Goal: Task Accomplishment & Management: Complete application form

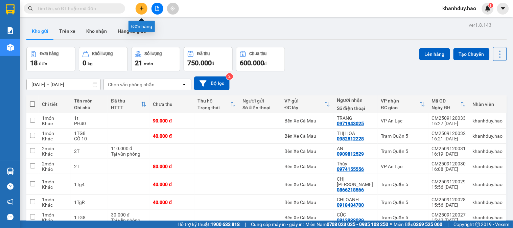
click at [142, 12] on button at bounding box center [142, 9] width 12 height 12
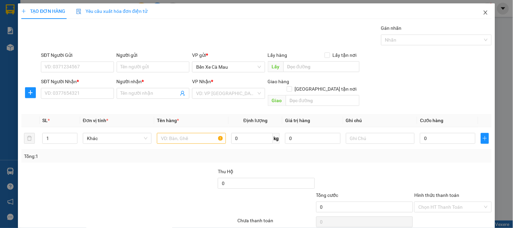
click at [485, 12] on span "Close" at bounding box center [486, 12] width 19 height 19
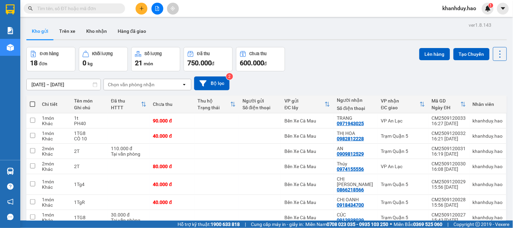
click at [90, 4] on span at bounding box center [75, 8] width 102 height 10
click at [90, 8] on input "text" at bounding box center [77, 8] width 80 height 7
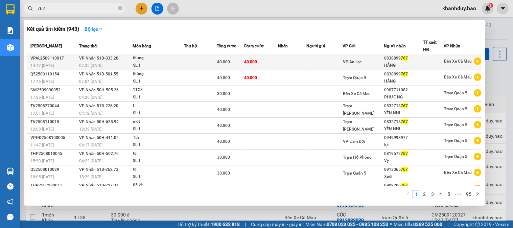
type input "767"
click at [368, 66] on div "VP An Lạc" at bounding box center [364, 61] width 41 height 7
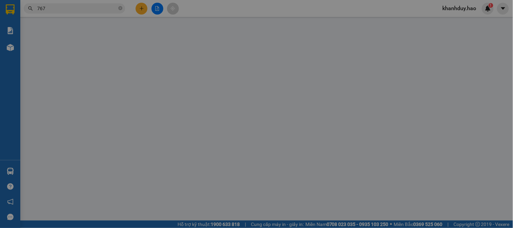
type input "0838899767"
type input "HẰNG"
type input "40.000"
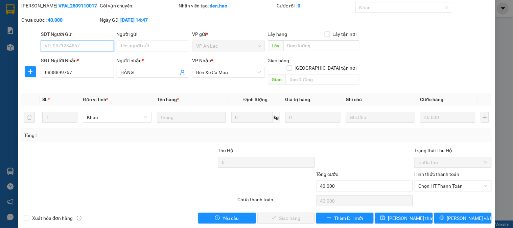
scroll to position [24, 0]
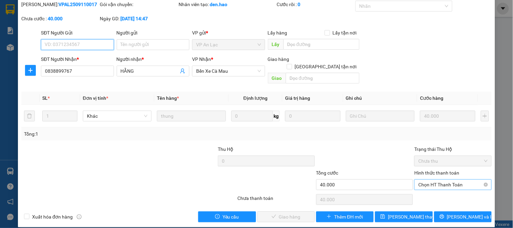
click at [438, 180] on span "Chọn HT Thanh Toán" at bounding box center [453, 185] width 69 height 10
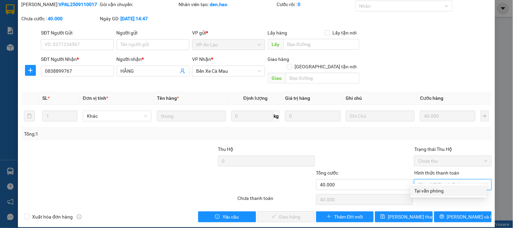
drag, startPoint x: 438, startPoint y: 189, endPoint x: 335, endPoint y: 220, distance: 107.6
click at [438, 190] on div "Tại văn phòng" at bounding box center [449, 190] width 68 height 7
type input "0"
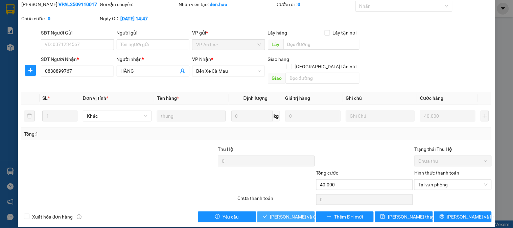
click at [280, 213] on span "Lưu và Giao hàng" at bounding box center [302, 216] width 65 height 7
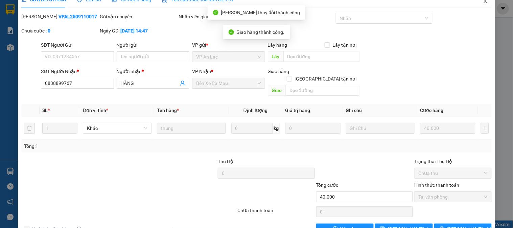
scroll to position [0, 0]
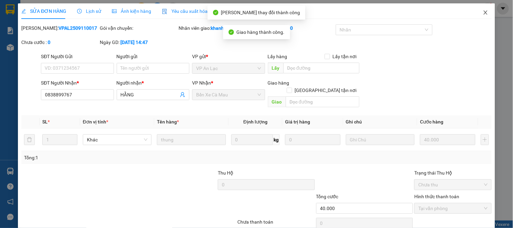
click at [483, 10] on icon "close" at bounding box center [485, 12] width 5 height 5
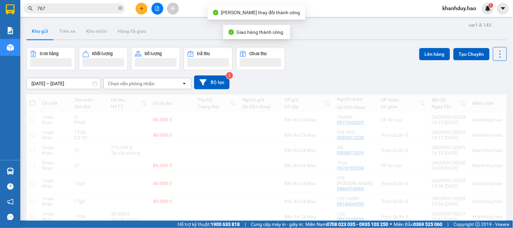
click at [102, 11] on input "767" at bounding box center [77, 8] width 80 height 7
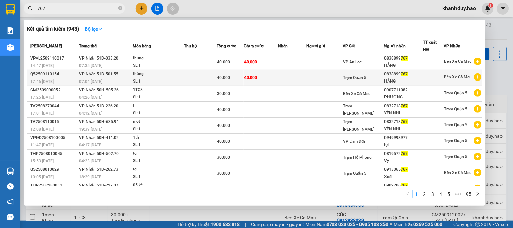
click at [222, 80] on span "40.000" at bounding box center [224, 77] width 13 height 5
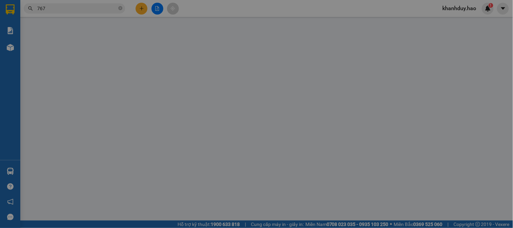
type input "0838899767"
type input "HẰNG"
type input "40.000"
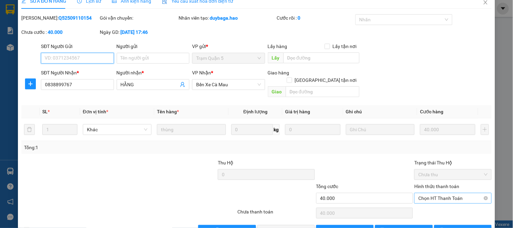
scroll to position [24, 0]
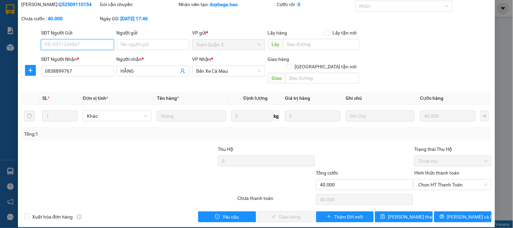
drag, startPoint x: 451, startPoint y: 174, endPoint x: 449, endPoint y: 185, distance: 10.8
click at [450, 180] on span "Chọn HT Thanh Toán" at bounding box center [453, 185] width 69 height 10
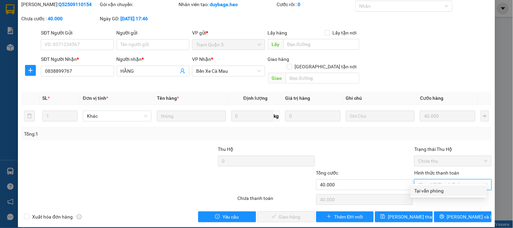
drag, startPoint x: 442, startPoint y: 188, endPoint x: 314, endPoint y: 207, distance: 129.3
click at [442, 188] on div "Tại văn phòng" at bounding box center [449, 190] width 68 height 7
type input "0"
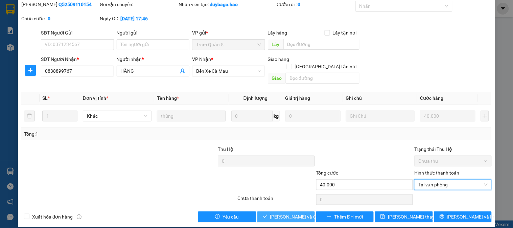
click at [293, 213] on span "Lưu và Giao hàng" at bounding box center [302, 216] width 65 height 7
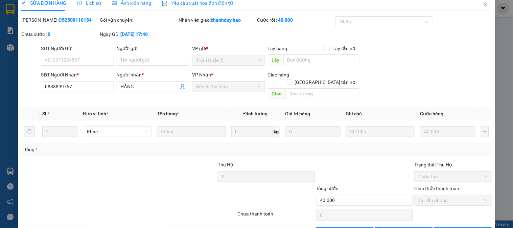
scroll to position [0, 0]
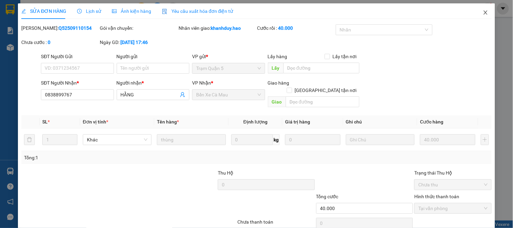
click at [485, 11] on span "Close" at bounding box center [486, 12] width 19 height 19
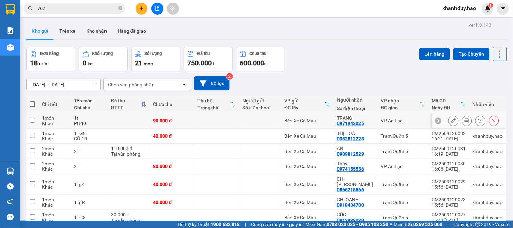
click at [465, 120] on icon at bounding box center [467, 120] width 5 height 5
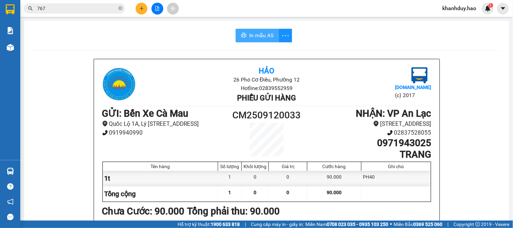
click at [265, 34] on span "In mẫu A5" at bounding box center [261, 35] width 24 height 8
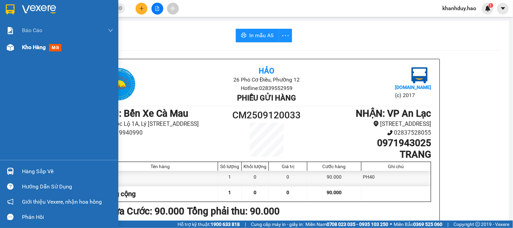
click at [29, 51] on div "Kho hàng mới" at bounding box center [43, 47] width 42 height 8
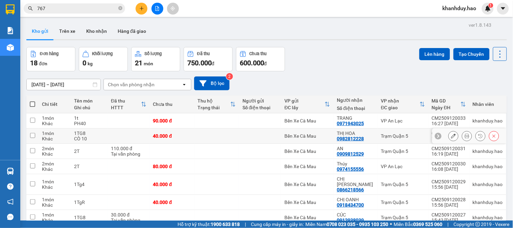
click at [464, 138] on button at bounding box center [467, 136] width 9 height 12
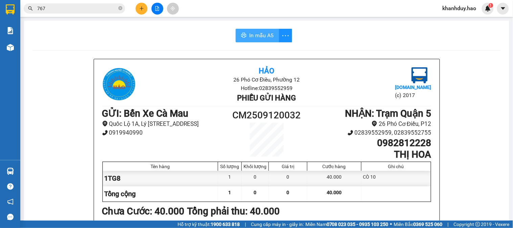
click at [237, 31] on button "In mẫu A5" at bounding box center [257, 36] width 43 height 14
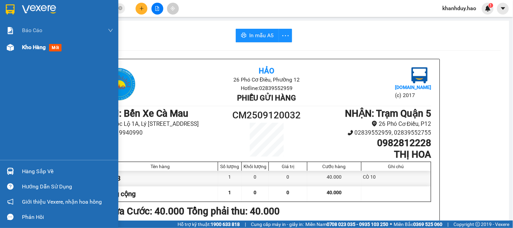
click at [31, 41] on div "Kho hàng mới" at bounding box center [67, 47] width 91 height 17
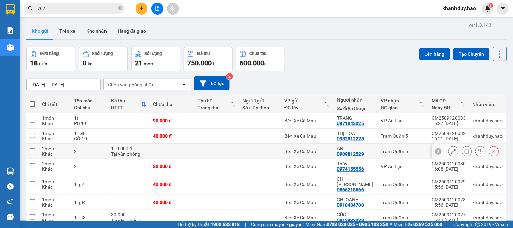
click at [465, 153] on icon at bounding box center [467, 151] width 5 height 5
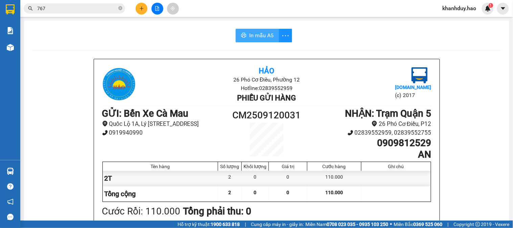
click at [264, 29] on button "In mẫu A5" at bounding box center [257, 36] width 43 height 14
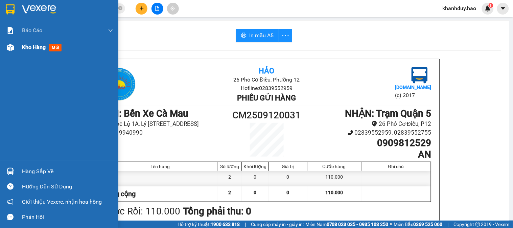
click at [27, 50] on span "Kho hàng" at bounding box center [34, 47] width 24 height 6
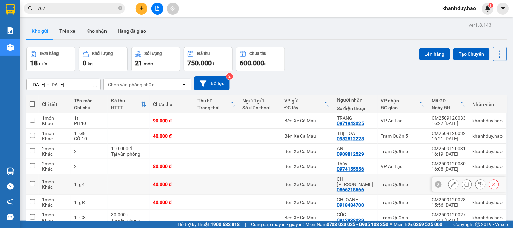
scroll to position [38, 0]
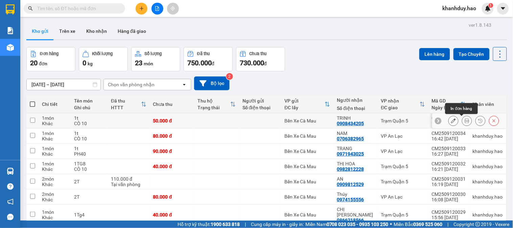
click at [463, 118] on button at bounding box center [467, 121] width 9 height 12
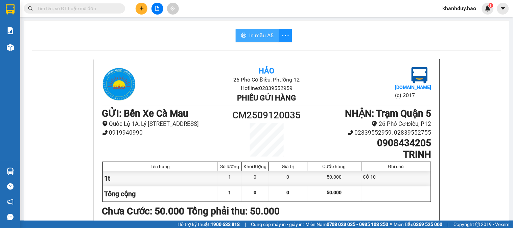
click at [258, 29] on button "In mẫu A5" at bounding box center [257, 36] width 43 height 14
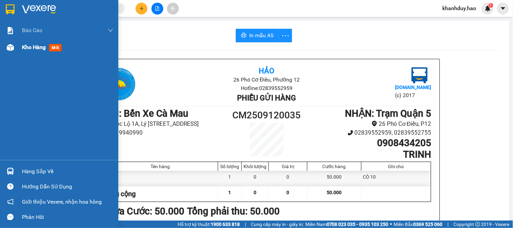
click at [29, 45] on span "Kho hàng" at bounding box center [34, 47] width 24 height 6
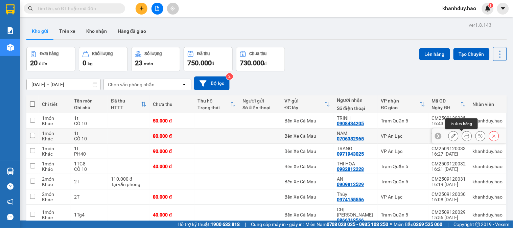
click at [465, 138] on icon at bounding box center [467, 136] width 5 height 5
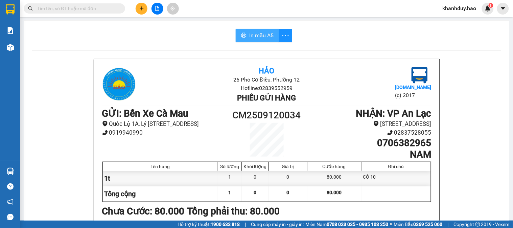
click at [261, 38] on span "In mẫu A5" at bounding box center [261, 35] width 24 height 8
click at [149, 12] on div at bounding box center [157, 9] width 51 height 12
click at [143, 11] on button at bounding box center [142, 9] width 12 height 12
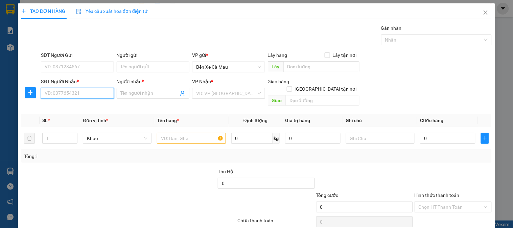
click at [71, 95] on input "SĐT Người Nhận *" at bounding box center [77, 93] width 73 height 11
type input "0949117912"
click at [70, 103] on div "0949117912 - LUẬN" at bounding box center [77, 107] width 72 height 11
type input "LUẬN"
type input "30.000"
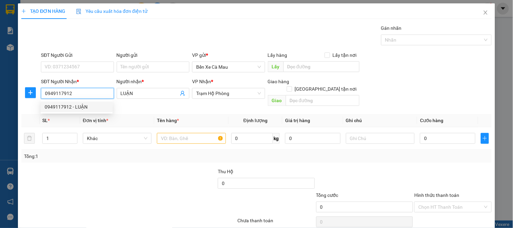
type input "30.000"
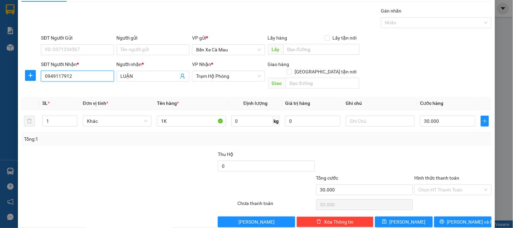
scroll to position [22, 0]
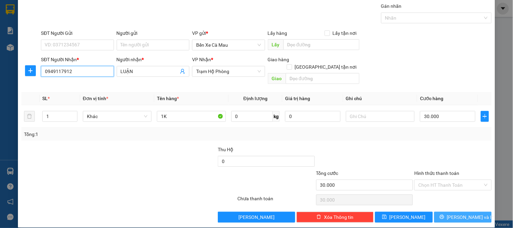
type input "0949117912"
click at [450, 212] on button "[PERSON_NAME] và In" at bounding box center [464, 217] width 58 height 11
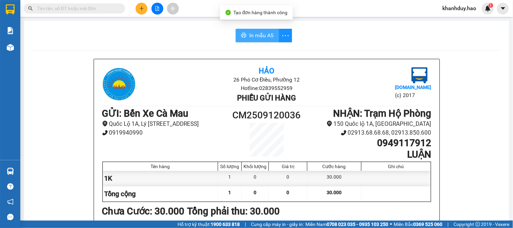
click at [256, 36] on span "In mẫu A5" at bounding box center [261, 35] width 24 height 8
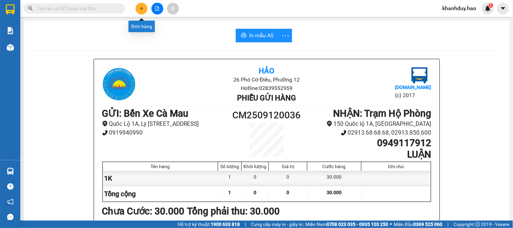
click at [140, 5] on button at bounding box center [142, 9] width 12 height 12
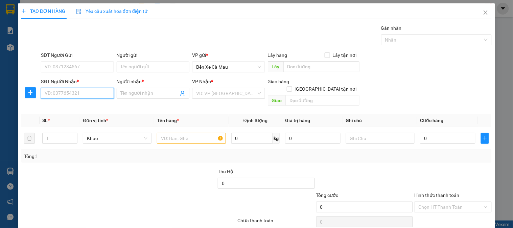
click at [94, 95] on input "SĐT Người Nhận *" at bounding box center [77, 93] width 73 height 11
click at [99, 106] on div "0917208232 - NGUYỆT" at bounding box center [77, 106] width 64 height 7
type input "0917208232"
type input "NGUYỆT"
type input "30.000"
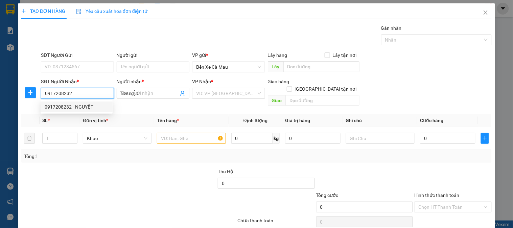
type input "30.000"
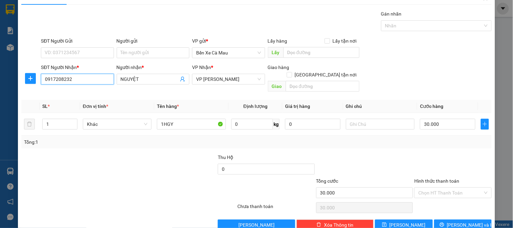
scroll to position [22, 0]
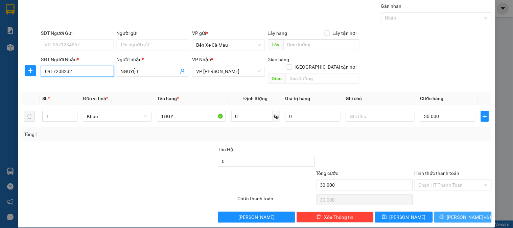
type input "0917208232"
click at [435, 212] on button "[PERSON_NAME] và In" at bounding box center [464, 217] width 58 height 11
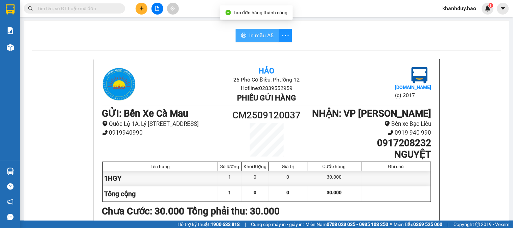
click at [262, 38] on span "In mẫu A5" at bounding box center [261, 35] width 24 height 8
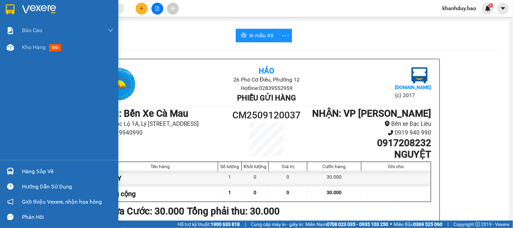
click at [27, 58] on div "Báo cáo BC tiền công nợ Báo cáo dòng tiền (trưởng trạm) Doanh số tạo đơn theo V…" at bounding box center [59, 91] width 118 height 138
click at [29, 50] on span "Kho hàng" at bounding box center [34, 47] width 24 height 6
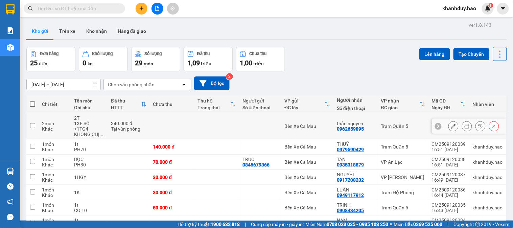
click at [451, 120] on button at bounding box center [453, 126] width 9 height 12
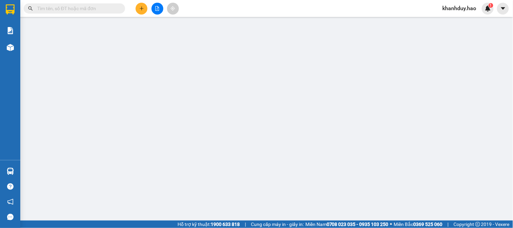
type input "0962659895"
type input "[PERSON_NAME]"
type input "340.000"
type input "0"
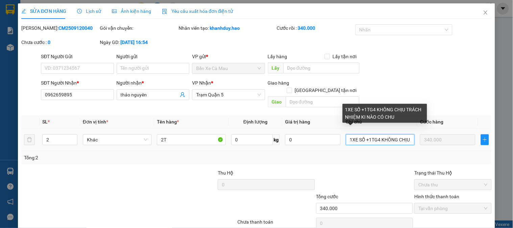
click at [408, 134] on input "1XE SỐ +1TG4 KHÔNG CHỊU TRÁCH NHIỆM KI NÀO CÓ CHU" at bounding box center [380, 139] width 69 height 11
click at [407, 137] on input "1XE SỐ +1TG4 KHÔNG CHTRÁCH NHIỆM KI NÀO CÓ CHU" at bounding box center [380, 139] width 69 height 11
click at [407, 134] on input "1XE SỐ +1TG4 KHÔNG CHTÁCH NHIỆM KI NÀO CÓ CHU" at bounding box center [380, 139] width 69 height 11
click at [407, 134] on input "1XE SỐ +1TG4 KHÔNG ÁCH NHIỆM KI NÀO CÓ CHU" at bounding box center [380, 139] width 69 height 11
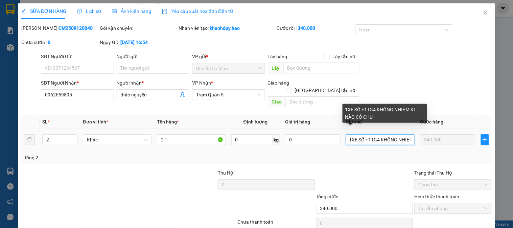
click at [407, 134] on input "1XE SỐ +1TG4 KHÔNG NHIỆM KI NÀO CÓ CHU" at bounding box center [380, 139] width 69 height 11
click at [407, 134] on input "1XE SỐ +1TG4 KHÔNG KI NÀO CÓ CHU" at bounding box center [380, 139] width 69 height 11
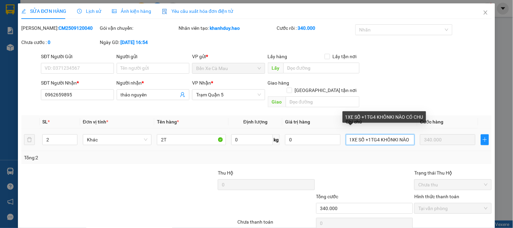
click at [407, 134] on input "1XE SỐ +1TG4 KHÔNKI NÀO CÓ CHU" at bounding box center [380, 139] width 69 height 11
click at [407, 134] on input "1XE SỐ +1TG4 KHÔNCHU" at bounding box center [380, 139] width 69 height 11
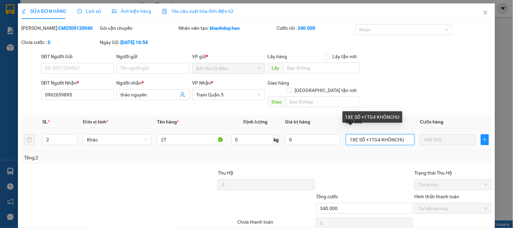
click at [407, 134] on input "1XE SỐ +1TG4 KHÔNCHU" at bounding box center [380, 139] width 69 height 11
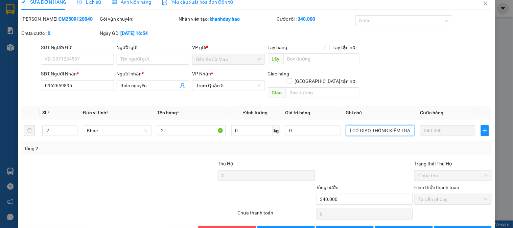
scroll to position [24, 0]
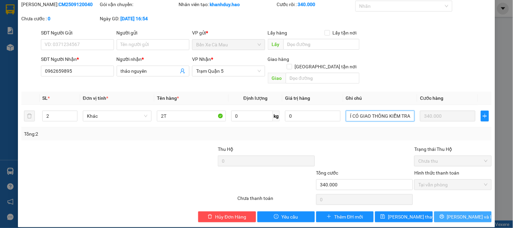
type input "1XE SỐ +1TG4 KHÔNG CHỊU TRÁCH NHIỆM KÍ CÓ GIAO THÔNG KIỂM TRA"
click at [445, 214] on icon "printer" at bounding box center [442, 216] width 5 height 5
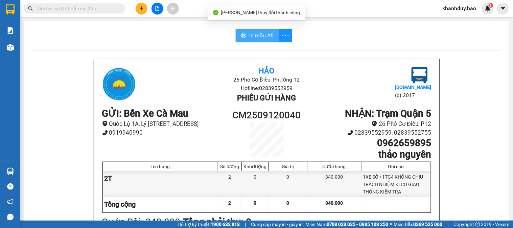
click at [241, 33] on icon "printer" at bounding box center [243, 34] width 5 height 5
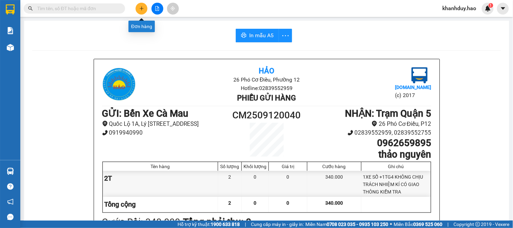
click at [139, 7] on icon "plus" at bounding box center [141, 8] width 5 height 5
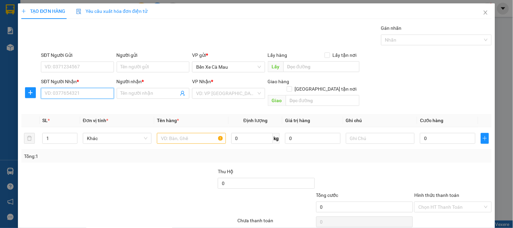
click at [98, 97] on input "SĐT Người Nhận *" at bounding box center [77, 93] width 73 height 11
click at [92, 107] on div "0774222019 - MỸ" at bounding box center [77, 106] width 64 height 7
type input "0774222019"
type input "MỸ"
checkbox input "true"
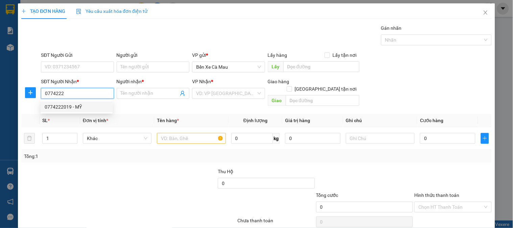
type input "D1/KHÁCH SẠN HOÀNG GIA, HIỆP PHÚ Q 9"
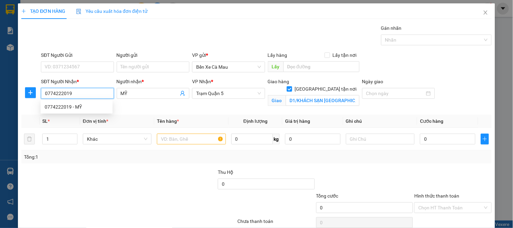
type input "70.000"
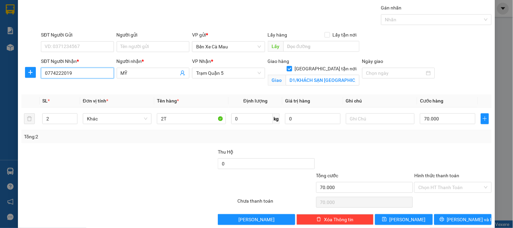
scroll to position [30, 0]
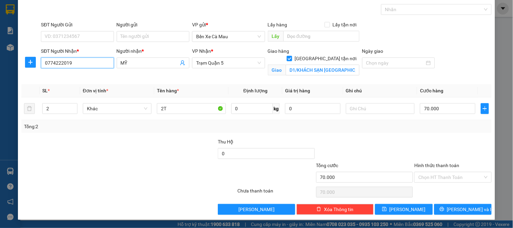
type input "0774222019"
click at [435, 165] on label "Hình thức thanh toán" at bounding box center [437, 165] width 45 height 5
click at [435, 172] on input "Hình thức thanh toán" at bounding box center [451, 177] width 64 height 10
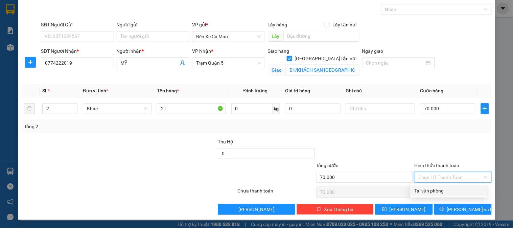
click at [431, 190] on div "Tại văn phòng" at bounding box center [449, 190] width 68 height 7
type input "0"
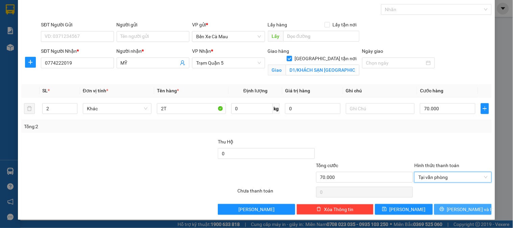
click at [435, 207] on button "[PERSON_NAME] và In" at bounding box center [464, 209] width 58 height 11
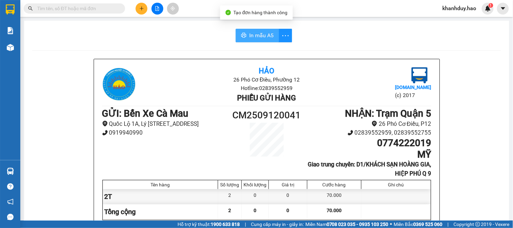
click at [249, 38] on span "In mẫu A5" at bounding box center [261, 35] width 24 height 8
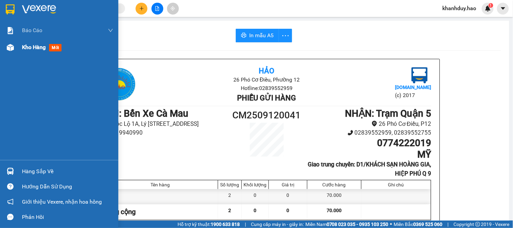
click at [54, 50] on span "mới" at bounding box center [55, 47] width 13 height 7
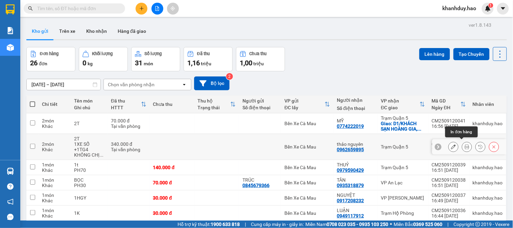
click at [465, 145] on icon at bounding box center [467, 147] width 5 height 5
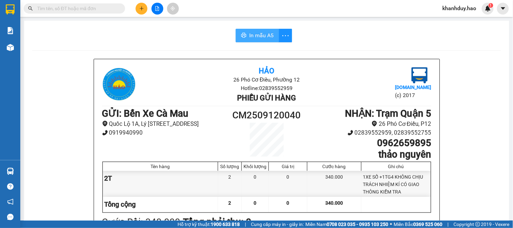
click at [262, 32] on span "In mẫu A5" at bounding box center [261, 35] width 24 height 8
click at [140, 8] on icon "plus" at bounding box center [142, 8] width 4 height 0
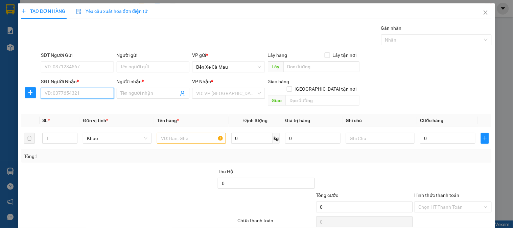
click at [96, 91] on input "SĐT Người Nhận *" at bounding box center [77, 93] width 73 height 11
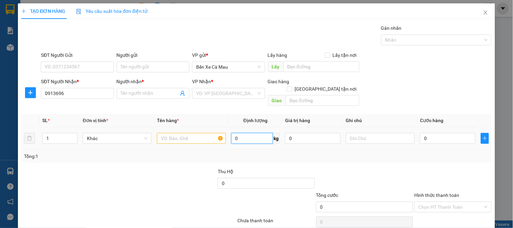
click at [233, 133] on input "0" at bounding box center [252, 138] width 42 height 11
click at [91, 92] on input "0913696" at bounding box center [77, 93] width 73 height 11
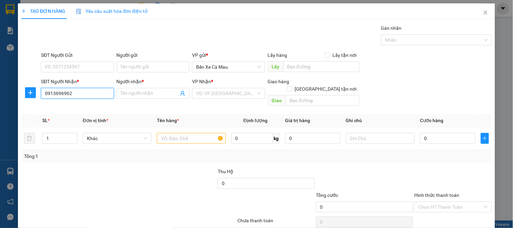
click at [63, 92] on input "0913696962" at bounding box center [77, 93] width 73 height 11
click at [84, 109] on div "0913699621 - CHỊ ĐÀO" at bounding box center [82, 106] width 75 height 7
type input "0913699621"
type input "CHỊ [PERSON_NAME]"
type input "50.000"
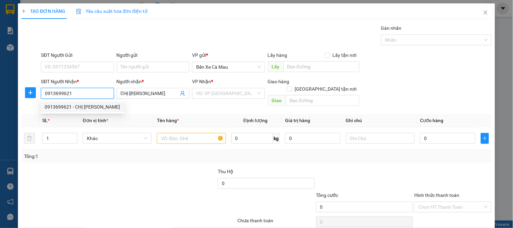
type input "50.000"
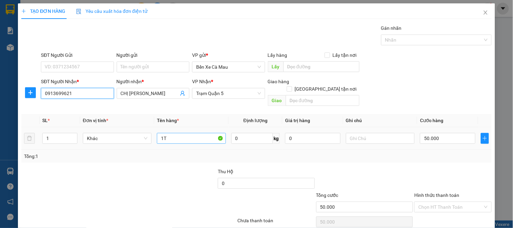
type input "0913699621"
click at [186, 133] on input "1T" at bounding box center [191, 138] width 69 height 11
type input "1TGY"
click at [440, 133] on input "50.000" at bounding box center [448, 138] width 56 height 11
type input "0"
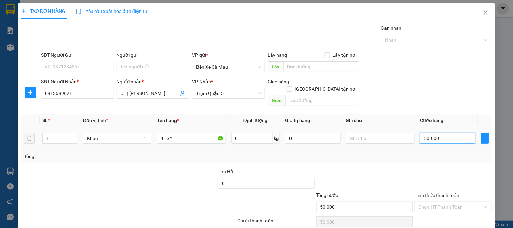
type input "0"
type input "3"
type input "03"
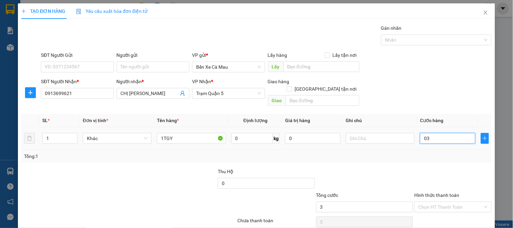
type input "30"
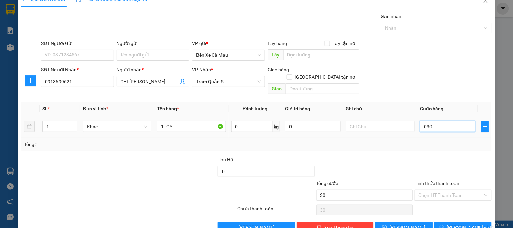
scroll to position [22, 0]
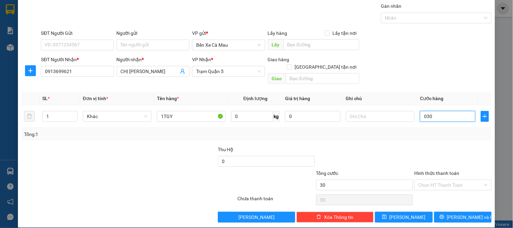
type input "030"
type input "30.000"
click at [441, 171] on label "Hình thức thanh toán" at bounding box center [437, 173] width 45 height 5
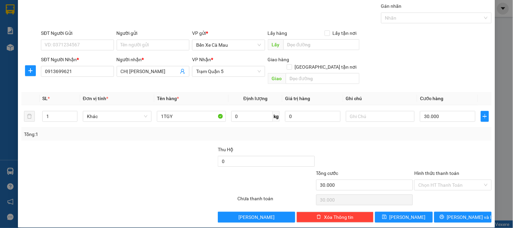
click at [441, 180] on input "Hình thức thanh toán" at bounding box center [451, 185] width 64 height 10
click at [452, 193] on div "Tại văn phòng" at bounding box center [449, 191] width 68 height 7
type input "0"
click at [453, 214] on span "[PERSON_NAME] và In" at bounding box center [470, 217] width 47 height 7
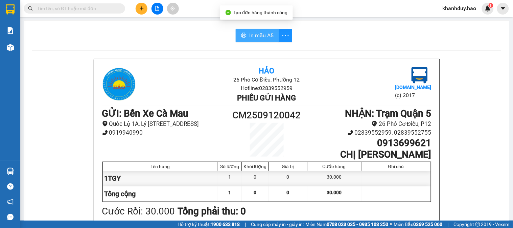
click at [249, 32] on span "In mẫu A5" at bounding box center [261, 35] width 24 height 8
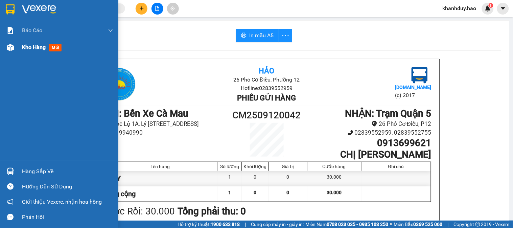
click at [54, 46] on span "mới" at bounding box center [55, 47] width 13 height 7
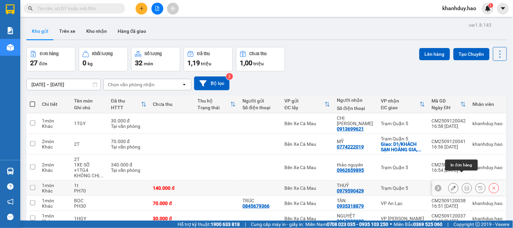
click at [465, 186] on icon at bounding box center [467, 188] width 5 height 5
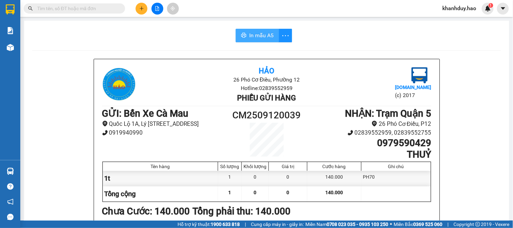
click at [256, 33] on span "In mẫu A5" at bounding box center [261, 35] width 24 height 8
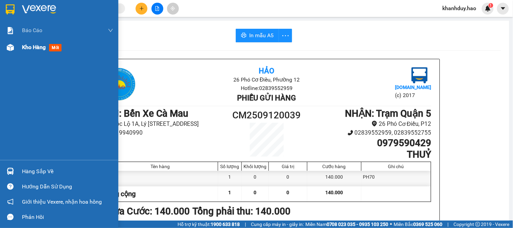
click at [51, 47] on span "mới" at bounding box center [55, 47] width 13 height 7
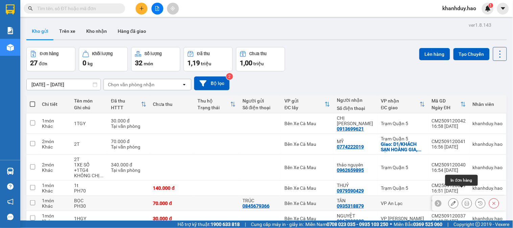
click at [465, 201] on icon at bounding box center [467, 203] width 5 height 5
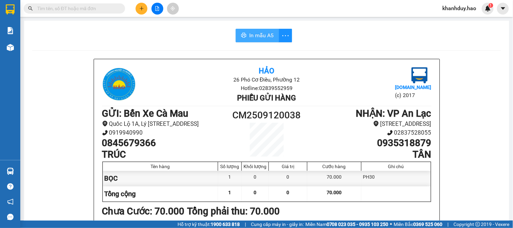
click at [254, 35] on span "In mẫu A5" at bounding box center [261, 35] width 24 height 8
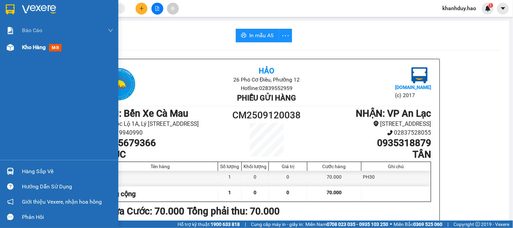
click at [58, 49] on span "mới" at bounding box center [55, 47] width 13 height 7
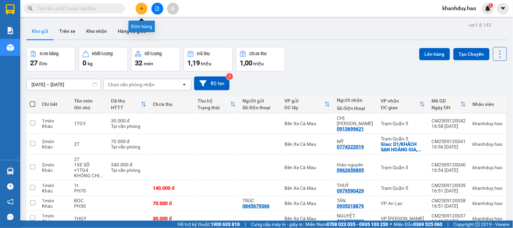
click at [139, 10] on button at bounding box center [142, 9] width 12 height 12
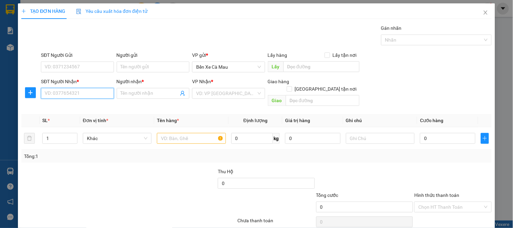
click at [76, 95] on input "SĐT Người Nhận *" at bounding box center [77, 93] width 73 height 11
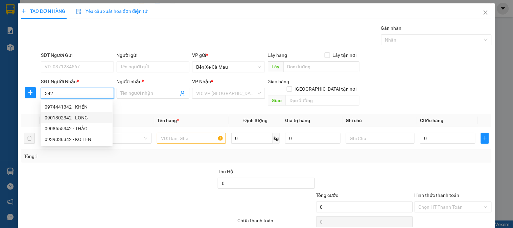
click at [89, 116] on div "0901302342 - LONG" at bounding box center [77, 117] width 64 height 7
type input "0901302342"
type input "LONG"
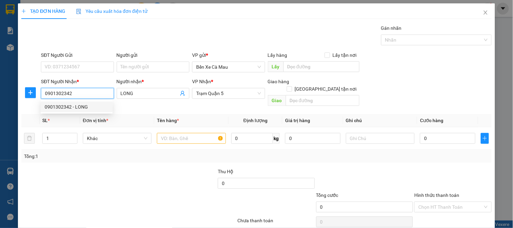
type input "80.000"
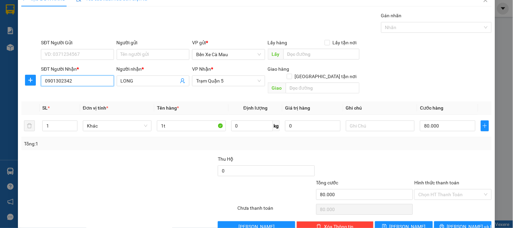
scroll to position [22, 0]
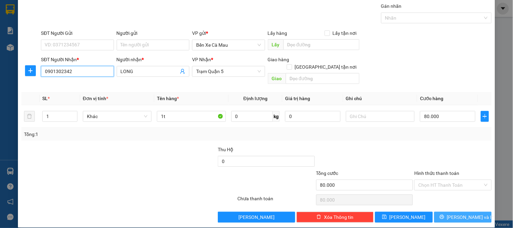
type input "0901302342"
click at [438, 212] on button "[PERSON_NAME] và In" at bounding box center [464, 217] width 58 height 11
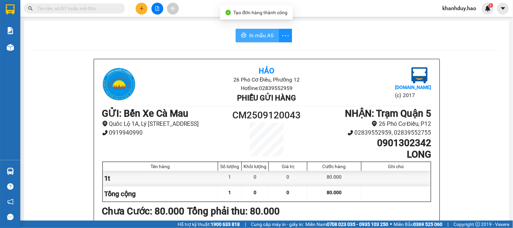
click at [255, 36] on span "In mẫu A5" at bounding box center [261, 35] width 24 height 8
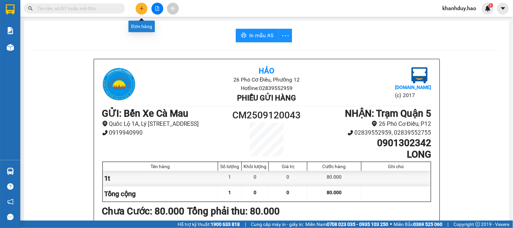
click at [140, 7] on icon "plus" at bounding box center [141, 8] width 5 height 5
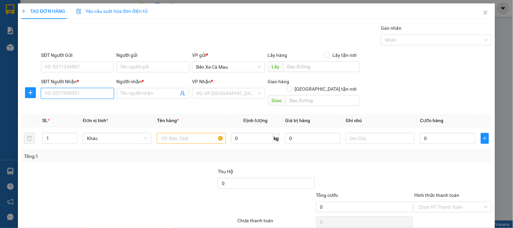
click at [106, 93] on input "SĐT Người Nhận *" at bounding box center [77, 93] width 73 height 11
click at [83, 106] on div "0933823381 - VĨNH" at bounding box center [77, 106] width 64 height 7
type input "0933823381"
type input "VĨNH"
type input "40.000"
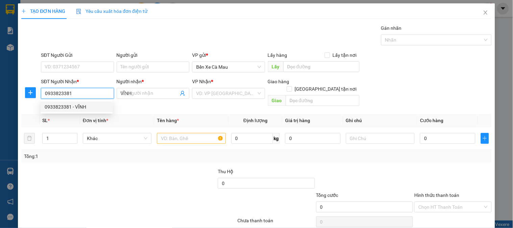
type input "40.000"
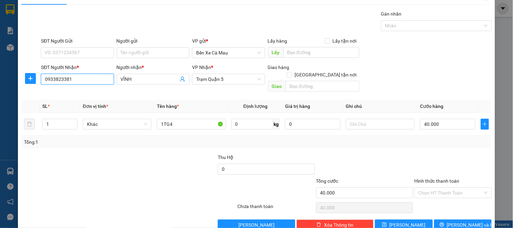
scroll to position [22, 0]
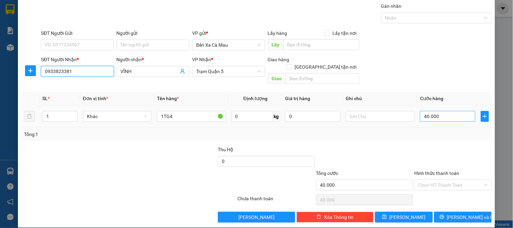
type input "0933823381"
click at [436, 111] on input "40.000" at bounding box center [448, 116] width 56 height 11
type input "0"
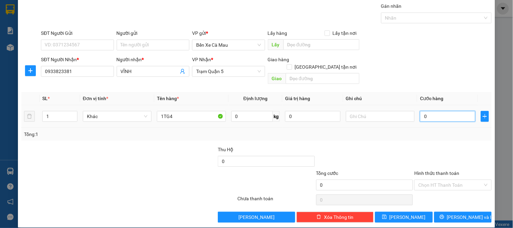
type input "5"
type input "05"
type input "50"
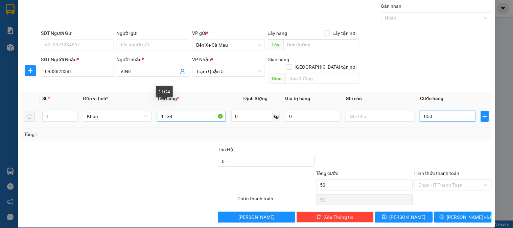
type input "050"
type input "50.000"
click at [174, 112] on input "1TG4" at bounding box center [191, 116] width 69 height 11
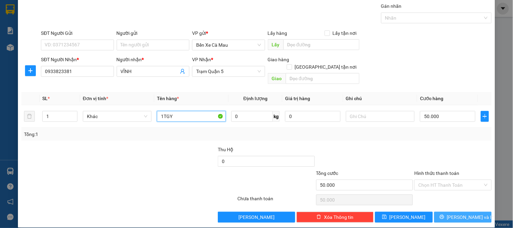
type input "1TGY"
click at [450, 212] on button "[PERSON_NAME] và In" at bounding box center [464, 217] width 58 height 11
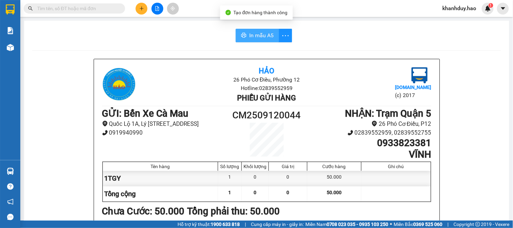
click at [258, 35] on span "In mẫu A5" at bounding box center [261, 35] width 24 height 8
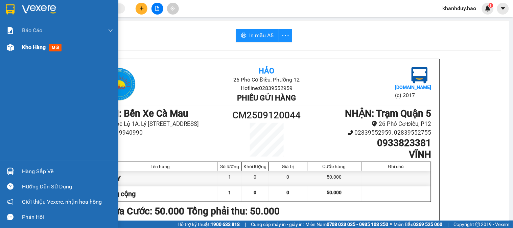
click at [21, 45] on div "Kho hàng mới" at bounding box center [59, 47] width 118 height 17
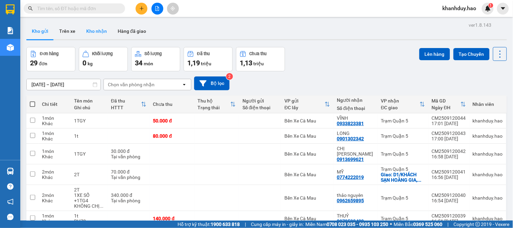
click at [103, 36] on button "Kho nhận" at bounding box center [96, 31] width 31 height 16
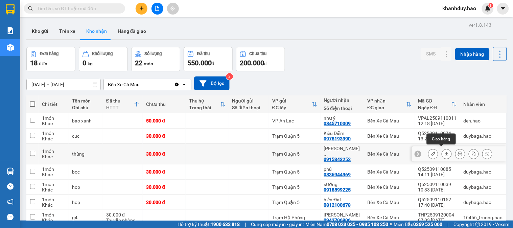
click at [445, 152] on icon at bounding box center [447, 154] width 5 height 5
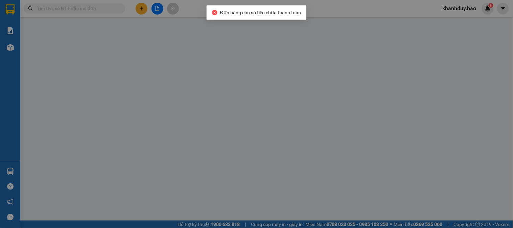
type input "0915343252"
type input "NGUYỄN KHANG"
type input "30.000"
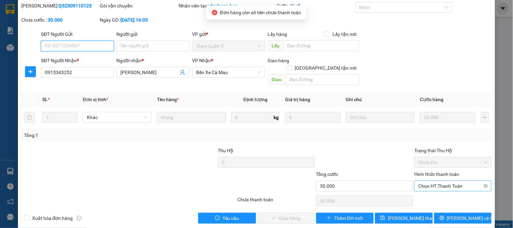
scroll to position [24, 0]
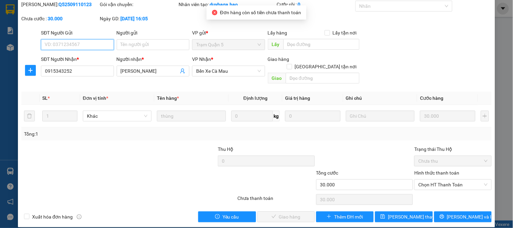
drag, startPoint x: 432, startPoint y: 175, endPoint x: 432, endPoint y: 183, distance: 8.1
click at [432, 180] on span "Chọn HT Thanh Toán" at bounding box center [453, 185] width 69 height 10
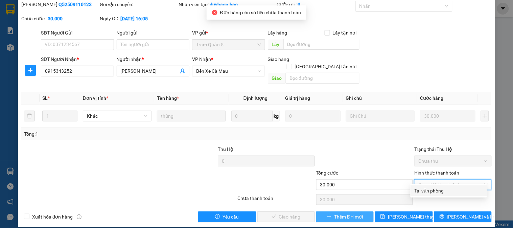
drag, startPoint x: 432, startPoint y: 183, endPoint x: 341, endPoint y: 205, distance: 93.7
click at [430, 190] on div "Tại văn phòng" at bounding box center [449, 190] width 68 height 7
type input "0"
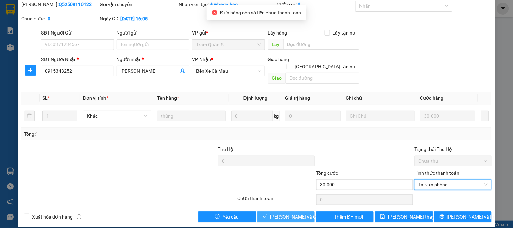
click at [278, 214] on button "Lưu và Giao hàng" at bounding box center [287, 217] width 58 height 11
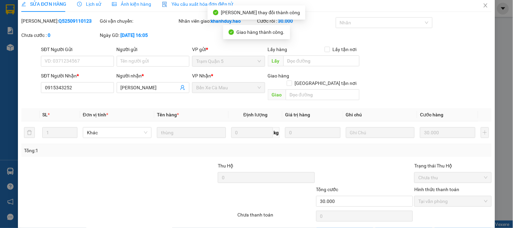
scroll to position [0, 0]
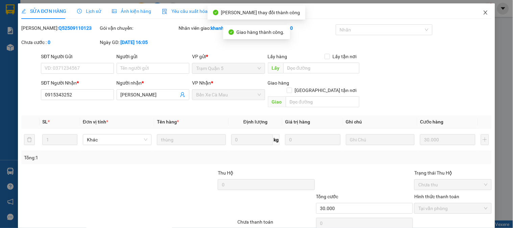
click at [481, 9] on span "Close" at bounding box center [486, 12] width 19 height 19
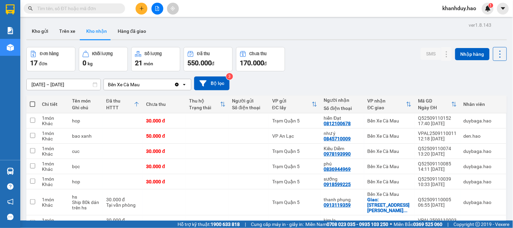
click at [67, 85] on input "12/09/2025 – 12/09/2025" at bounding box center [64, 84] width 74 height 11
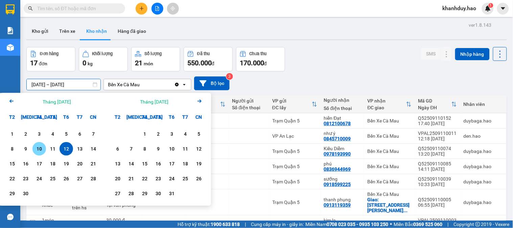
click at [52, 152] on div "11" at bounding box center [52, 149] width 9 height 8
type input "11/09/2025 – 11/09/2025"
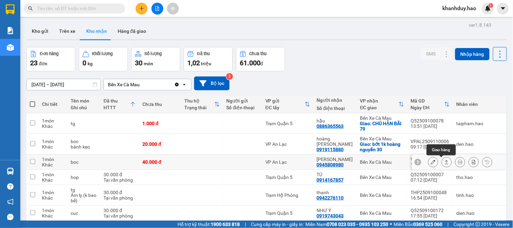
click at [442, 163] on button at bounding box center [446, 162] width 9 height 12
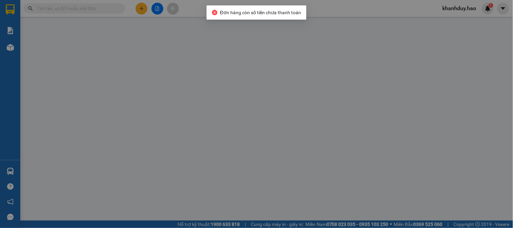
type input "0945808980"
type input "trang quỳnh"
type input "40.000"
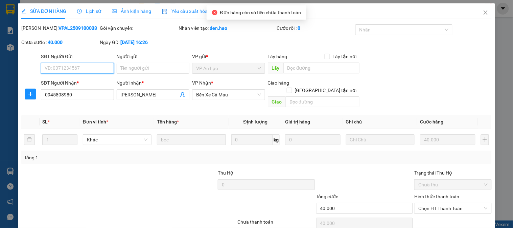
scroll to position [24, 0]
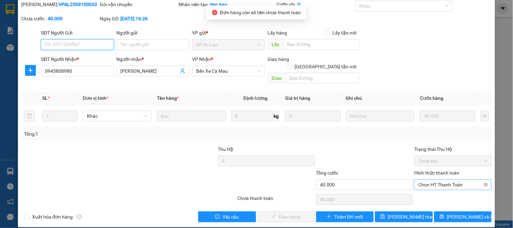
click at [444, 180] on span "Chọn HT Thanh Toán" at bounding box center [453, 185] width 69 height 10
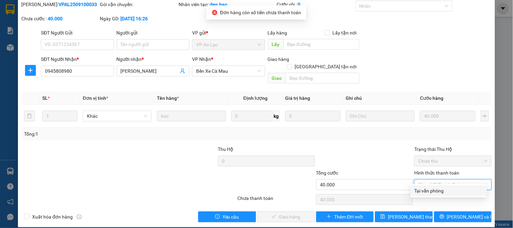
drag, startPoint x: 428, startPoint y: 195, endPoint x: 308, endPoint y: 204, distance: 120.9
click at [428, 195] on div "Tại văn phòng" at bounding box center [449, 190] width 76 height 11
type input "0"
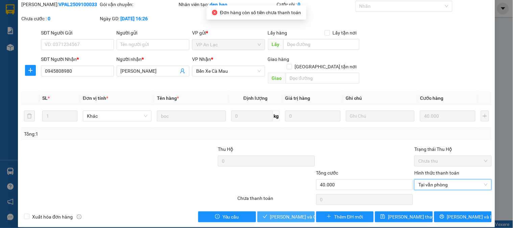
click at [286, 213] on span "Lưu và Giao hàng" at bounding box center [302, 216] width 65 height 7
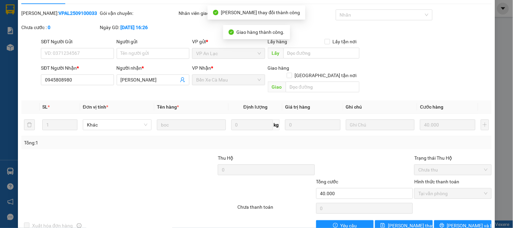
scroll to position [0, 0]
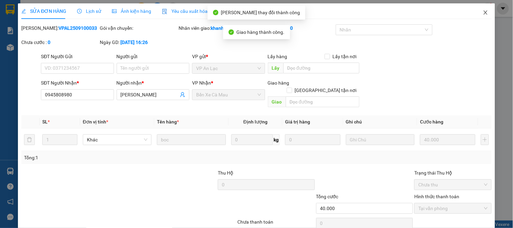
click at [483, 14] on icon "close" at bounding box center [485, 12] width 5 height 5
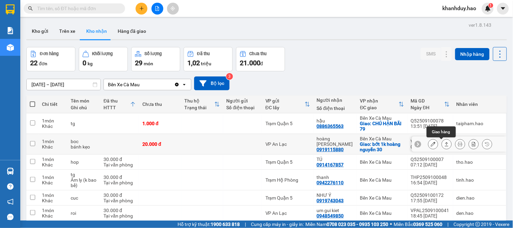
click at [445, 144] on icon at bounding box center [447, 144] width 5 height 5
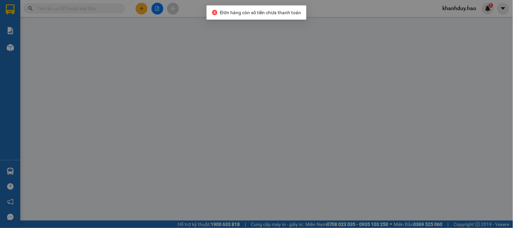
type input "0919115880"
type input "hoàng nguyễn"
checkbox input "true"
type input "bớt 1k hoàng nguyễn 30"
type input "20.000"
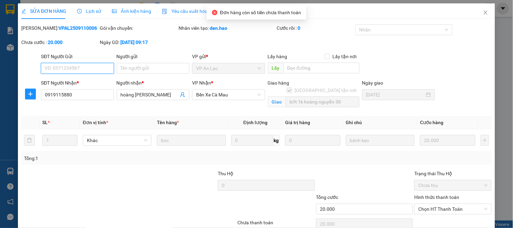
scroll to position [31, 0]
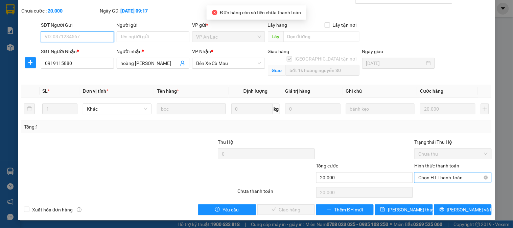
click at [431, 175] on span "Chọn HT Thanh Toán" at bounding box center [453, 178] width 69 height 10
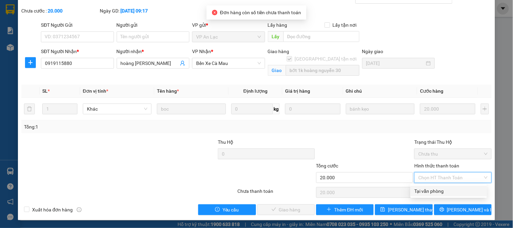
click at [425, 193] on div "Tại văn phòng" at bounding box center [449, 190] width 68 height 7
type input "0"
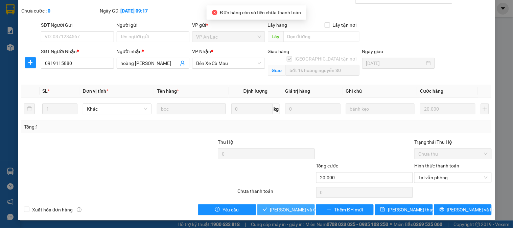
click at [267, 211] on button "Lưu và Giao hàng" at bounding box center [287, 209] width 58 height 11
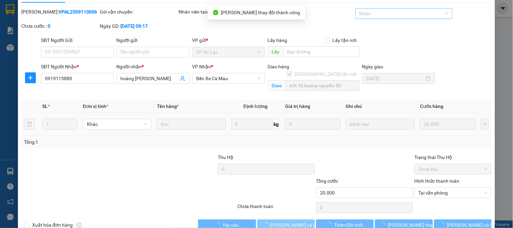
scroll to position [0, 0]
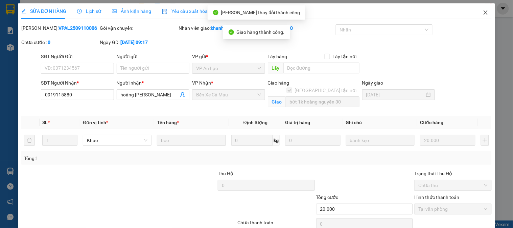
click at [483, 11] on icon "close" at bounding box center [485, 12] width 5 height 5
click at [481, 11] on span "khanhduy.hao" at bounding box center [460, 8] width 45 height 8
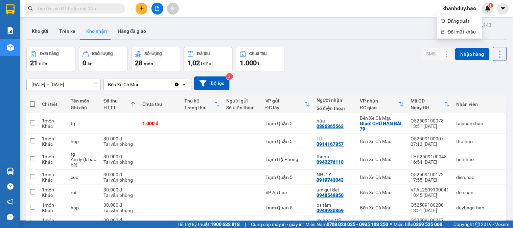
click at [70, 77] on div "11/09/2025 – 11/09/2025 Press the down arrow key to interact with the calendar …" at bounding box center [266, 83] width 481 height 14
click at [68, 86] on input "11/09/2025 – 11/09/2025" at bounding box center [64, 84] width 74 height 11
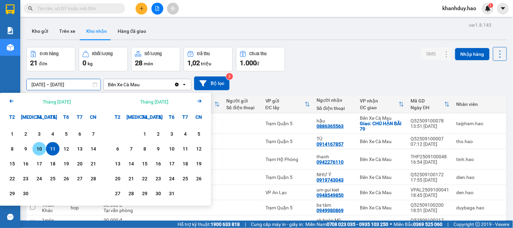
click at [44, 146] on div "10" at bounding box center [39, 149] width 14 height 14
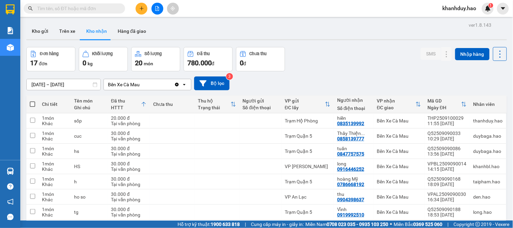
click at [86, 82] on input "10/09/2025 – 10/09/2025" at bounding box center [64, 84] width 74 height 11
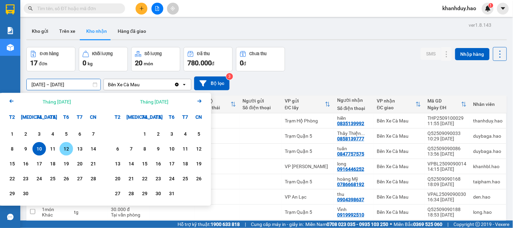
click at [69, 147] on div "12" at bounding box center [66, 149] width 9 height 8
type input "12/09/2025 – 12/09/2025"
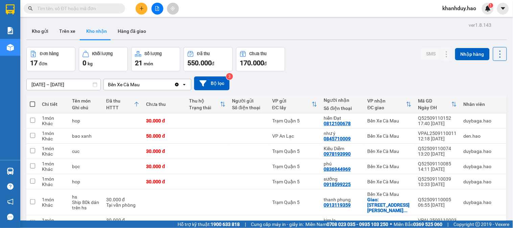
click at [145, 8] on button at bounding box center [142, 9] width 12 height 12
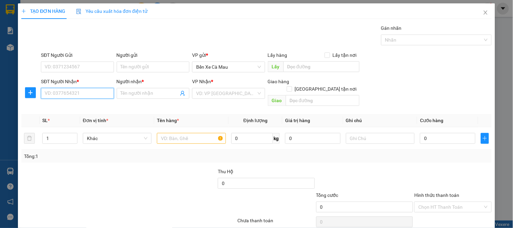
click at [87, 96] on input "SĐT Người Nhận *" at bounding box center [77, 93] width 73 height 11
type input "0"
click at [86, 114] on div "0393539905 - NAM" at bounding box center [77, 117] width 64 height 7
type input "0393539905"
type input "NAM"
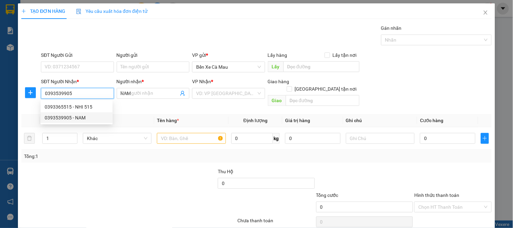
type input "50.000"
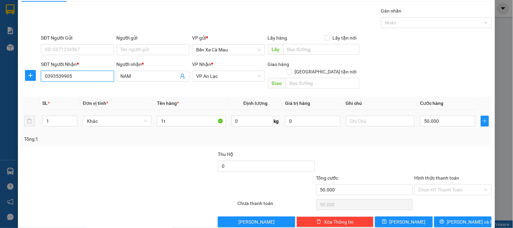
scroll to position [22, 0]
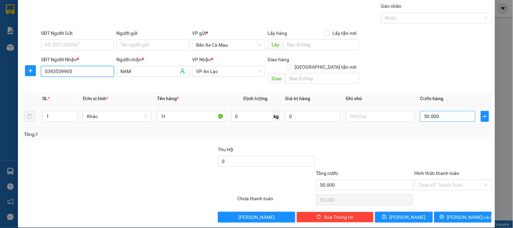
type input "0393539905"
click at [433, 113] on input "50.000" at bounding box center [448, 116] width 56 height 11
type input "0"
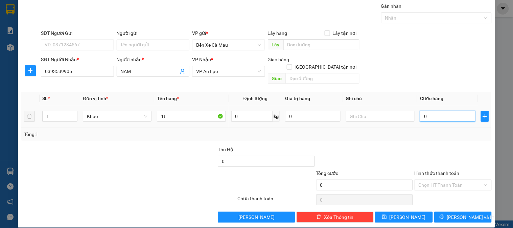
type input "4"
type input "04"
type input "40"
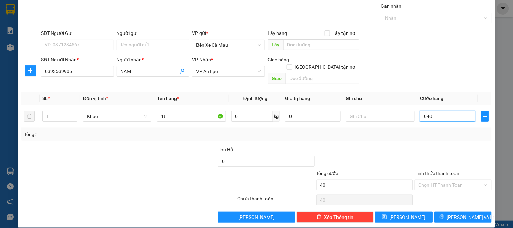
type input "040"
type input "40.000"
click at [452, 63] on div "SĐT Người Nhận * 0393539905 Người nhận * NAM VP Nhận * VP An Lạc Giao hàng Giao…" at bounding box center [267, 71] width 454 height 31
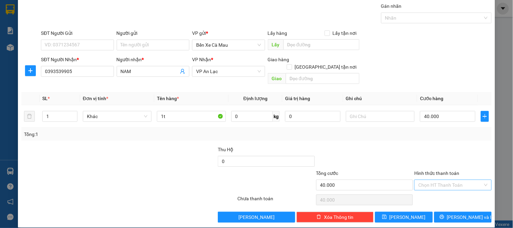
click at [461, 180] on input "Hình thức thanh toán" at bounding box center [451, 185] width 64 height 10
click at [452, 197] on div "Transit Pickup Surcharge Ids Transit Deliver Surcharge Ids Transit Deliver Surc…" at bounding box center [256, 112] width 471 height 220
click at [448, 170] on div "Hình thức thanh toán" at bounding box center [453, 175] width 77 height 10
click at [444, 180] on input "Hình thức thanh toán" at bounding box center [451, 185] width 64 height 10
click at [441, 192] on div "Tại văn phòng" at bounding box center [449, 191] width 68 height 7
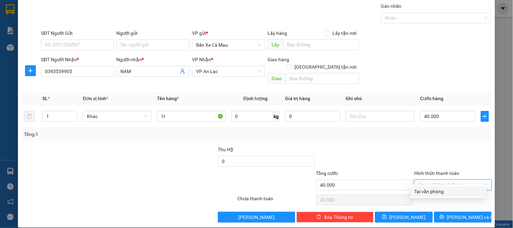
type input "0"
click at [441, 217] on div "TẠO ĐƠN HÀNG Yêu cầu xuất hóa đơn điện tử Transit Pickup Surcharge Ids Transit …" at bounding box center [257, 104] width 478 height 246
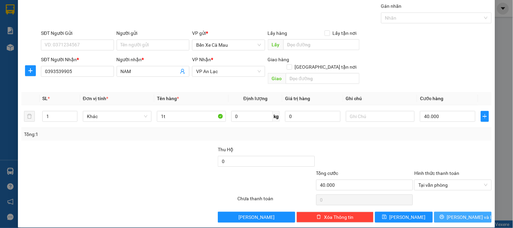
click at [445, 215] on icon "printer" at bounding box center [442, 217] width 5 height 5
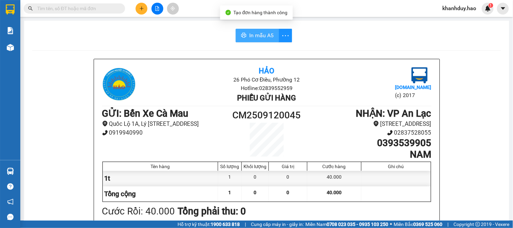
click at [236, 30] on button "In mẫu A5" at bounding box center [257, 36] width 43 height 14
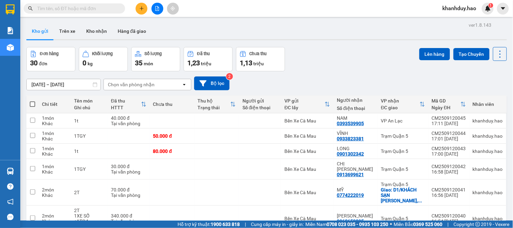
click at [142, 9] on icon "plus" at bounding box center [141, 8] width 5 height 5
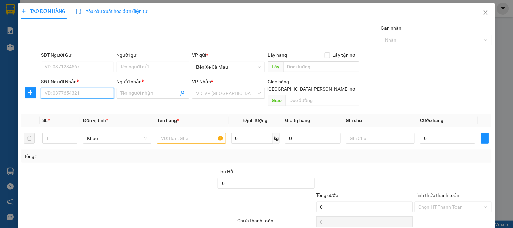
click at [83, 93] on input "SĐT Người Nhận *" at bounding box center [77, 93] width 73 height 11
click at [83, 110] on div "0947878876 - MAI" at bounding box center [77, 106] width 64 height 7
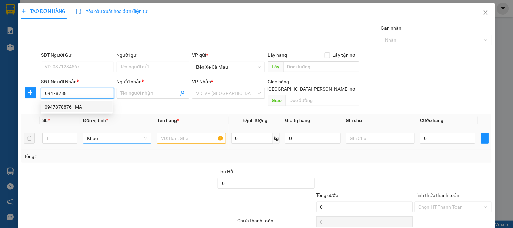
type input "0947878876"
type input "MAI"
type input "30.000"
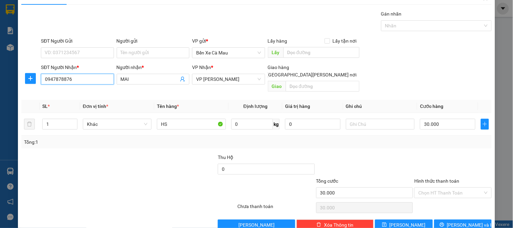
scroll to position [22, 0]
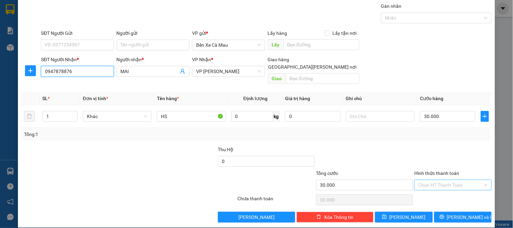
type input "0947878876"
click at [460, 180] on input "Hình thức thanh toán" at bounding box center [451, 185] width 64 height 10
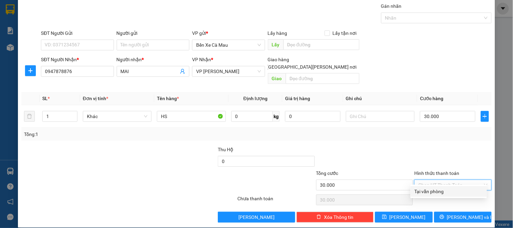
drag, startPoint x: 452, startPoint y: 191, endPoint x: 452, endPoint y: 200, distance: 9.5
click at [452, 191] on div "Tại văn phòng" at bounding box center [449, 191] width 68 height 7
type input "0"
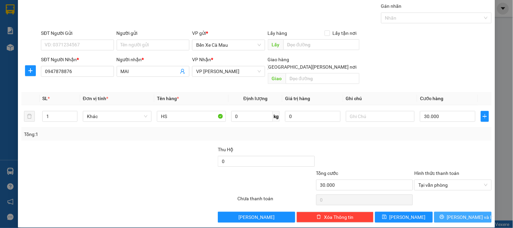
click at [452, 212] on button "[PERSON_NAME] và In" at bounding box center [464, 217] width 58 height 11
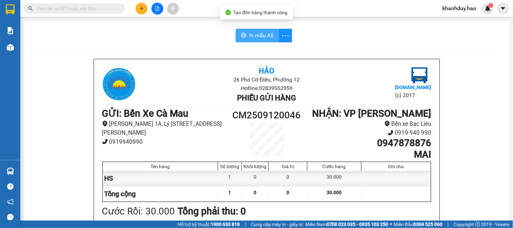
click at [249, 32] on span "In mẫu A5" at bounding box center [261, 35] width 24 height 8
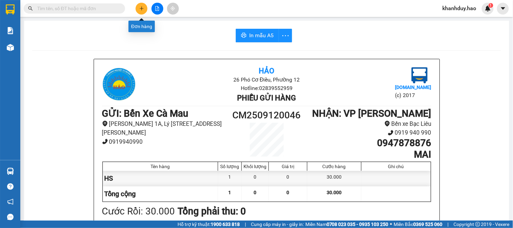
click at [143, 8] on icon "plus" at bounding box center [141, 8] width 5 height 5
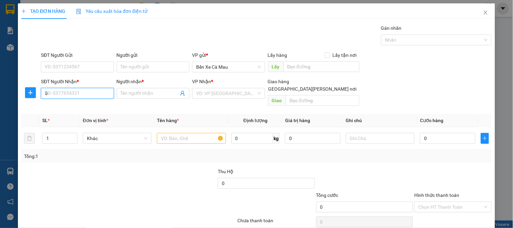
click at [73, 93] on input "0" at bounding box center [77, 93] width 73 height 11
type input "0917535092"
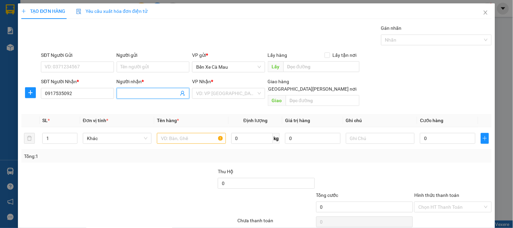
click at [139, 93] on input "Người nhận *" at bounding box center [150, 93] width 58 height 7
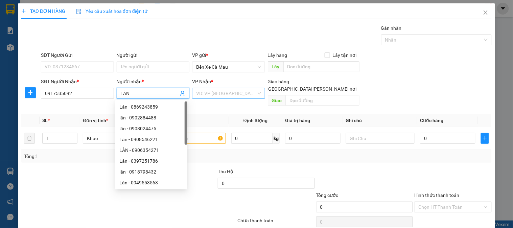
type input "LÂN"
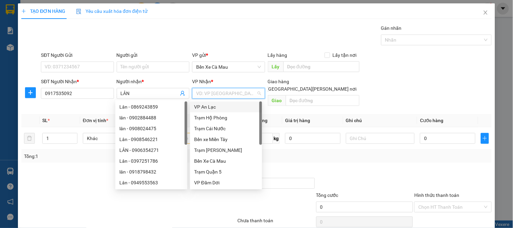
click at [220, 93] on input "search" at bounding box center [226, 93] width 60 height 10
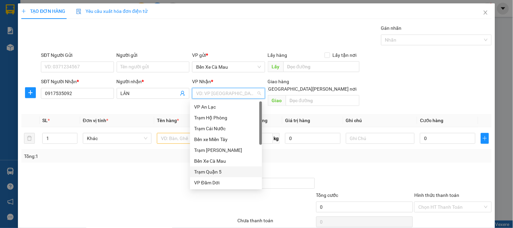
click at [218, 173] on div "Trạm Quận 5" at bounding box center [226, 171] width 64 height 7
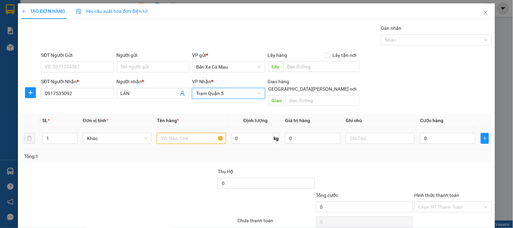
click at [189, 133] on input "text" at bounding box center [191, 138] width 69 height 11
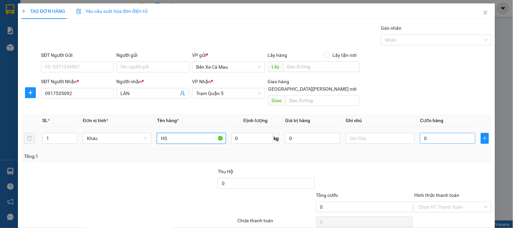
type input "HS"
click at [438, 133] on input "text" at bounding box center [448, 138] width 56 height 11
type input "3"
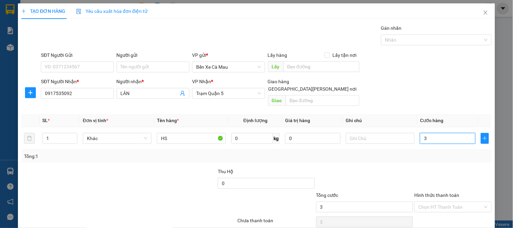
type input "30"
type input "30.000"
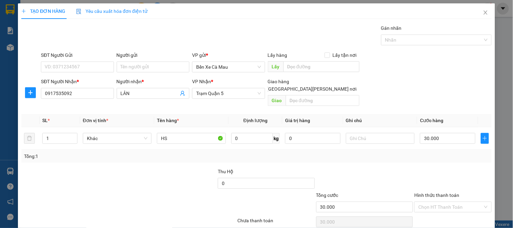
click at [456, 74] on div "SĐT Người Gửi VD: 0371234567 Người gửi Tên người gửi VP gửi * Bến Xe Cà Mau Lấy…" at bounding box center [267, 63] width 454 height 24
click at [457, 202] on input "Hình thức thanh toán" at bounding box center [451, 207] width 64 height 10
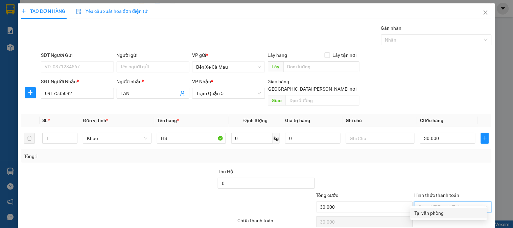
click at [449, 208] on div "Tại văn phòng" at bounding box center [449, 213] width 76 height 11
type input "0"
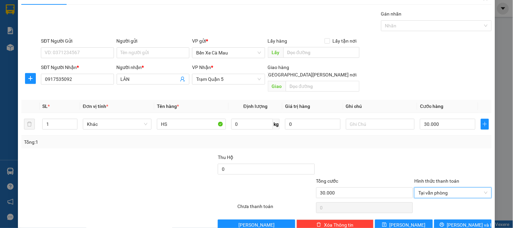
scroll to position [22, 0]
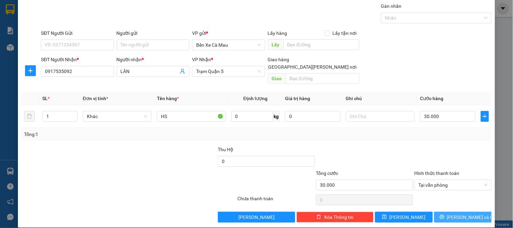
click at [452, 214] on span "[PERSON_NAME] và In" at bounding box center [470, 217] width 47 height 7
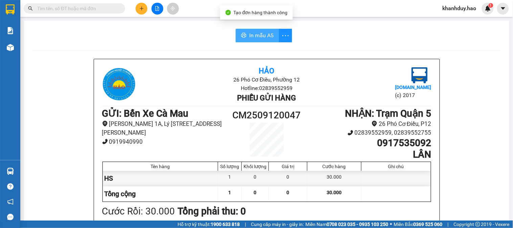
click at [251, 29] on button "In mẫu A5" at bounding box center [257, 36] width 43 height 14
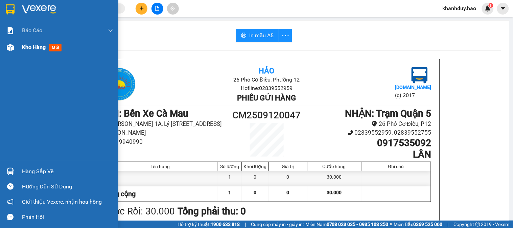
click at [31, 50] on span "Kho hàng" at bounding box center [34, 47] width 24 height 6
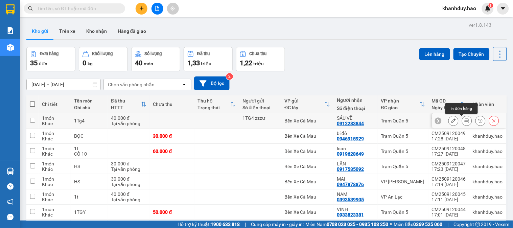
click at [465, 120] on icon at bounding box center [467, 120] width 5 height 5
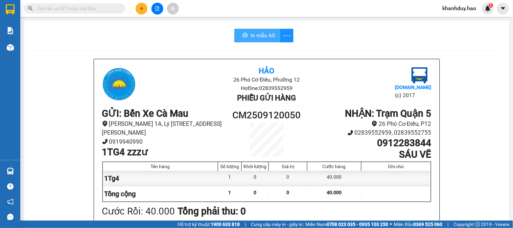
click at [258, 29] on button "In mẫu A5" at bounding box center [258, 36] width 46 height 14
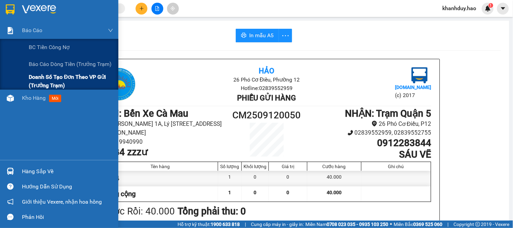
click at [65, 76] on span "Doanh số tạo đơn theo VP gửi (trưởng trạm)" at bounding box center [71, 81] width 85 height 17
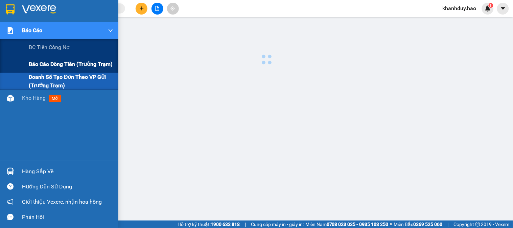
click at [71, 63] on span "Báo cáo dòng tiền (trưởng trạm)" at bounding box center [71, 64] width 84 height 8
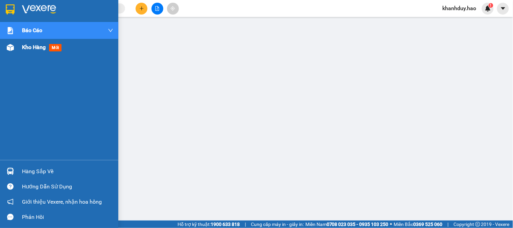
click at [27, 50] on span "Kho hàng" at bounding box center [34, 47] width 24 height 6
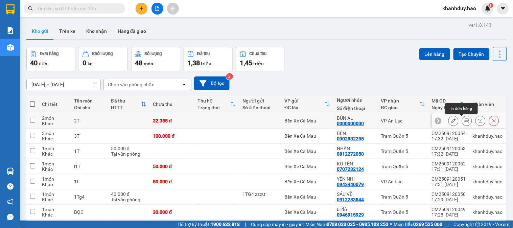
click at [465, 121] on icon at bounding box center [467, 120] width 5 height 5
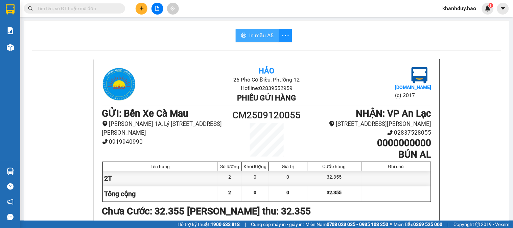
drag, startPoint x: 265, startPoint y: 41, endPoint x: 265, endPoint y: 37, distance: 3.4
click at [265, 39] on button "In mẫu A5" at bounding box center [257, 36] width 43 height 14
click at [265, 37] on span "In mẫu A5" at bounding box center [261, 35] width 24 height 8
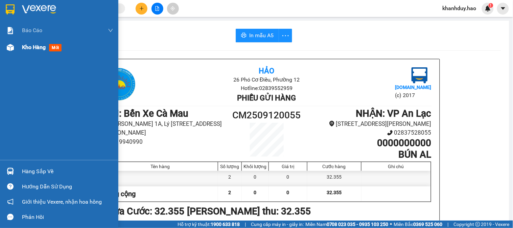
click at [48, 45] on div "Kho hàng mới" at bounding box center [43, 47] width 42 height 8
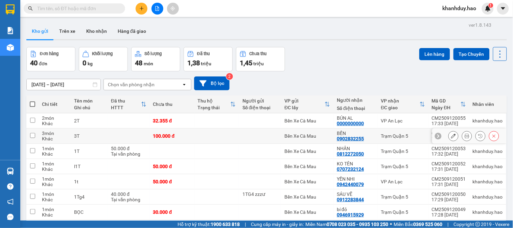
click at [463, 136] on button at bounding box center [467, 136] width 9 height 12
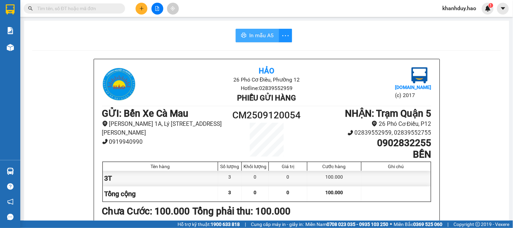
click at [260, 38] on span "In mẫu A5" at bounding box center [261, 35] width 24 height 8
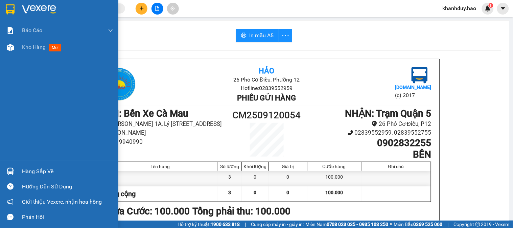
click at [22, 50] on span "Kho hàng" at bounding box center [34, 47] width 24 height 6
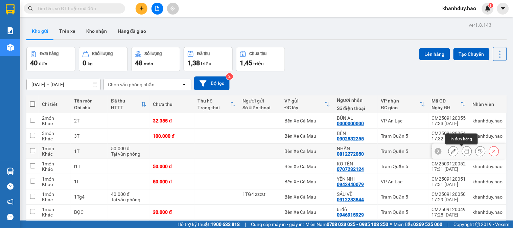
click at [465, 150] on icon at bounding box center [467, 151] width 5 height 5
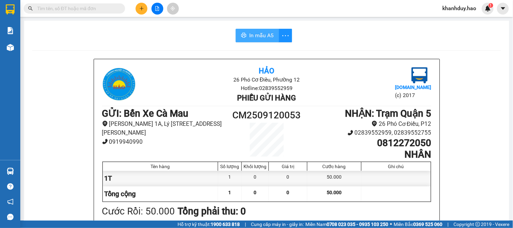
click at [245, 32] on button "In mẫu A5" at bounding box center [257, 36] width 43 height 14
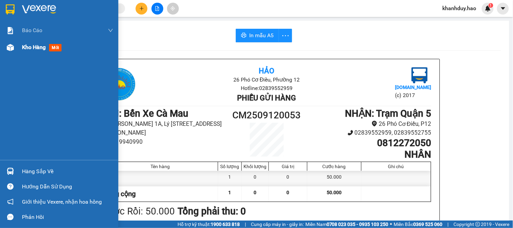
click at [26, 50] on span "Kho hàng" at bounding box center [34, 47] width 24 height 6
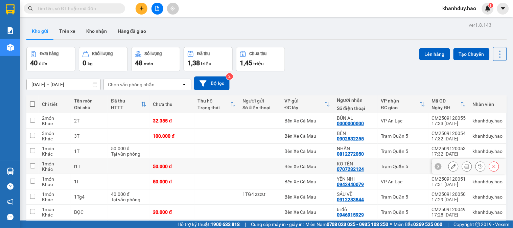
click at [451, 166] on icon at bounding box center [453, 166] width 5 height 5
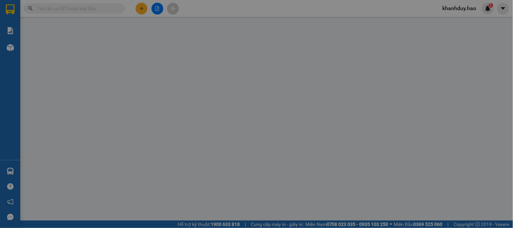
type input "0707232124"
type input "KO TÊN"
type input "50.000"
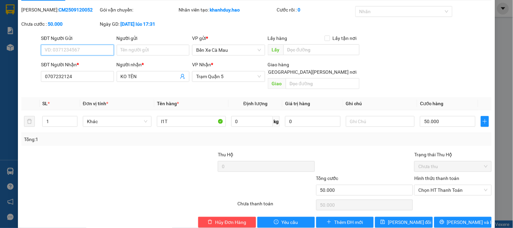
scroll to position [24, 0]
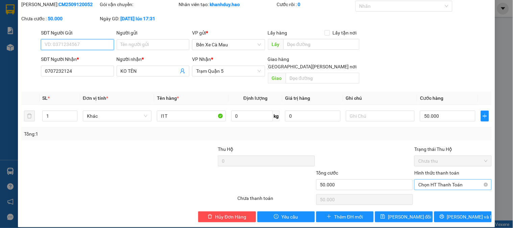
click at [437, 180] on span "Chọn HT Thanh Toán" at bounding box center [453, 185] width 69 height 10
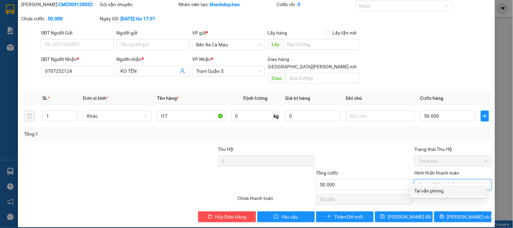
click at [437, 191] on div "Tại văn phòng" at bounding box center [449, 190] width 68 height 7
type input "0"
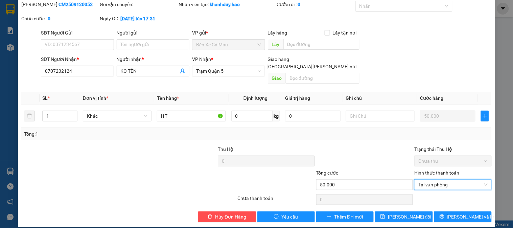
click at [445, 203] on div "Total Paid Fee 0 Total UnPaid Fee 50.000 Cash Collection Total Fee Mã ĐH: CM250…" at bounding box center [256, 112] width 471 height 222
click at [445, 214] on icon "printer" at bounding box center [442, 216] width 5 height 5
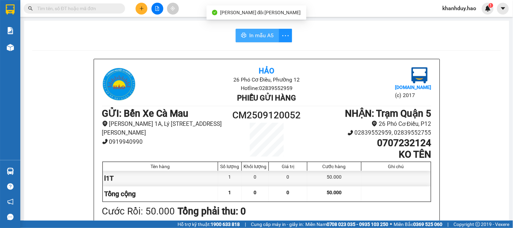
click at [270, 38] on span "In mẫu A5" at bounding box center [261, 35] width 24 height 8
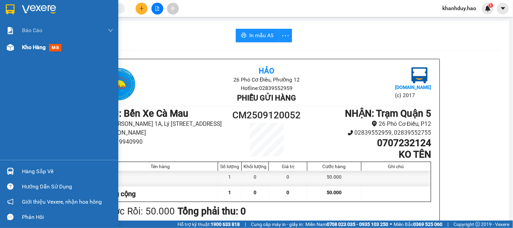
click at [7, 41] on div "Kho hàng mới" at bounding box center [59, 47] width 118 height 17
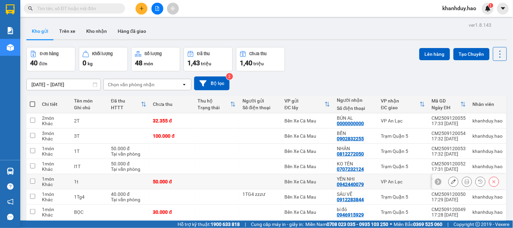
click at [463, 184] on button at bounding box center [467, 182] width 9 height 12
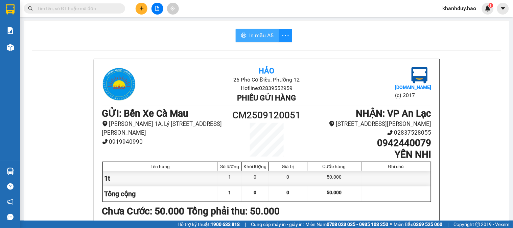
click at [262, 29] on button "In mẫu A5" at bounding box center [257, 36] width 43 height 14
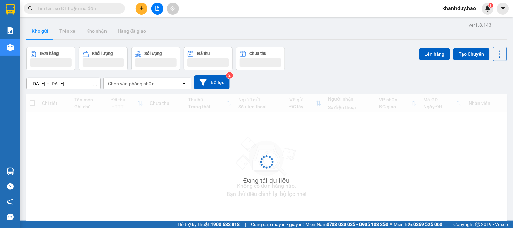
click at [141, 14] on button at bounding box center [142, 9] width 12 height 12
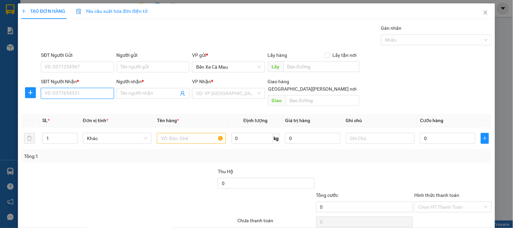
click at [77, 95] on input "SĐT Người Nhận *" at bounding box center [77, 93] width 73 height 11
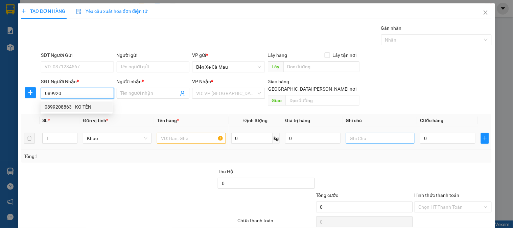
drag, startPoint x: 85, startPoint y: 108, endPoint x: 366, endPoint y: 129, distance: 281.4
click at [86, 108] on div "0899208863 - KO TÊN" at bounding box center [77, 106] width 64 height 7
type input "0899208863"
type input "KO TÊN"
type input "70.000"
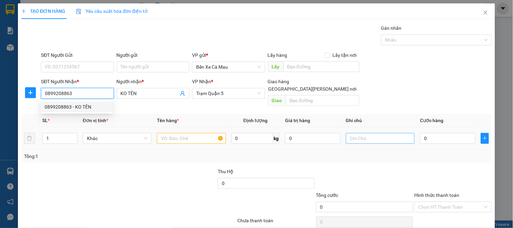
type input "70.000"
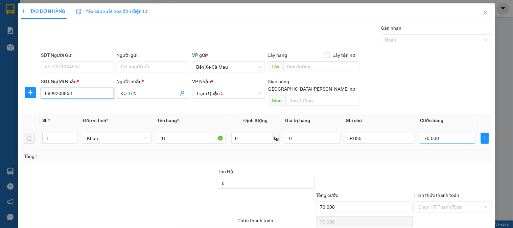
type input "0899208863"
click at [458, 134] on input "70.000" at bounding box center [448, 138] width 56 height 11
type input "0"
type input "04"
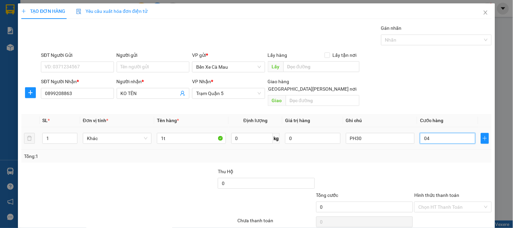
type input "4"
type input "40"
type input "040"
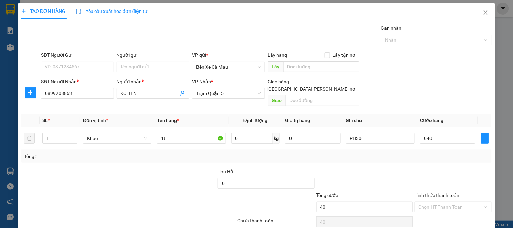
type input "40.000"
click at [429, 90] on div "SĐT Người [PERSON_NAME] * 0899208863 Người [PERSON_NAME] * KO TÊN [PERSON_NAME]…" at bounding box center [267, 93] width 454 height 31
click at [363, 133] on input "PH3" at bounding box center [380, 138] width 69 height 11
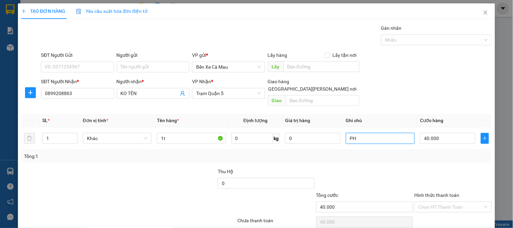
type input "P"
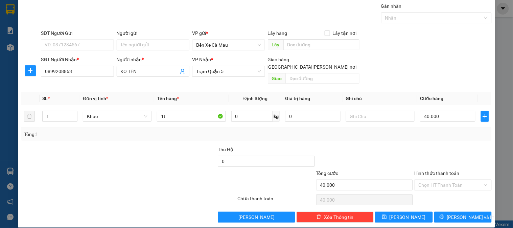
click at [464, 216] on div "TẠO ĐƠN HÀNG Yêu cầu xuất [PERSON_NAME] điện tử Transit Pickup Surcharge Ids Tr…" at bounding box center [257, 104] width 478 height 246
drag, startPoint x: 463, startPoint y: 210, endPoint x: 438, endPoint y: 198, distance: 28.2
click at [460, 214] on span "[PERSON_NAME] và In" at bounding box center [470, 217] width 47 height 7
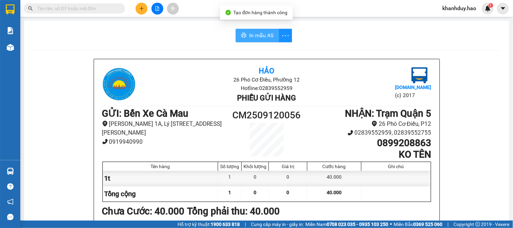
click at [250, 37] on span "In mẫu A5" at bounding box center [261, 35] width 24 height 8
click at [98, 8] on input "text" at bounding box center [77, 8] width 80 height 7
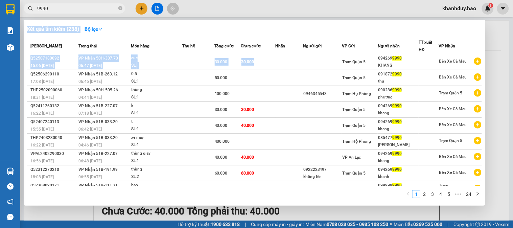
drag, startPoint x: 255, startPoint y: 61, endPoint x: 59, endPoint y: 16, distance: 201.8
click at [0, 8] on div "Kết quả [PERSON_NAME] ( 238 ) Bộ lọc Mã ĐH Trạng thái Món hàng Thu hộ Tổng [PER…" at bounding box center [0, 8] width 0 height 0
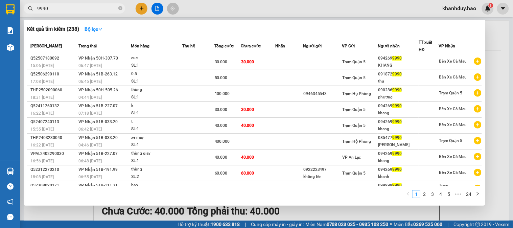
click at [57, 12] on input "9990" at bounding box center [77, 8] width 80 height 7
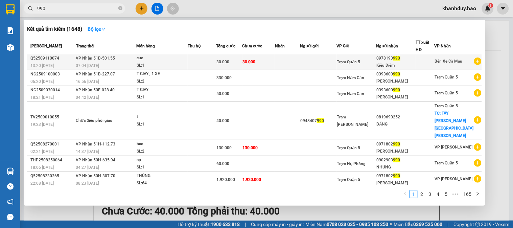
type input "990"
click at [269, 63] on td "30.000" at bounding box center [259, 62] width 33 height 16
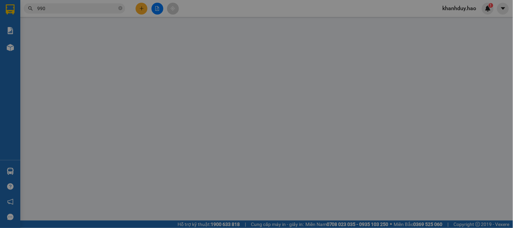
type input "0978193990"
type input "Kiều Diễm"
type input "30.000"
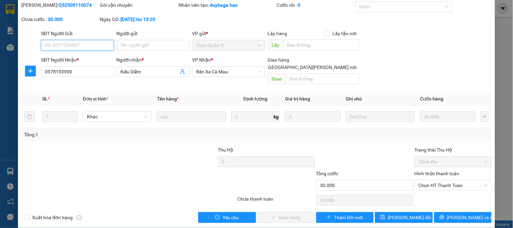
scroll to position [24, 0]
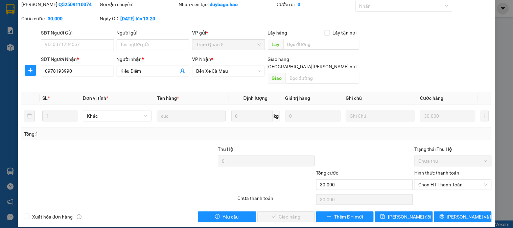
click at [448, 193] on div "Chọn HT Thanh Toán" at bounding box center [453, 200] width 79 height 14
click at [455, 180] on span "Chọn HT Thanh Toán" at bounding box center [453, 185] width 69 height 10
click at [444, 188] on div "Tại văn phòng" at bounding box center [449, 190] width 68 height 7
type input "0"
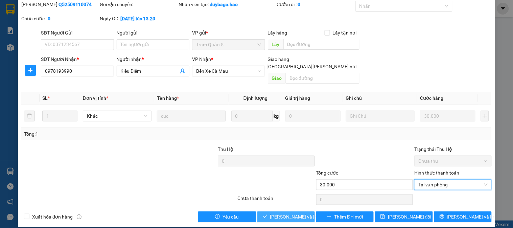
click at [289, 213] on span "[PERSON_NAME] và [PERSON_NAME] hàng" at bounding box center [315, 216] width 91 height 7
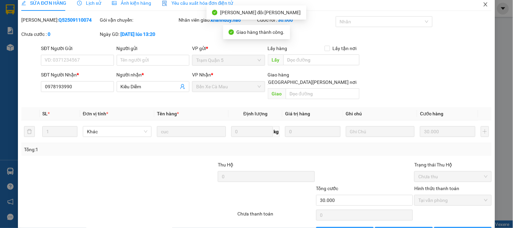
scroll to position [0, 0]
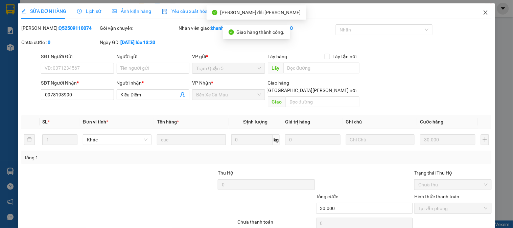
click at [483, 12] on icon "close" at bounding box center [485, 12] width 5 height 5
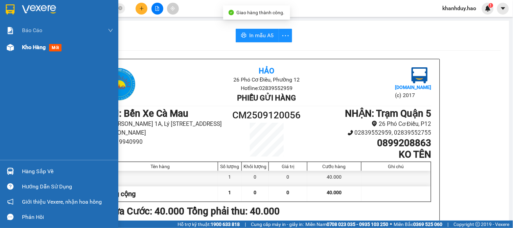
click at [25, 53] on div "Kho hàng mới" at bounding box center [67, 47] width 91 height 17
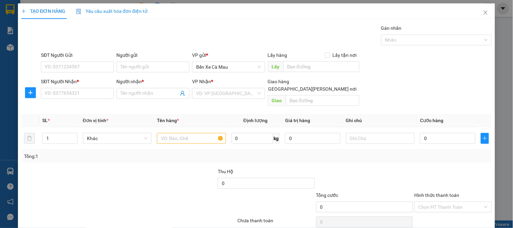
click at [77, 87] on div "SĐT Người Nhận *" at bounding box center [77, 83] width 73 height 10
click at [76, 92] on input "SĐT Người Nhận *" at bounding box center [77, 93] width 73 height 11
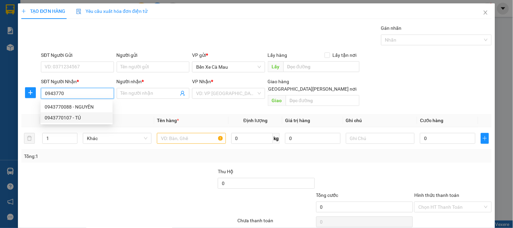
click at [90, 113] on div "0943770107 - TÚ" at bounding box center [77, 117] width 72 height 11
type input "0943770107"
type input "TÚ"
type input "40.000"
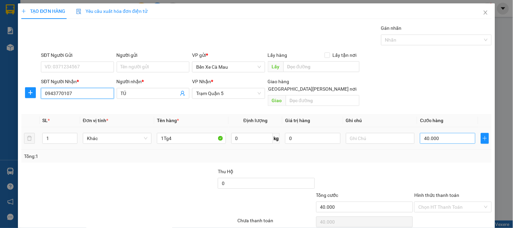
type input "0943770107"
type input "0"
type input "03"
type input "3"
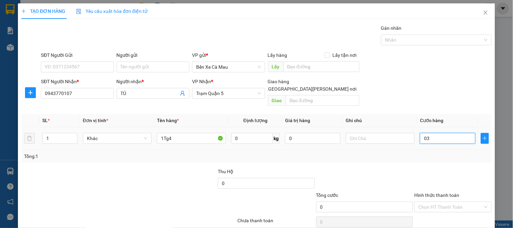
type input "3"
type input "30"
type input "030"
type input "30.000"
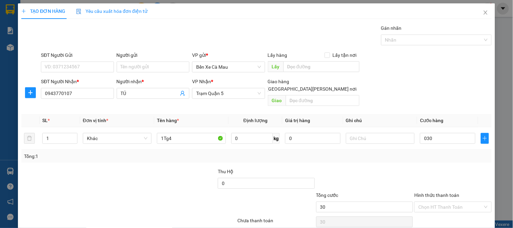
type input "30.000"
click at [445, 91] on div "SĐT Người Nhận * 0943770107 Người nhận * TÚ VP Nhận * Trạm Quận 5 Giao hàng Gia…" at bounding box center [267, 93] width 454 height 31
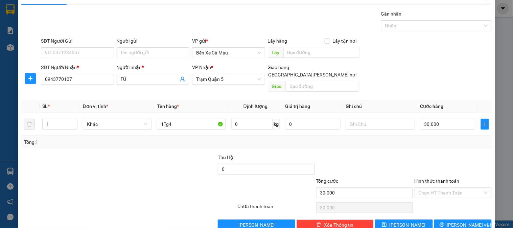
scroll to position [22, 0]
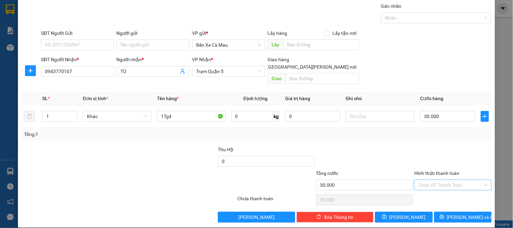
click at [448, 180] on input "Hình thức thanh toán" at bounding box center [451, 185] width 64 height 10
click at [444, 189] on div "Tại văn phòng" at bounding box center [449, 191] width 68 height 7
type input "0"
click at [441, 212] on button "[PERSON_NAME] và In" at bounding box center [464, 217] width 58 height 11
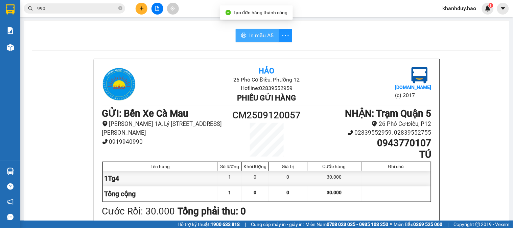
click at [254, 31] on span "In mẫu A5" at bounding box center [261, 35] width 24 height 8
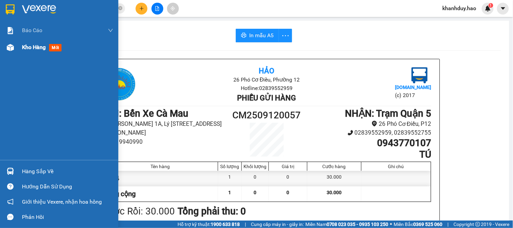
click at [33, 44] on span "Kho hàng" at bounding box center [34, 47] width 24 height 6
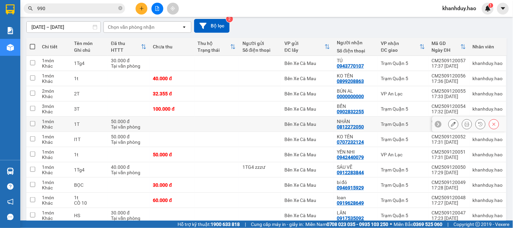
scroll to position [75, 0]
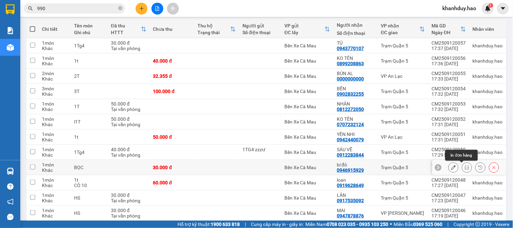
click at [465, 167] on button at bounding box center [467, 168] width 9 height 12
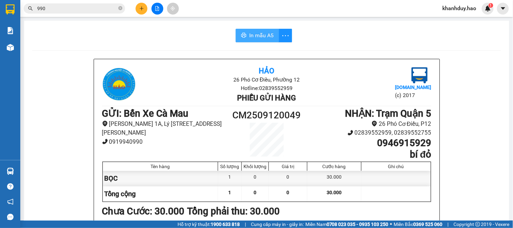
click at [265, 39] on span "In mẫu A5" at bounding box center [261, 35] width 24 height 8
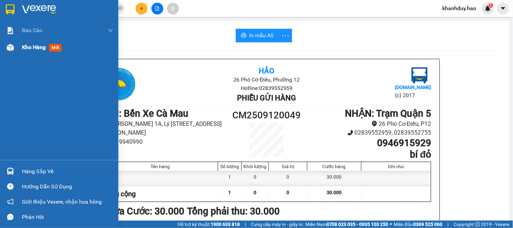
click at [32, 47] on span "Kho hàng" at bounding box center [34, 47] width 24 height 6
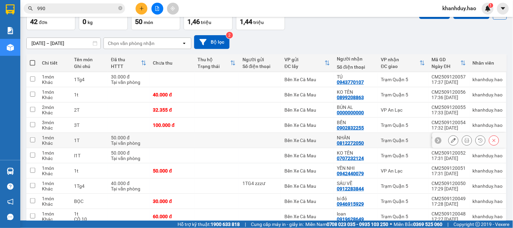
scroll to position [75, 0]
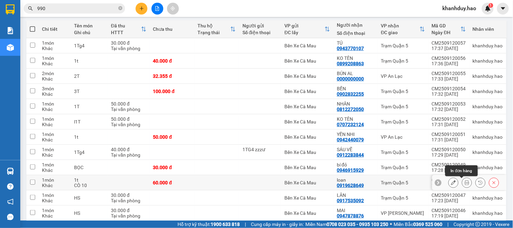
click at [463, 186] on button at bounding box center [467, 183] width 9 height 12
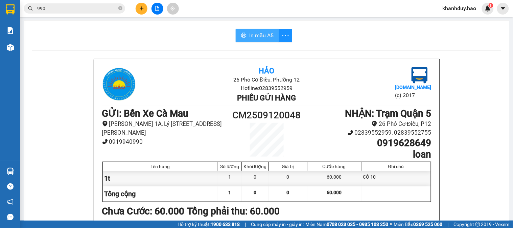
click at [261, 34] on span "In mẫu A5" at bounding box center [261, 35] width 24 height 8
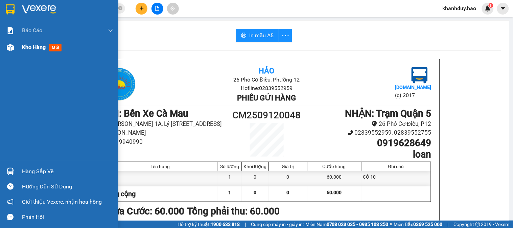
click at [26, 43] on div "Kho hàng mới" at bounding box center [43, 47] width 42 height 8
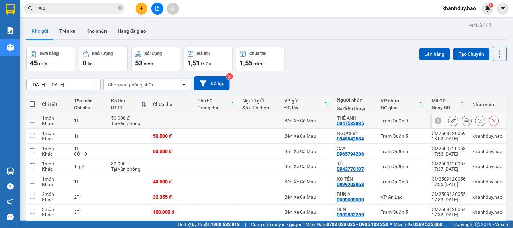
click at [464, 120] on button at bounding box center [467, 121] width 9 height 12
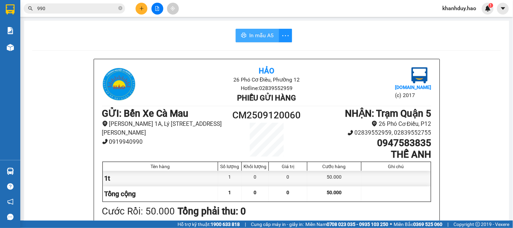
click at [255, 36] on span "In mẫu A5" at bounding box center [261, 35] width 24 height 8
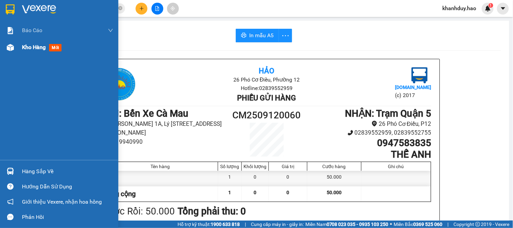
click at [23, 51] on div "Kho hàng mới" at bounding box center [43, 47] width 42 height 8
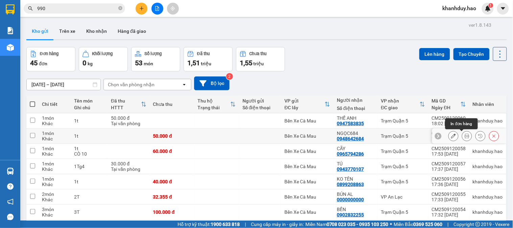
click at [465, 138] on icon at bounding box center [467, 136] width 5 height 5
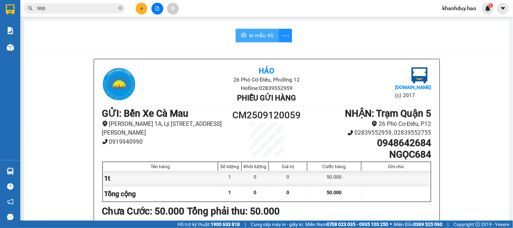
click at [250, 35] on span "In mẫu A5" at bounding box center [261, 35] width 24 height 8
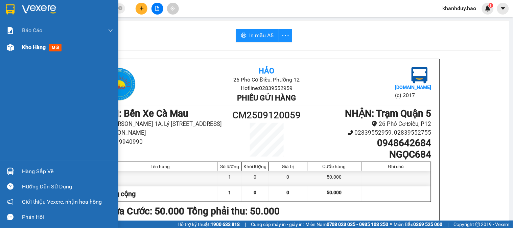
click at [26, 48] on span "Kho hàng" at bounding box center [34, 47] width 24 height 6
click at [29, 44] on span "Kho hàng" at bounding box center [34, 47] width 24 height 6
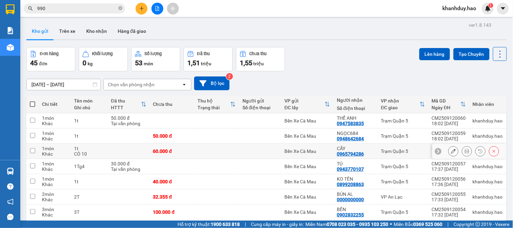
click at [465, 151] on icon at bounding box center [467, 151] width 5 height 5
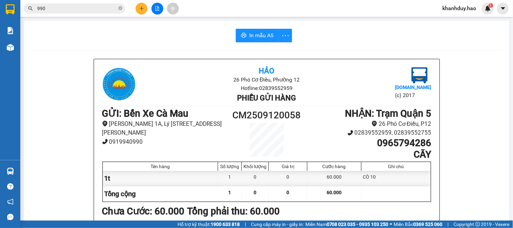
click at [249, 34] on span "In mẫu A5" at bounding box center [261, 35] width 24 height 8
click at [259, 29] on button "In mẫu A5" at bounding box center [257, 36] width 43 height 14
click at [141, 9] on icon "plus" at bounding box center [141, 8] width 5 height 5
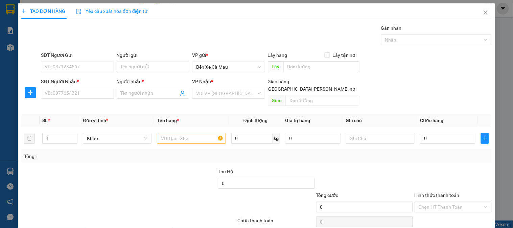
click at [74, 86] on div "SĐT Người Nhận *" at bounding box center [77, 83] width 73 height 10
click at [76, 93] on input "SĐT Người Nhận *" at bounding box center [77, 93] width 73 height 11
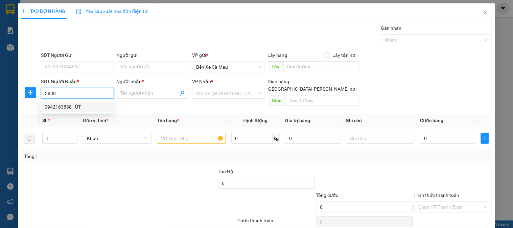
drag, startPoint x: 79, startPoint y: 105, endPoint x: 127, endPoint y: 116, distance: 49.5
click at [80, 105] on div "0942163838 - ÚT" at bounding box center [77, 106] width 64 height 7
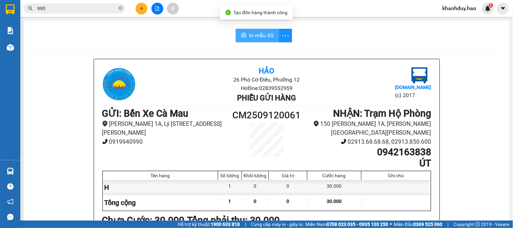
click at [251, 32] on span "In mẫu A5" at bounding box center [261, 35] width 24 height 8
click at [146, 5] on button at bounding box center [142, 9] width 12 height 12
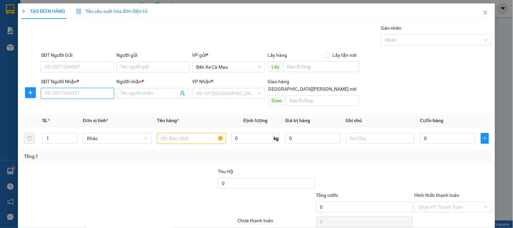
click at [82, 95] on input "SĐT Người Nhận *" at bounding box center [77, 93] width 73 height 11
type input "0908"
click at [87, 104] on div "0908863987 - C NGA" at bounding box center [77, 106] width 64 height 7
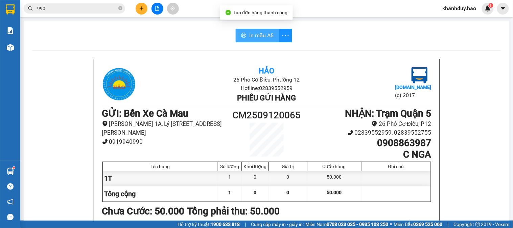
click at [275, 39] on button "In mẫu A5" at bounding box center [257, 36] width 43 height 14
click at [249, 38] on span "In mẫu A5" at bounding box center [261, 35] width 24 height 8
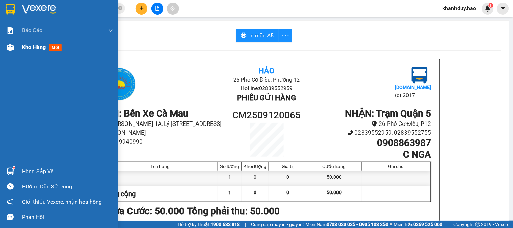
click at [29, 49] on span "Kho hàng" at bounding box center [34, 47] width 24 height 6
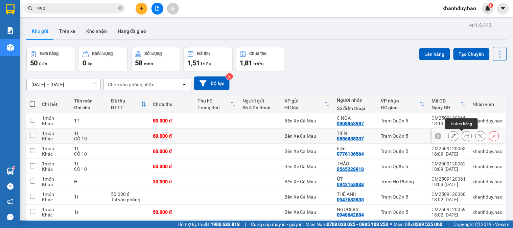
click at [465, 136] on button at bounding box center [467, 136] width 9 height 12
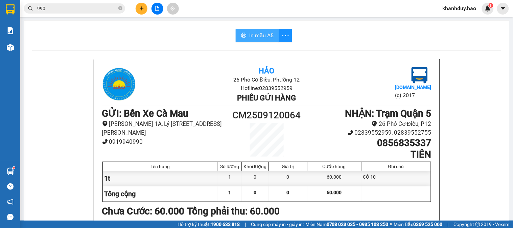
click at [245, 33] on button "In mẫu A5" at bounding box center [257, 36] width 43 height 14
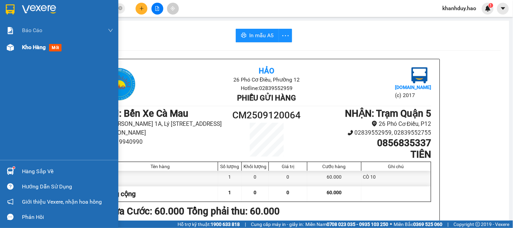
click at [28, 52] on div "Kho hàng mới" at bounding box center [67, 47] width 91 height 17
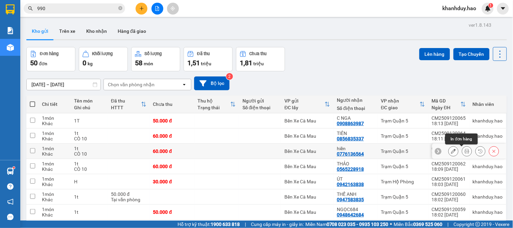
click at [465, 151] on icon at bounding box center [467, 151] width 5 height 5
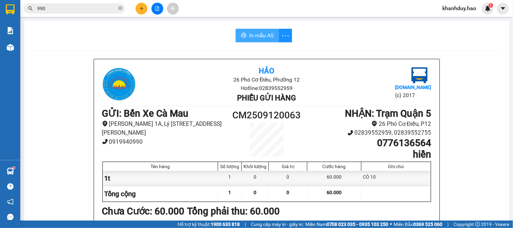
click at [244, 32] on button "In mẫu A5" at bounding box center [257, 36] width 43 height 14
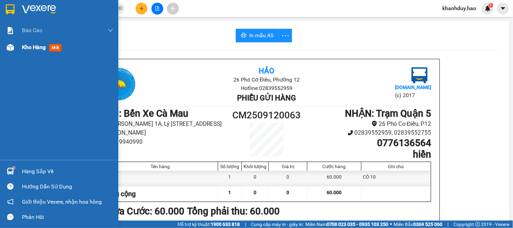
click at [13, 48] on img at bounding box center [10, 47] width 7 height 7
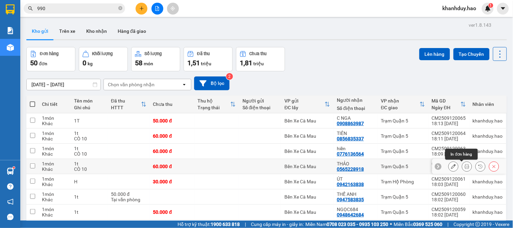
click at [463, 167] on button at bounding box center [467, 167] width 9 height 12
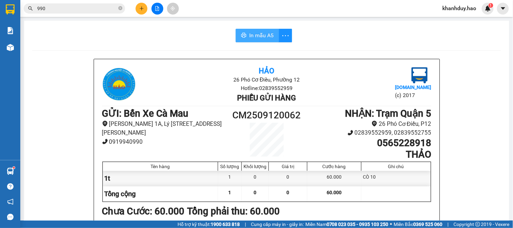
click at [257, 29] on button "In mẫu A5" at bounding box center [257, 36] width 43 height 14
click at [257, 31] on button "In mẫu A5" at bounding box center [257, 36] width 43 height 14
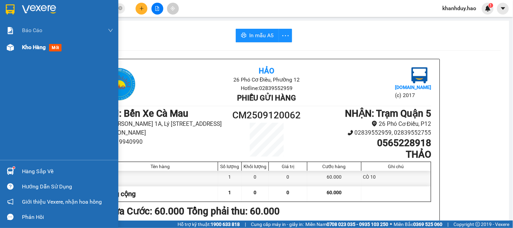
click at [29, 52] on div "Kho hàng mới" at bounding box center [67, 47] width 91 height 17
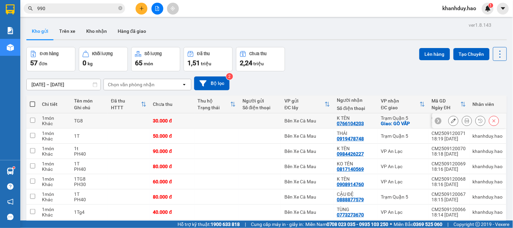
click at [465, 120] on icon at bounding box center [467, 120] width 5 height 5
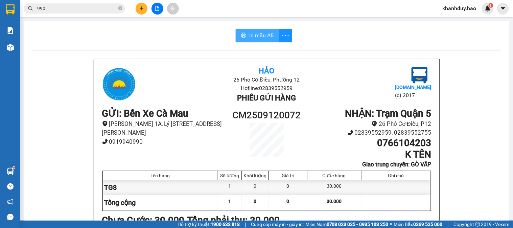
click at [257, 31] on span "In mẫu A5" at bounding box center [261, 35] width 24 height 8
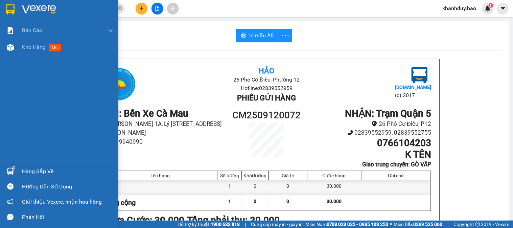
click at [32, 59] on div "Báo cáo BC tiền công nợ Báo cáo dòng tiền (trưởng trạm) Doanh số tạo đơn theo V…" at bounding box center [59, 91] width 118 height 138
click at [32, 57] on div "Báo cáo BC tiền công nợ Báo cáo dòng tiền (trưởng trạm) Doanh số tạo đơn theo V…" at bounding box center [59, 91] width 118 height 138
click at [34, 54] on div "Kho hàng mới" at bounding box center [67, 47] width 91 height 17
click at [37, 53] on div "Kho hàng mới" at bounding box center [67, 47] width 91 height 17
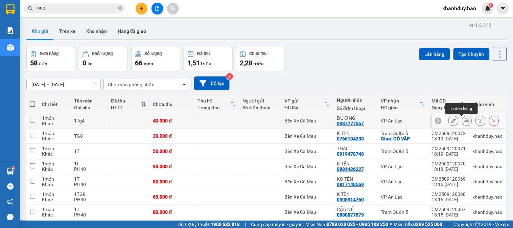
click at [465, 122] on icon at bounding box center [467, 120] width 5 height 5
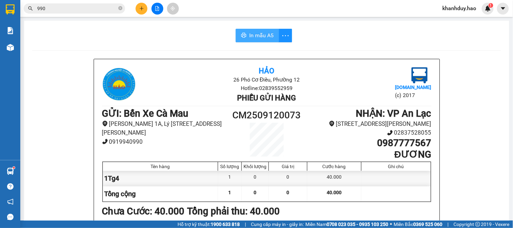
click at [261, 35] on span "In mẫu A5" at bounding box center [261, 35] width 24 height 8
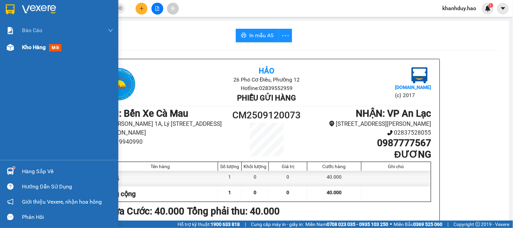
click at [43, 50] on span "Kho hàng" at bounding box center [34, 47] width 24 height 6
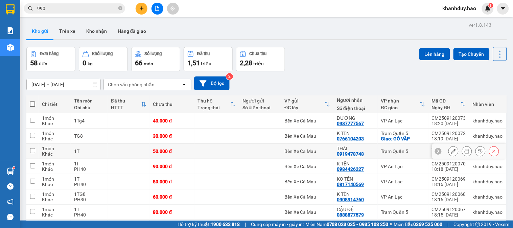
click at [465, 150] on icon at bounding box center [467, 151] width 5 height 5
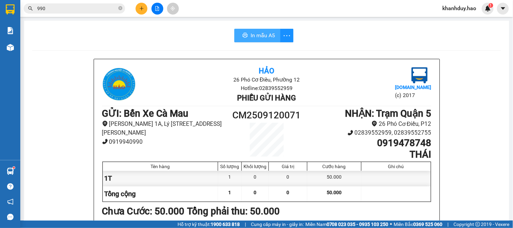
click at [263, 39] on span "In mẫu A5" at bounding box center [263, 35] width 24 height 8
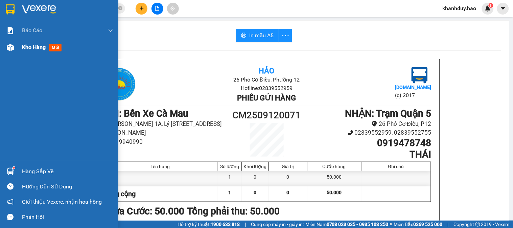
click at [35, 53] on div "Kho hàng mới" at bounding box center [67, 47] width 91 height 17
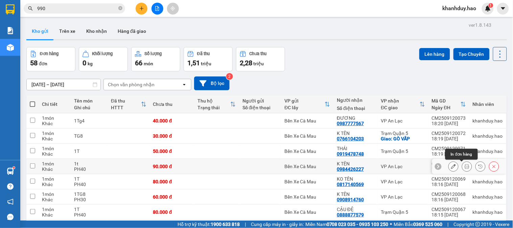
click at [463, 171] on button at bounding box center [467, 167] width 9 height 12
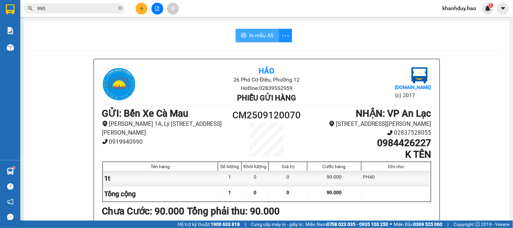
click at [251, 37] on span "In mẫu A5" at bounding box center [261, 35] width 24 height 8
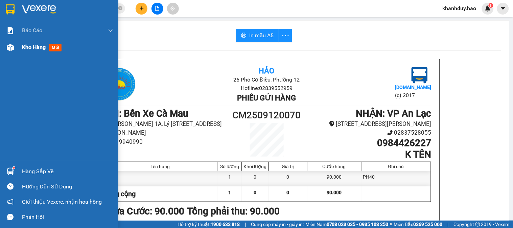
click at [17, 45] on div "Kho hàng mới" at bounding box center [59, 47] width 118 height 17
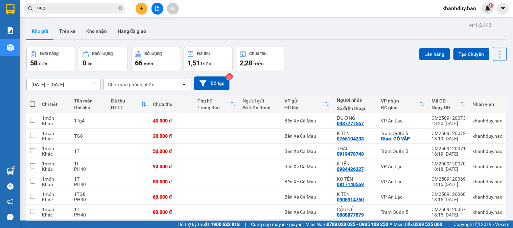
scroll to position [38, 0]
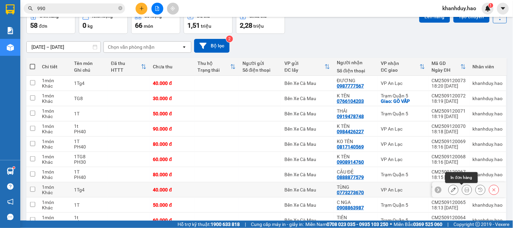
click at [463, 194] on button at bounding box center [467, 190] width 9 height 12
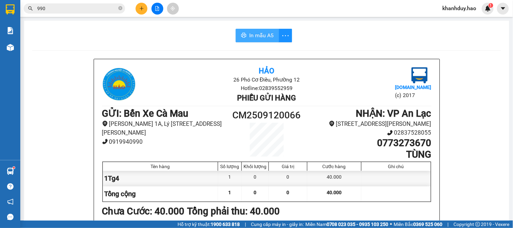
click at [262, 34] on span "In mẫu A5" at bounding box center [261, 35] width 24 height 8
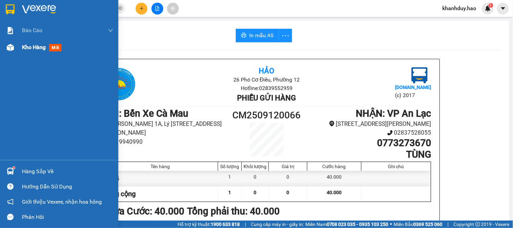
click at [21, 44] on div "Kho hàng mới" at bounding box center [59, 47] width 118 height 17
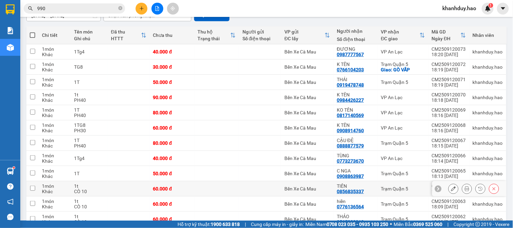
scroll to position [75, 0]
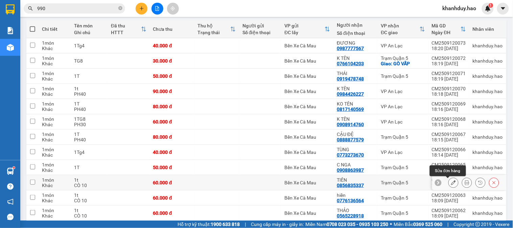
click at [449, 184] on button at bounding box center [453, 183] width 9 height 12
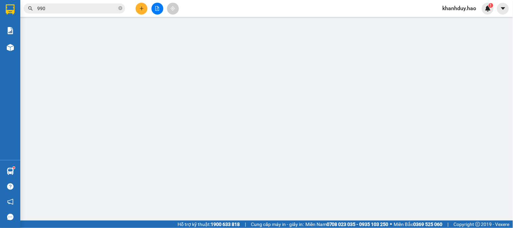
type input "0856835337"
type input "TIÊN"
type input "60.000"
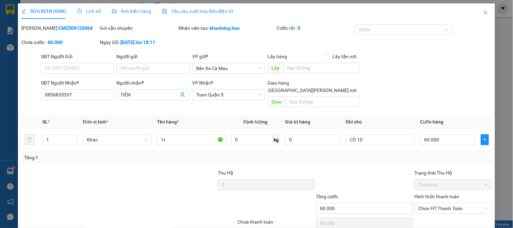
click at [87, 10] on span "Lịch sử" at bounding box center [89, 10] width 24 height 5
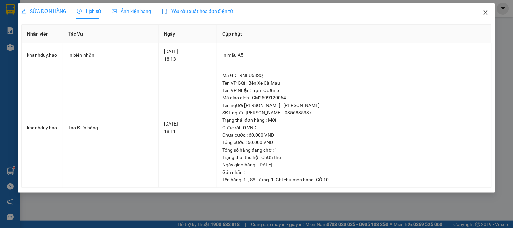
click at [489, 8] on span "Close" at bounding box center [486, 12] width 19 height 19
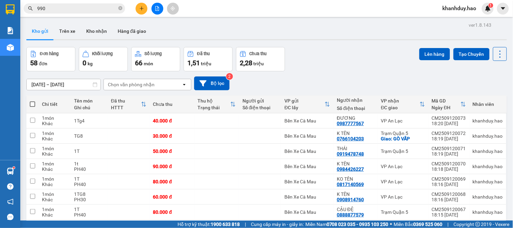
click at [134, 7] on div at bounding box center [157, 9] width 51 height 12
click at [136, 7] on button at bounding box center [142, 9] width 12 height 12
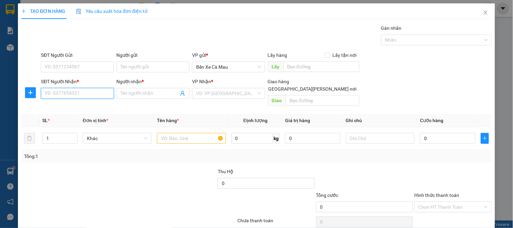
click at [57, 95] on input "SĐT Người Nhận *" at bounding box center [77, 93] width 73 height 11
drag, startPoint x: 70, startPoint y: 106, endPoint x: 105, endPoint y: 105, distance: 35.2
click at [71, 106] on div "0962441378 - LABO SKY" at bounding box center [77, 106] width 64 height 7
type input "0962441378"
type input "LABO SKY"
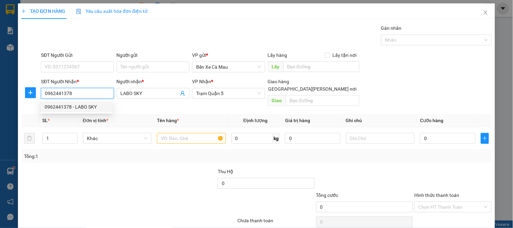
type input "30.000"
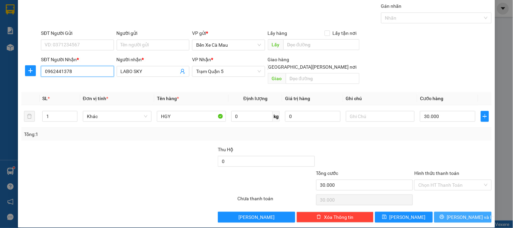
type input "0962441378"
click at [448, 212] on button "[PERSON_NAME] và In" at bounding box center [464, 217] width 58 height 11
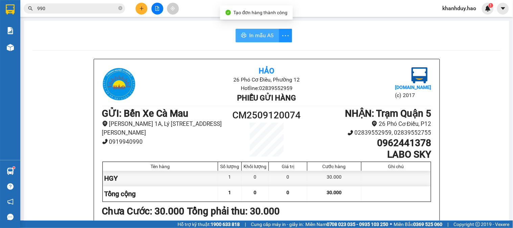
click at [246, 40] on button "In mẫu A5" at bounding box center [257, 36] width 43 height 14
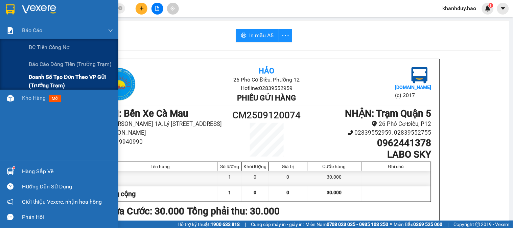
click at [36, 73] on span "Doanh số tạo đơn theo VP gửi (trưởng trạm)" at bounding box center [71, 81] width 85 height 17
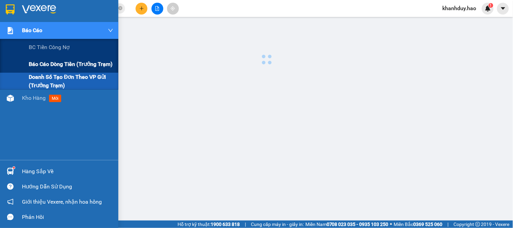
click at [63, 59] on div "Báo cáo dòng tiền (trưởng trạm)" at bounding box center [71, 64] width 85 height 17
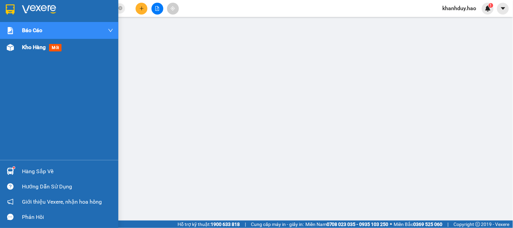
click at [33, 56] on div "Kho hàng mới" at bounding box center [67, 47] width 91 height 17
click at [34, 54] on div "Kho hàng mới" at bounding box center [67, 47] width 91 height 17
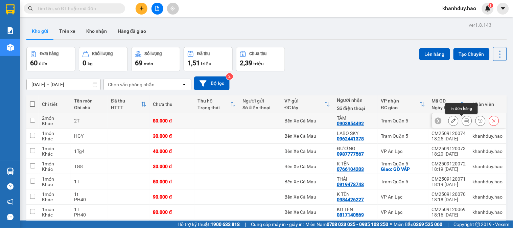
click at [463, 120] on button at bounding box center [467, 121] width 9 height 12
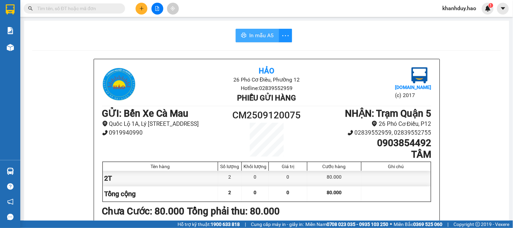
click at [255, 35] on span "In mẫu A5" at bounding box center [261, 35] width 24 height 8
click at [138, 6] on button at bounding box center [142, 9] width 12 height 12
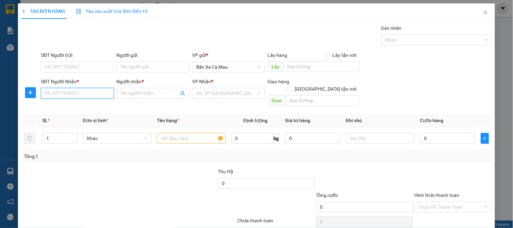
click at [56, 92] on input "SĐT Người Nhận *" at bounding box center [77, 93] width 73 height 11
click at [91, 108] on div "0933913733 - K TÊN" at bounding box center [77, 106] width 64 height 7
type input "0933913733"
type input "K TÊN"
type input "30.000"
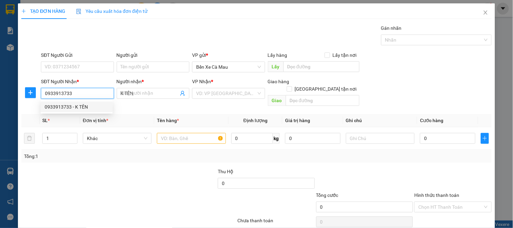
type input "30.000"
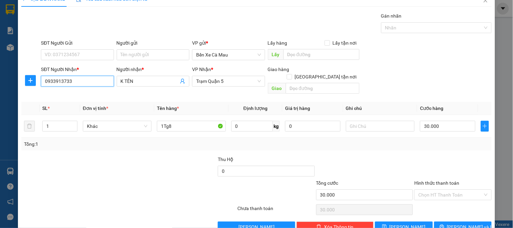
scroll to position [22, 0]
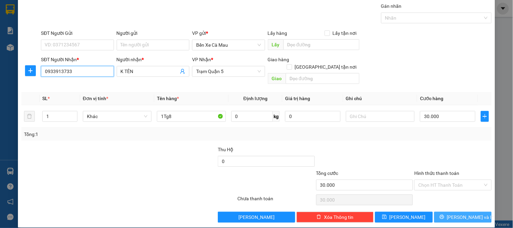
type input "0933913733"
click at [452, 214] on span "[PERSON_NAME] và In" at bounding box center [470, 217] width 47 height 7
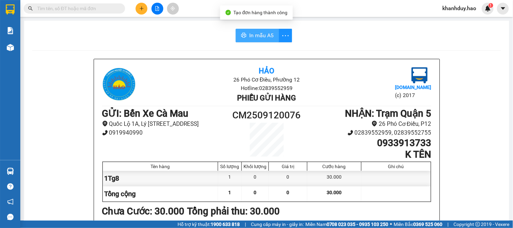
click at [250, 40] on button "In mẫu A5" at bounding box center [257, 36] width 43 height 14
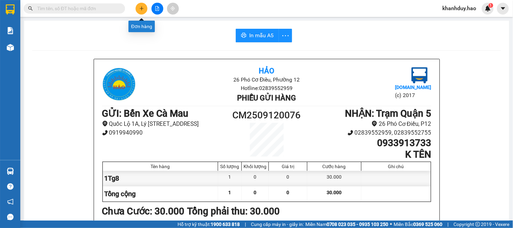
click at [143, 6] on icon "plus" at bounding box center [141, 8] width 5 height 5
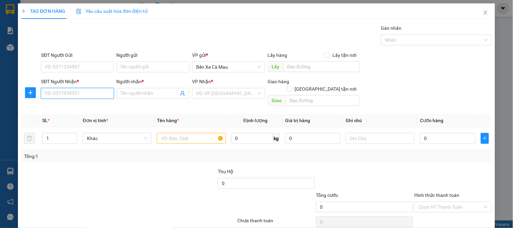
click at [79, 97] on input "SĐT Người Nhận *" at bounding box center [77, 93] width 73 height 11
click at [93, 105] on div "0389590125 - THUA" at bounding box center [77, 106] width 64 height 7
type input "0389590125"
type input "THUA"
type input "50.000"
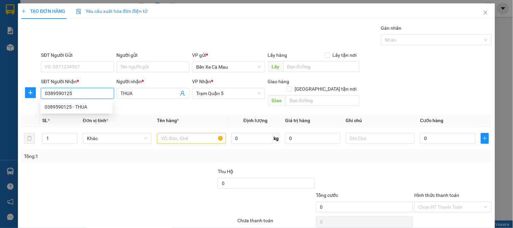
type input "50.000"
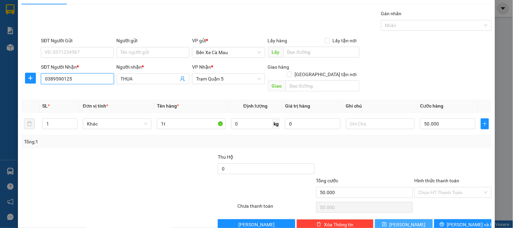
scroll to position [22, 0]
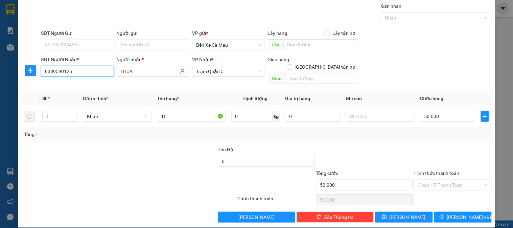
type input "0389590125"
click at [451, 217] on div "TẠO ĐƠN HÀNG Yêu cầu xuất hóa đơn điện tử Transit Pickup Surcharge Ids Transit …" at bounding box center [257, 104] width 478 height 246
click at [452, 215] on div "TẠO ĐƠN HÀNG Yêu cầu xuất hóa đơn điện tử Transit Pickup Surcharge Ids Transit …" at bounding box center [257, 104] width 478 height 246
click at [452, 214] on span "[PERSON_NAME] và In" at bounding box center [470, 217] width 47 height 7
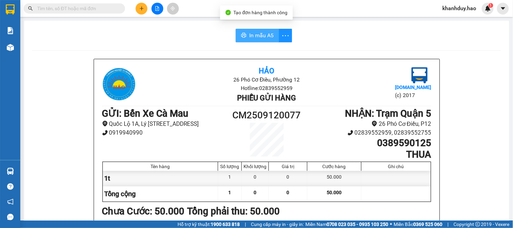
click at [267, 31] on button "In mẫu A5" at bounding box center [257, 36] width 43 height 14
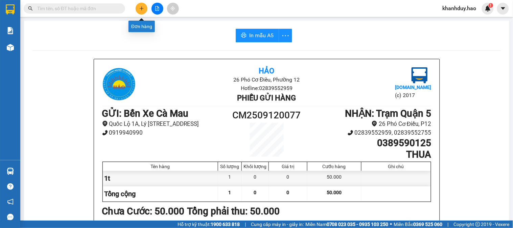
click at [143, 8] on icon "plus" at bounding box center [141, 8] width 5 height 5
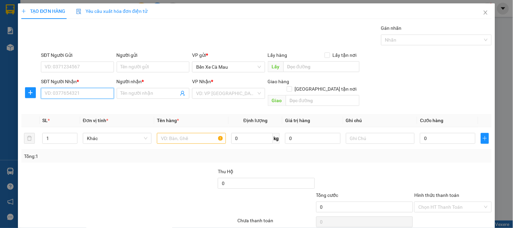
click at [93, 93] on input "SĐT Người Nhận *" at bounding box center [77, 93] width 73 height 11
type input "0936704"
click at [66, 104] on div "0936704208 - NHÃ" at bounding box center [77, 106] width 64 height 7
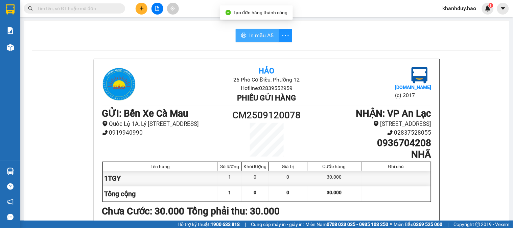
click at [258, 33] on span "In mẫu A5" at bounding box center [261, 35] width 24 height 8
click at [142, 6] on icon "plus" at bounding box center [141, 8] width 5 height 5
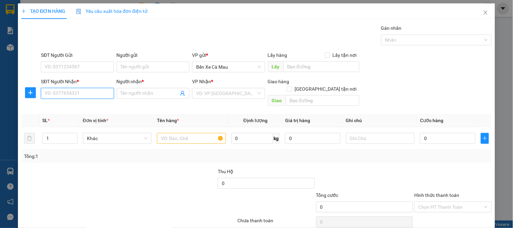
click at [65, 96] on input "SĐT Người Nhận *" at bounding box center [77, 93] width 73 height 11
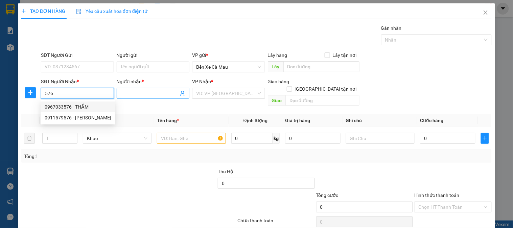
drag, startPoint x: 76, startPoint y: 106, endPoint x: 122, endPoint y: 94, distance: 47.7
click at [80, 104] on div "0967033576 - THẮM" at bounding box center [78, 106] width 67 height 7
type input "0967033576"
type input "THẮM"
type input "40.000"
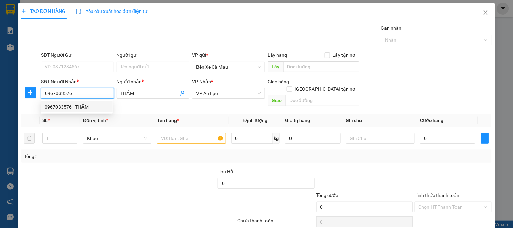
type input "40.000"
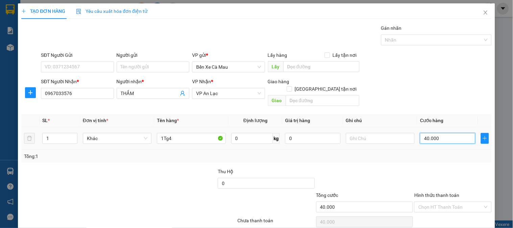
click at [428, 133] on input "40.000" at bounding box center [448, 138] width 56 height 11
click at [451, 86] on div "SĐT Người Nhận * 0967033576 Người nhận * THẮM VP Nhận * VP An Lạc Giao hàng Gia…" at bounding box center [267, 93] width 454 height 31
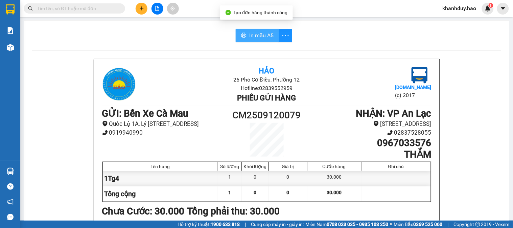
click at [249, 36] on span "In mẫu A5" at bounding box center [261, 35] width 24 height 8
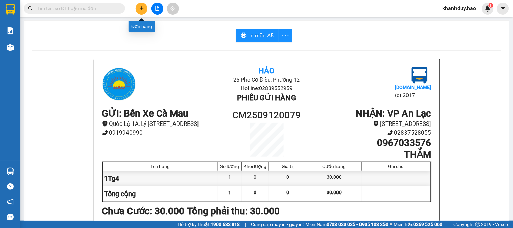
click at [141, 9] on icon "plus" at bounding box center [141, 8] width 5 height 5
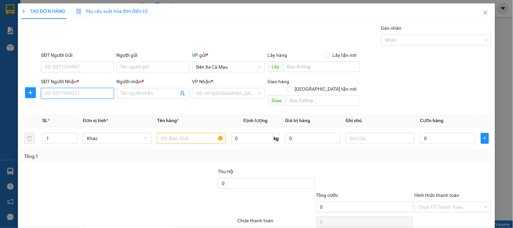
click at [100, 94] on input "SĐT Người Nhận *" at bounding box center [77, 93] width 73 height 11
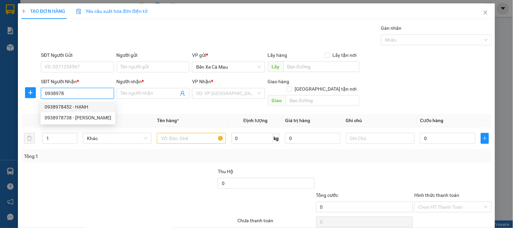
click at [95, 106] on div "0938978452 - HẠNH" at bounding box center [78, 106] width 67 height 7
type input "0938978452"
type input "HẠNH"
checkbox input "true"
type input "QUẬN 10"
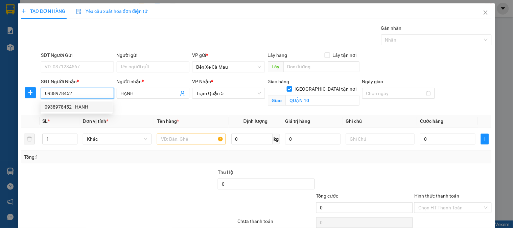
type input "40.000"
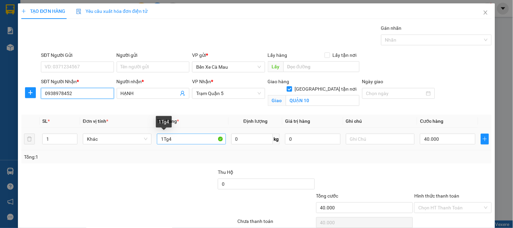
type input "0938978452"
click at [175, 137] on input "1Tg4" at bounding box center [191, 139] width 69 height 11
type input "1T0.5"
click at [441, 129] on td "40.000" at bounding box center [448, 139] width 61 height 23
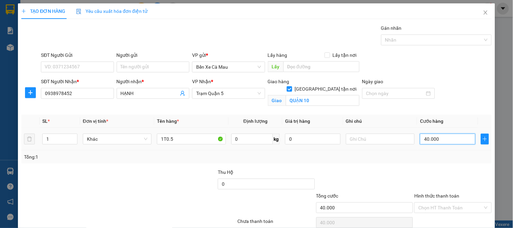
click at [445, 142] on input "40.000" at bounding box center [448, 139] width 56 height 11
type input "0"
type input "5"
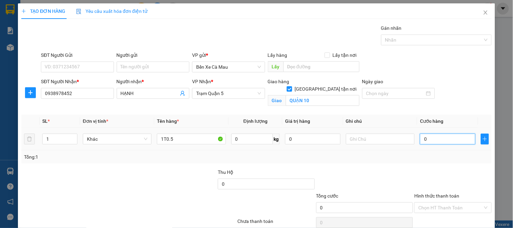
type input "5"
type input "05"
type input "0"
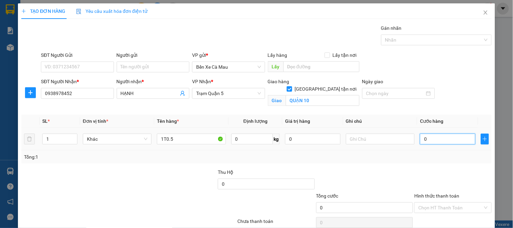
type input "6"
type input "06"
type input "60"
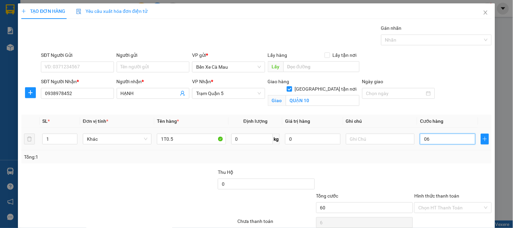
type input "060"
click at [445, 193] on label "Hình thức thanh toán" at bounding box center [437, 195] width 45 height 5
click at [445, 203] on input "Hình thức thanh toán" at bounding box center [451, 208] width 64 height 10
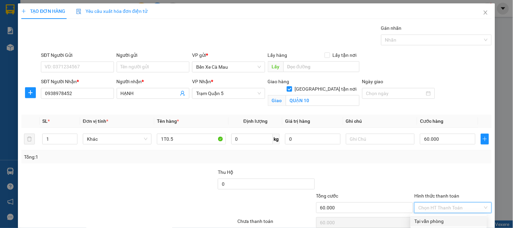
click at [445, 218] on div "Tại văn phòng" at bounding box center [449, 221] width 68 height 7
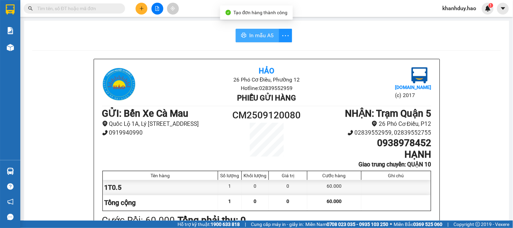
click at [256, 36] on span "In mẫu A5" at bounding box center [261, 35] width 24 height 8
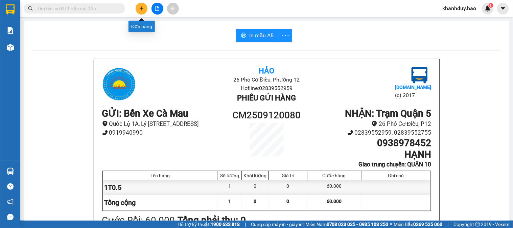
click at [143, 9] on icon "plus" at bounding box center [141, 8] width 5 height 5
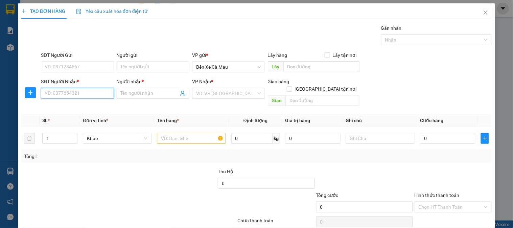
click at [83, 94] on input "SĐT Người Nhận *" at bounding box center [77, 93] width 73 height 11
click at [85, 107] on div "0966602473 - NGÃ 3 CỦ CẢI" at bounding box center [77, 106] width 64 height 7
type input "0966602473"
type input "NGÃ 3 CỦ CẢI"
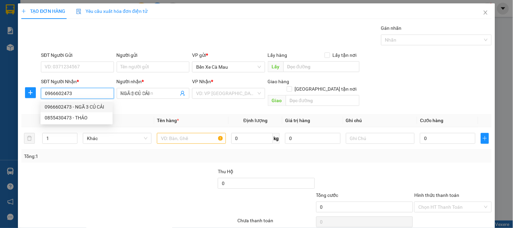
type input "90.000"
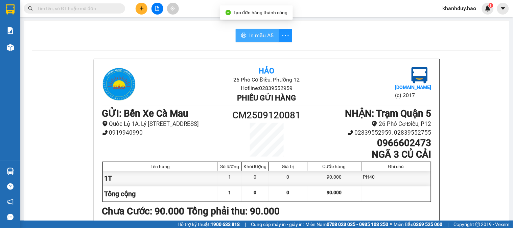
click at [257, 34] on span "In mẫu A5" at bounding box center [261, 35] width 24 height 8
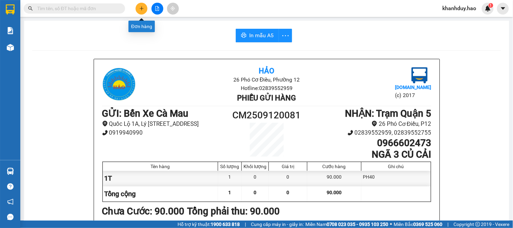
click at [140, 8] on icon "plus" at bounding box center [142, 8] width 4 height 0
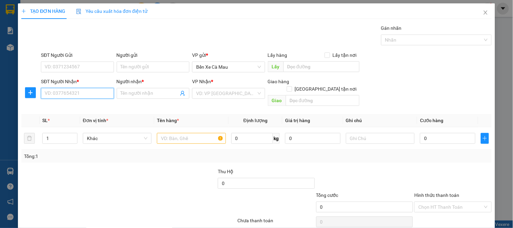
click at [80, 97] on input "SĐT Người Nhận *" at bounding box center [77, 93] width 73 height 11
click at [80, 106] on div "0903008700 - QUYÊN" at bounding box center [77, 106] width 64 height 7
type input "0903008700"
type input "QUYÊN"
type input "40.000"
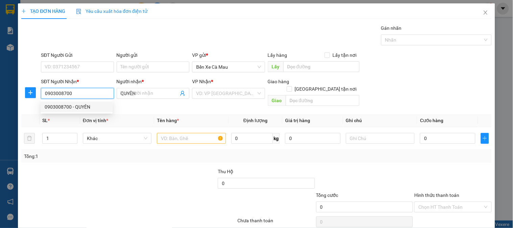
type input "40.000"
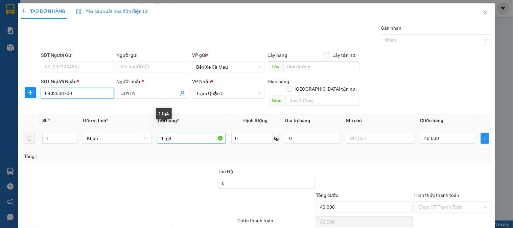
type input "0903008700"
click at [175, 133] on input "1Tg4" at bounding box center [191, 138] width 69 height 11
type input "1T"
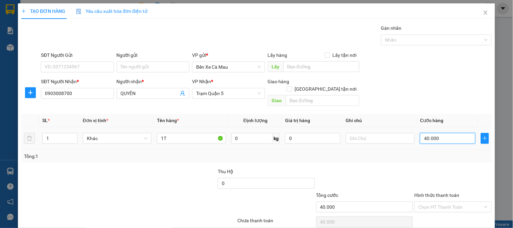
click at [438, 133] on input "40.000" at bounding box center [448, 138] width 56 height 11
type input "0"
type input "8"
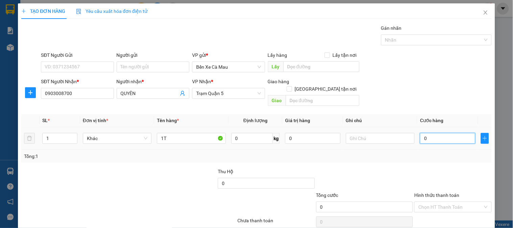
type input "8"
type input "08"
type input "80"
type input "080"
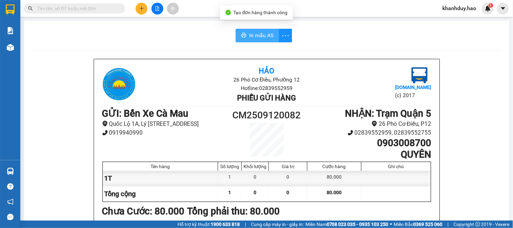
click at [255, 32] on span "In mẫu A5" at bounding box center [261, 35] width 24 height 8
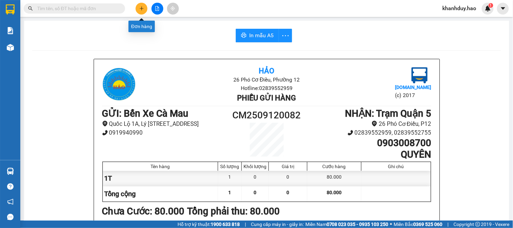
click at [140, 8] on icon "plus" at bounding box center [141, 8] width 5 height 5
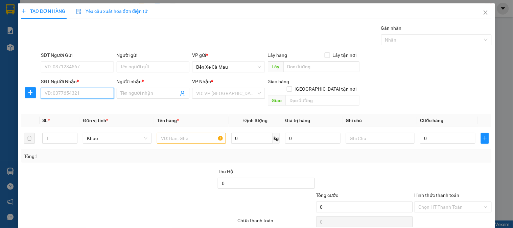
click at [103, 95] on input "SĐT Người Nhận *" at bounding box center [77, 93] width 73 height 11
click at [90, 109] on div "0942216708 - DUY PHA" at bounding box center [77, 106] width 64 height 7
type input "0942216708"
type input "DUY PHA"
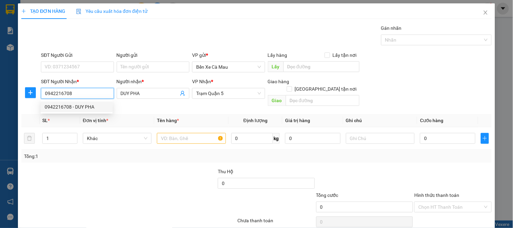
type input "40.000"
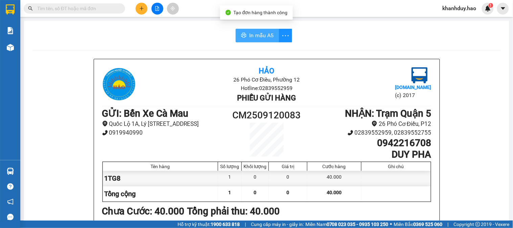
click at [251, 35] on span "In mẫu A5" at bounding box center [261, 35] width 24 height 8
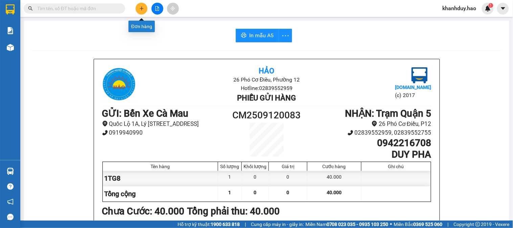
click at [145, 5] on button at bounding box center [142, 9] width 12 height 12
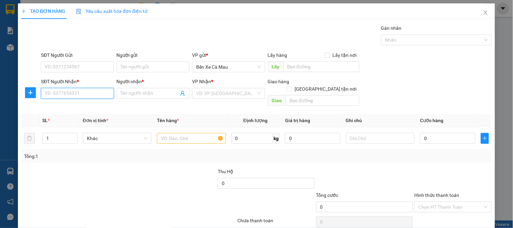
click at [83, 94] on input "SĐT Người Nhận *" at bounding box center [77, 93] width 73 height 11
type input "0327"
click at [83, 107] on div "0327795830 - QUYÊN" at bounding box center [77, 106] width 64 height 7
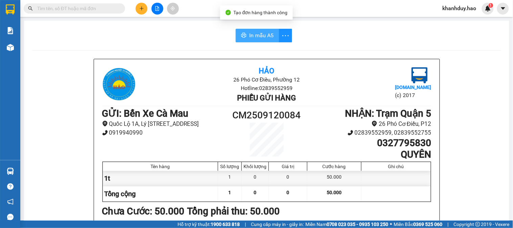
click at [267, 38] on span "In mẫu A5" at bounding box center [261, 35] width 24 height 8
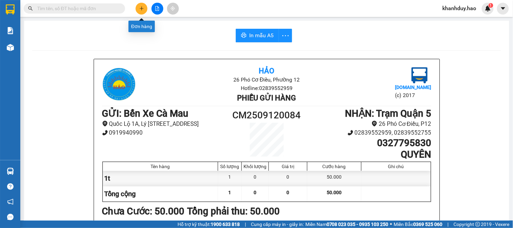
click at [137, 10] on button at bounding box center [142, 9] width 12 height 12
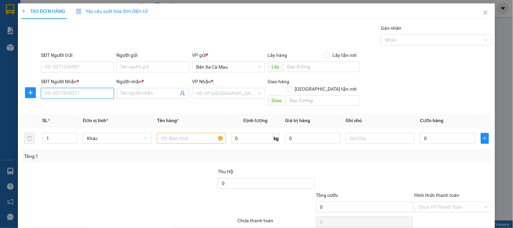
click at [86, 94] on input "SĐT Người Nhận *" at bounding box center [77, 93] width 73 height 11
click at [81, 107] on div "0767574054 - TRÂM Q5" at bounding box center [77, 106] width 64 height 7
type input "0767574054"
type input "TRÂM Q5"
type input "50.000"
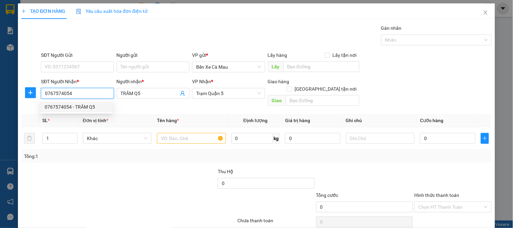
type input "50.000"
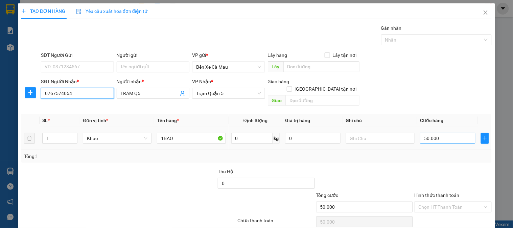
type input "0767574054"
click at [436, 134] on input "50.000" at bounding box center [448, 138] width 56 height 11
type input "0"
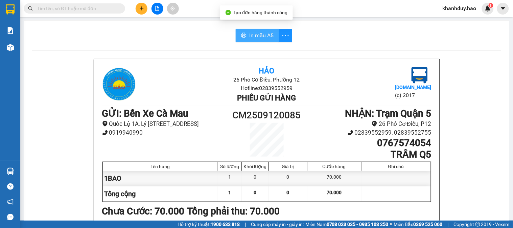
click at [256, 35] on span "In mẫu A5" at bounding box center [261, 35] width 24 height 8
click at [148, 13] on div at bounding box center [157, 9] width 51 height 12
click at [143, 14] on div at bounding box center [157, 9] width 51 height 12
click at [143, 6] on icon "plus" at bounding box center [141, 8] width 5 height 5
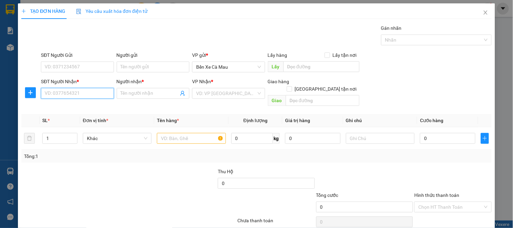
click at [57, 89] on input "SĐT Người Nhận *" at bounding box center [77, 93] width 73 height 11
type input "0333"
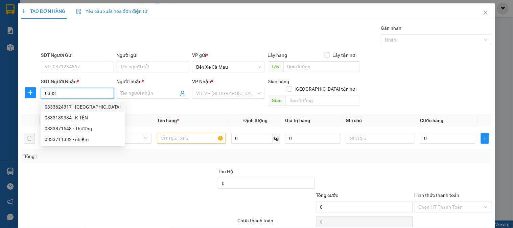
click at [94, 107] on div "0333624317 - NGA" at bounding box center [83, 106] width 76 height 7
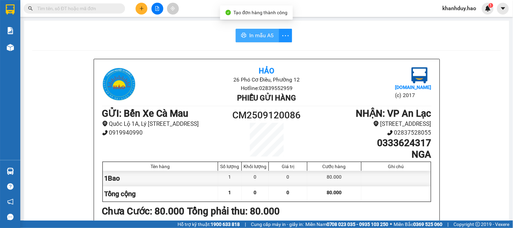
click at [250, 33] on span "In mẫu A5" at bounding box center [261, 35] width 24 height 8
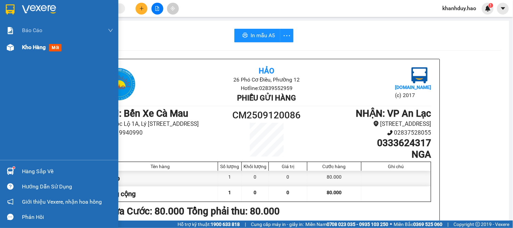
click at [41, 52] on div "Kho hàng mới" at bounding box center [67, 47] width 91 height 17
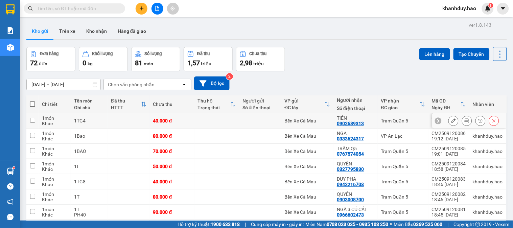
click at [465, 120] on icon at bounding box center [467, 120] width 5 height 5
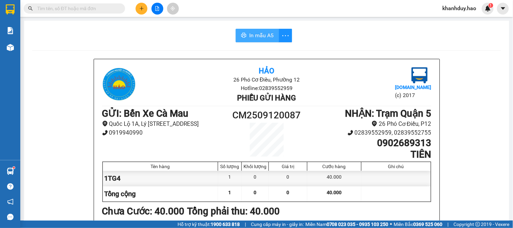
click at [249, 32] on span "In mẫu A5" at bounding box center [261, 35] width 24 height 8
click at [145, 9] on button at bounding box center [142, 9] width 12 height 12
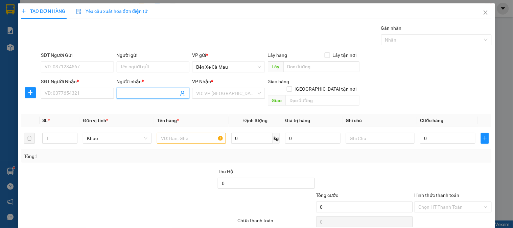
click at [123, 90] on input "Người nhận *" at bounding box center [150, 93] width 58 height 7
type input "VĨNH"
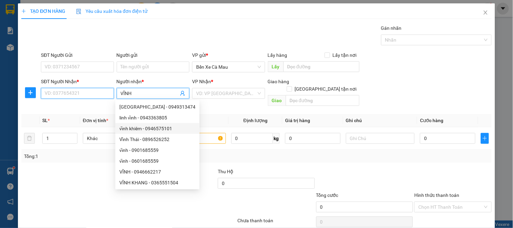
click at [82, 96] on input "SĐT Người Nhận *" at bounding box center [77, 93] width 73 height 11
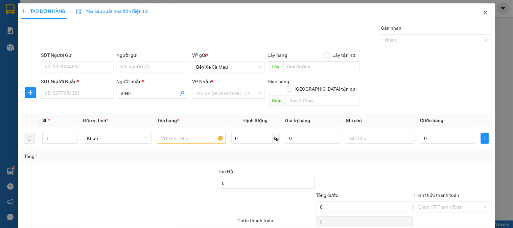
click at [484, 14] on span "Close" at bounding box center [486, 12] width 19 height 19
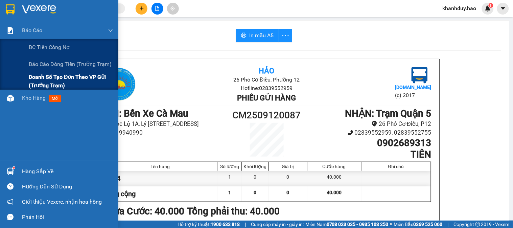
click at [70, 81] on span "Doanh số tạo đơn theo VP gửi (trưởng trạm)" at bounding box center [71, 81] width 85 height 17
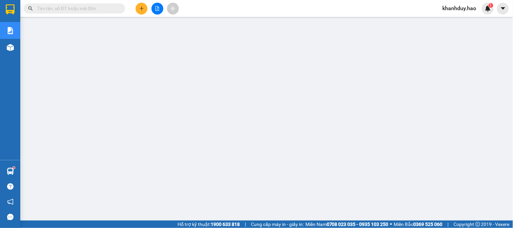
paste input "CM250911009"
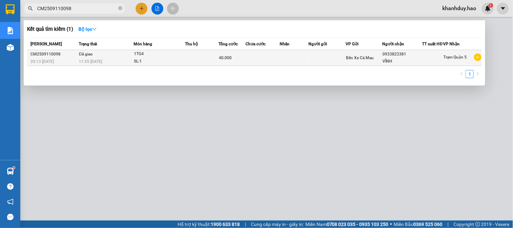
type input "CM2509110098"
click at [165, 58] on div "1TG4" at bounding box center [159, 53] width 51 height 7
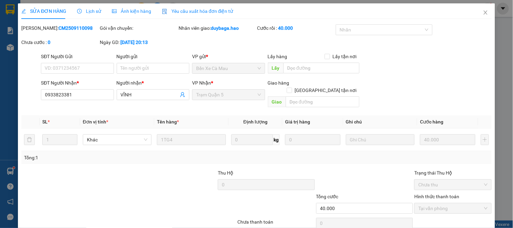
click at [131, 12] on span "Ảnh kiện hàng" at bounding box center [131, 10] width 39 height 5
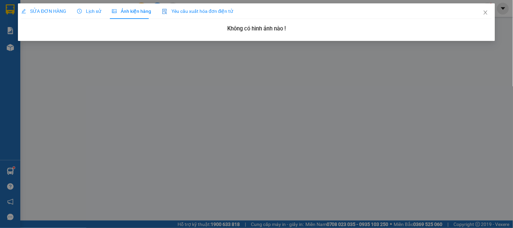
click at [46, 10] on span "SỬA ĐƠN HÀNG" at bounding box center [43, 10] width 45 height 5
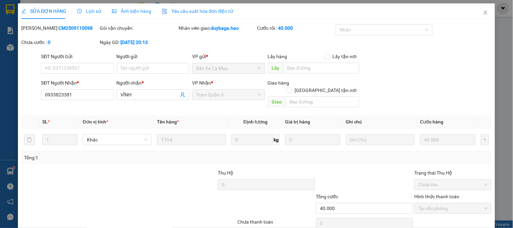
drag, startPoint x: 111, startPoint y: 7, endPoint x: 106, endPoint y: 9, distance: 5.5
click at [112, 7] on div "Ảnh kiện hàng" at bounding box center [131, 10] width 39 height 7
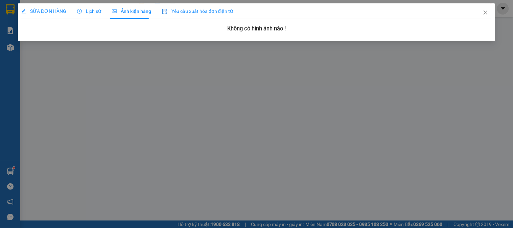
click at [98, 9] on span "Lịch sử" at bounding box center [89, 10] width 24 height 5
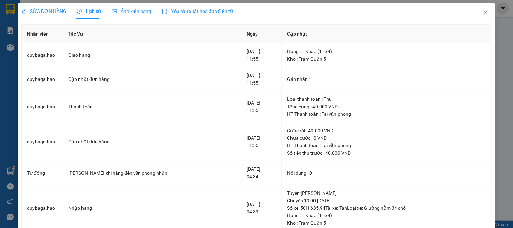
click at [126, 7] on div "Ảnh kiện hàng" at bounding box center [131, 10] width 39 height 7
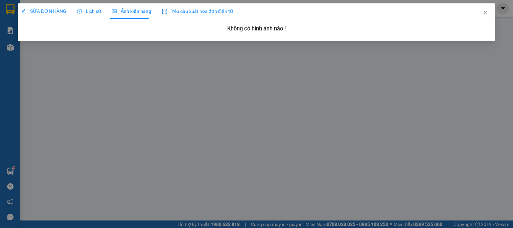
click at [82, 7] on div "Lịch sử" at bounding box center [89, 10] width 24 height 7
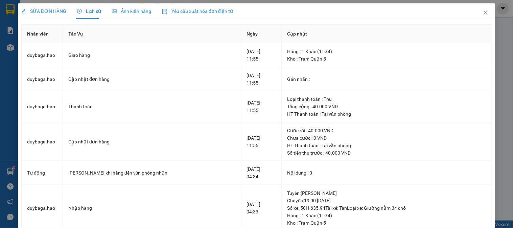
click at [50, 8] on span "SỬA ĐƠN HÀNG" at bounding box center [43, 10] width 45 height 5
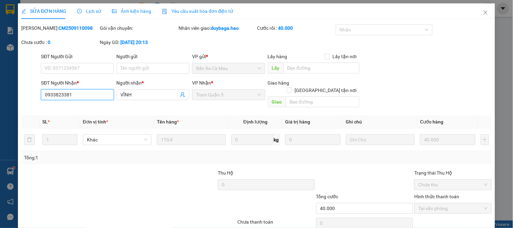
drag, startPoint x: 82, startPoint y: 95, endPoint x: 46, endPoint y: 95, distance: 35.9
click at [46, 95] on input "0933823381" at bounding box center [77, 94] width 73 height 11
click at [78, 95] on input "0933823381" at bounding box center [77, 94] width 73 height 11
drag, startPoint x: 78, startPoint y: 95, endPoint x: 45, endPoint y: 97, distance: 33.2
click at [45, 97] on input "0933823381" at bounding box center [77, 94] width 73 height 11
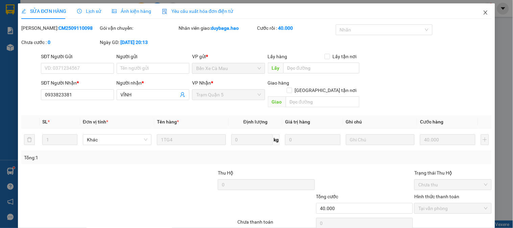
click at [484, 14] on icon "close" at bounding box center [486, 12] width 4 height 4
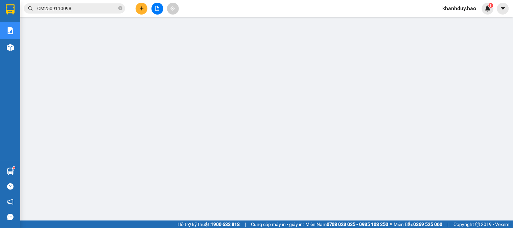
click at [133, 8] on div at bounding box center [157, 9] width 51 height 12
click at [139, 8] on button at bounding box center [142, 9] width 12 height 12
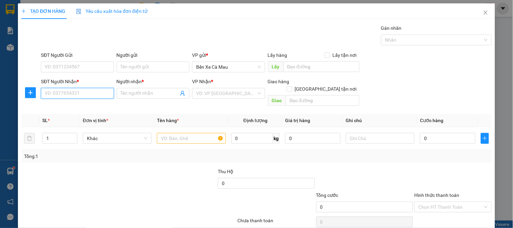
paste input "0933823381"
type input "0933823381"
click at [89, 104] on div "0933823381 - VĨNH" at bounding box center [77, 106] width 64 height 7
type input "VĨNH"
type input "50.000"
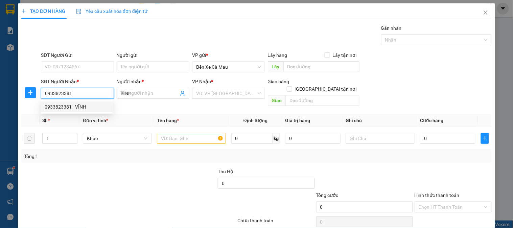
type input "50.000"
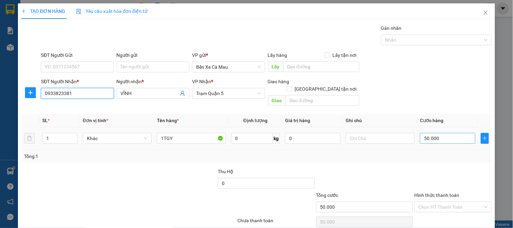
type input "0933823381"
click at [440, 134] on input "50.000" at bounding box center [448, 138] width 56 height 11
click at [450, 82] on div "SĐT Người Nhận * 0933823381 Người nhận * VĨNH VP Nhận * Trạm Quận 5 Giao hàng G…" at bounding box center [267, 93] width 454 height 31
click at [194, 133] on input "1TGY" at bounding box center [191, 138] width 69 height 11
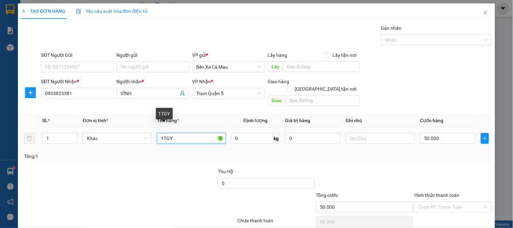
click at [194, 133] on input "1TGY" at bounding box center [191, 138] width 69 height 11
type input "1T"
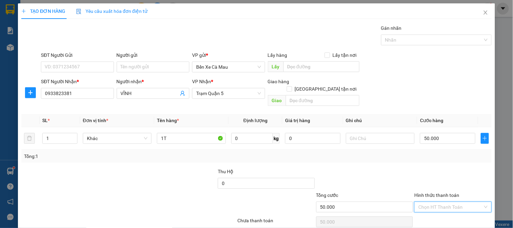
drag, startPoint x: 440, startPoint y: 173, endPoint x: 439, endPoint y: 184, distance: 10.9
click at [439, 202] on input "Hình thức thanh toán" at bounding box center [451, 207] width 64 height 10
click at [439, 210] on div "Tại văn phòng" at bounding box center [449, 213] width 68 height 7
type input "0"
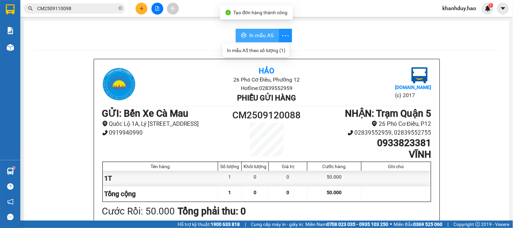
click at [252, 32] on span "In mẫu A5" at bounding box center [261, 35] width 24 height 8
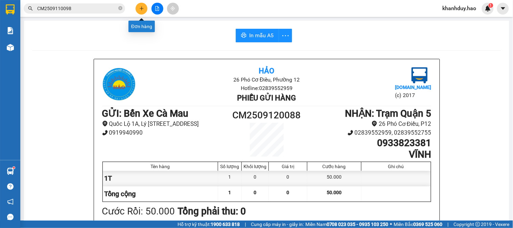
click at [143, 8] on icon "plus" at bounding box center [142, 8] width 4 height 0
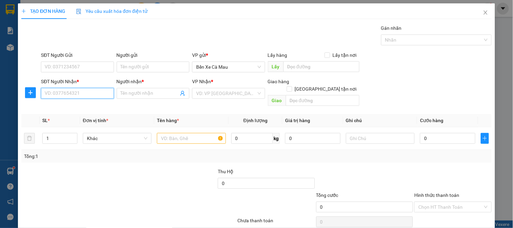
click at [75, 92] on input "SĐT Người Nhận *" at bounding box center [77, 93] width 73 height 11
type input "0"
type input "3"
click at [75, 106] on div "0933823381 - VĨNH" at bounding box center [77, 106] width 64 height 7
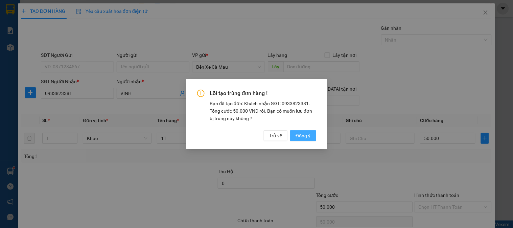
click at [302, 133] on span "Đồng ý" at bounding box center [303, 135] width 15 height 7
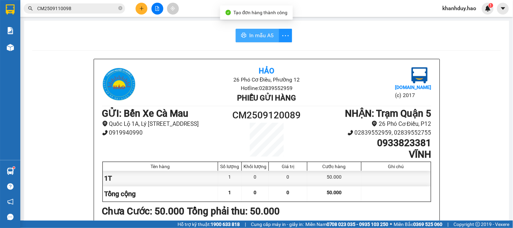
click at [269, 34] on span "In mẫu A5" at bounding box center [261, 35] width 24 height 8
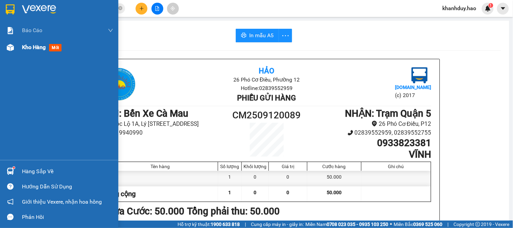
click at [34, 44] on span "Kho hàng" at bounding box center [34, 47] width 24 height 6
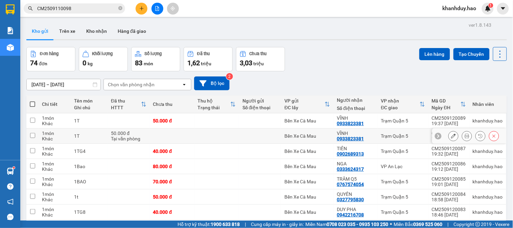
click at [493, 136] on icon at bounding box center [494, 136] width 3 height 3
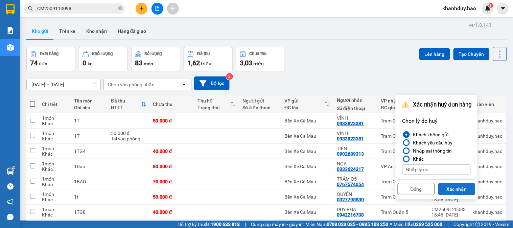
click at [463, 185] on button "Xác nhận" at bounding box center [457, 189] width 37 height 12
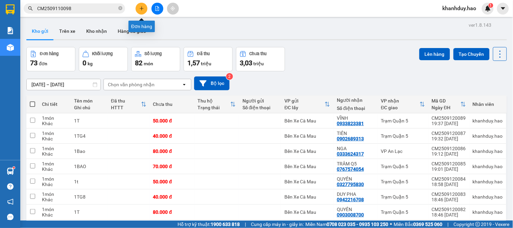
click at [144, 7] on icon "plus" at bounding box center [141, 8] width 5 height 5
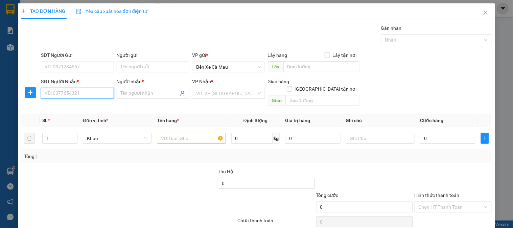
click at [89, 92] on input "SĐT Người Nhận *" at bounding box center [77, 93] width 73 height 11
type input "0987511881"
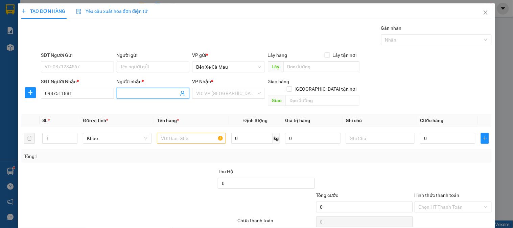
click at [144, 93] on input "Người nhận *" at bounding box center [150, 93] width 58 height 7
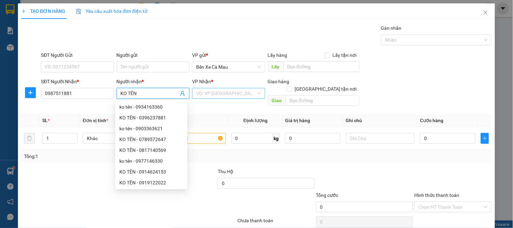
click at [207, 88] on div "VD: VP Sài Gòn" at bounding box center [228, 93] width 73 height 11
type input "KO TÊN"
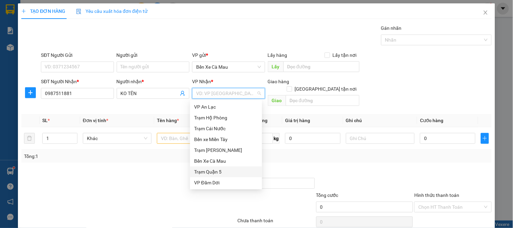
click at [217, 171] on div "Trạm Quận 5" at bounding box center [226, 171] width 64 height 7
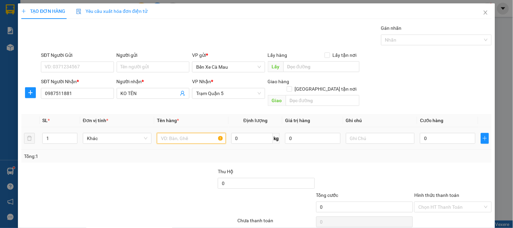
click at [191, 133] on input "text" at bounding box center [191, 138] width 69 height 11
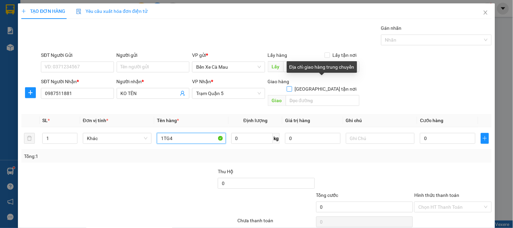
type input "1TG4"
click at [292, 86] on input "Giao tận nơi" at bounding box center [289, 88] width 5 height 5
checkbox input "true"
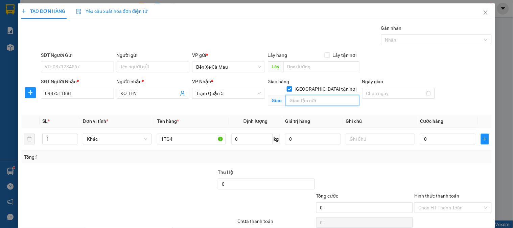
click at [308, 95] on input "text" at bounding box center [323, 100] width 74 height 11
type input "SHIP"
click at [442, 138] on input "0" at bounding box center [448, 139] width 56 height 11
type input "04"
type input "4"
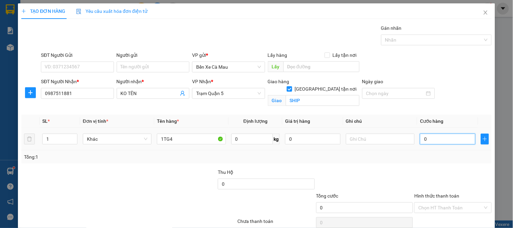
type input "4"
type input "040"
type input "40"
click at [441, 193] on label "Hình thức thanh toán" at bounding box center [437, 195] width 45 height 5
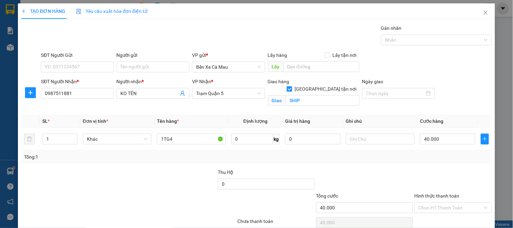
click at [441, 203] on input "Hình thức thanh toán" at bounding box center [451, 208] width 64 height 10
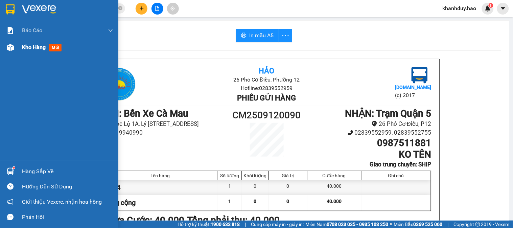
click at [56, 47] on span "mới" at bounding box center [55, 47] width 13 height 7
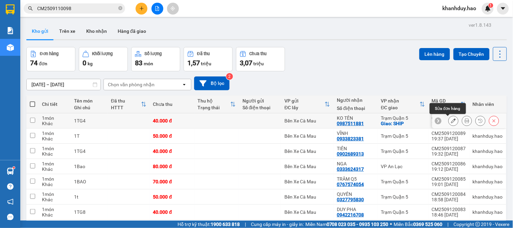
click at [451, 121] on icon at bounding box center [453, 120] width 5 height 5
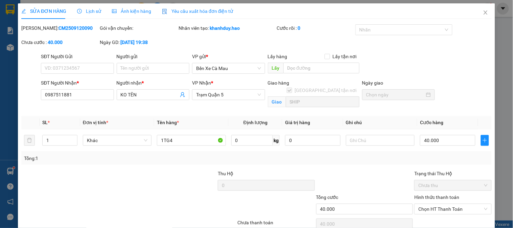
click at [434, 197] on label "Hình thức thanh toán" at bounding box center [437, 197] width 45 height 5
click at [434, 204] on input "Hình thức thanh toán" at bounding box center [451, 209] width 64 height 10
click at [436, 192] on div "Tại văn phòng" at bounding box center [449, 195] width 68 height 7
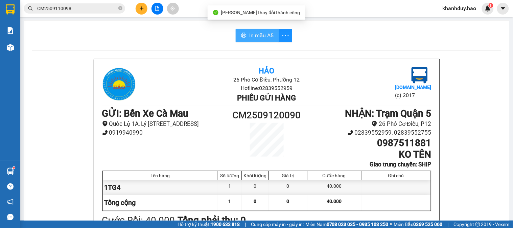
click at [273, 39] on button "In mẫu A5" at bounding box center [257, 36] width 43 height 14
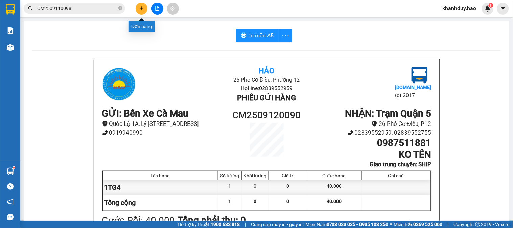
click at [145, 5] on button at bounding box center [142, 9] width 12 height 12
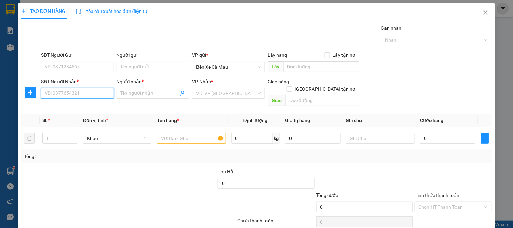
click at [96, 92] on input "SĐT Người Nhận *" at bounding box center [77, 93] width 73 height 11
click at [130, 133] on div "Transit Pickup Surcharge Ids Transit Deliver Surcharge Ids Transit Deliver Surc…" at bounding box center [256, 134] width 471 height 220
type input "0328904547"
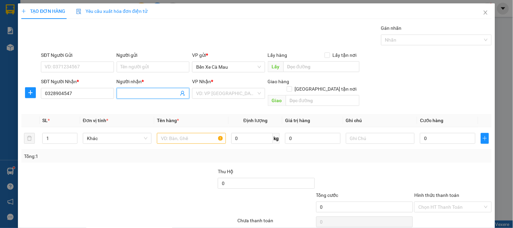
click at [143, 89] on span at bounding box center [153, 93] width 73 height 11
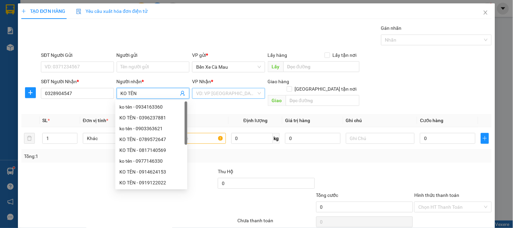
type input "KO TÊN"
click at [239, 95] on input "search" at bounding box center [226, 93] width 60 height 10
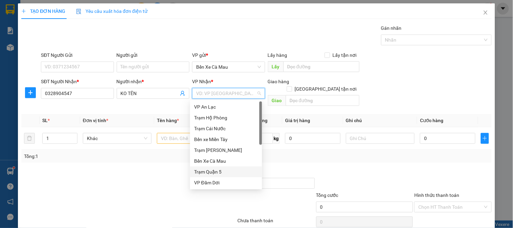
drag, startPoint x: 218, startPoint y: 172, endPoint x: 209, endPoint y: 159, distance: 15.1
click at [217, 172] on div "Trạm Quận 5" at bounding box center [226, 171] width 64 height 7
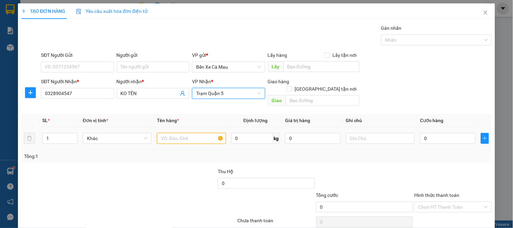
click at [177, 133] on input "text" at bounding box center [191, 138] width 69 height 11
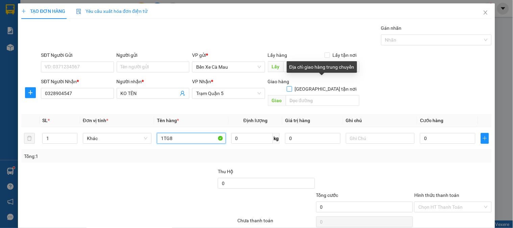
type input "1TG8"
click at [292, 86] on input "[GEOGRAPHIC_DATA][PERSON_NAME] nơi" at bounding box center [289, 88] width 5 height 5
checkbox input "true"
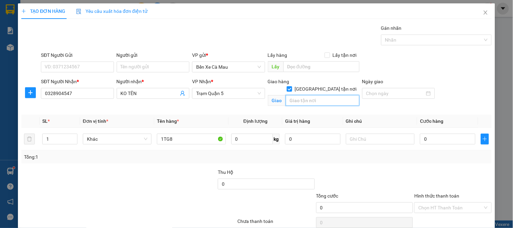
click at [317, 95] on input "text" at bounding box center [323, 100] width 74 height 11
type input "SHIP"
click at [432, 141] on input "0" at bounding box center [448, 139] width 56 height 11
type input "03"
type input "3"
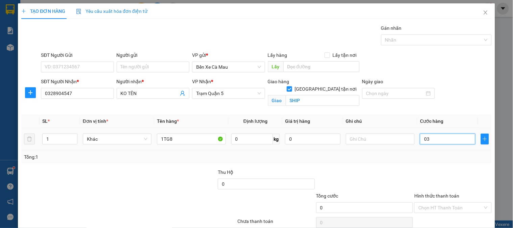
type input "3"
type input "030"
type input "30"
click at [426, 193] on label "Hình thức thanh toán" at bounding box center [437, 195] width 45 height 5
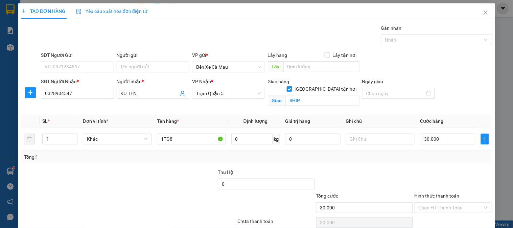
click at [426, 203] on input "Hình thức thanh toán" at bounding box center [451, 208] width 64 height 10
click at [422, 218] on div "Tại văn phòng" at bounding box center [449, 221] width 68 height 7
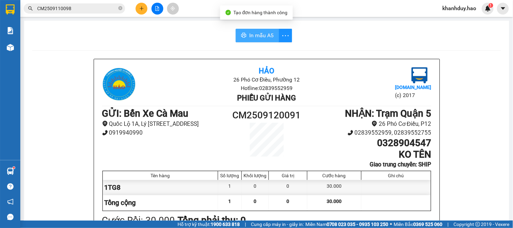
click at [244, 32] on button "In mẫu A5" at bounding box center [257, 36] width 43 height 14
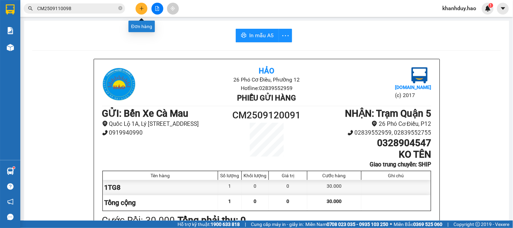
click at [142, 5] on button at bounding box center [142, 9] width 12 height 12
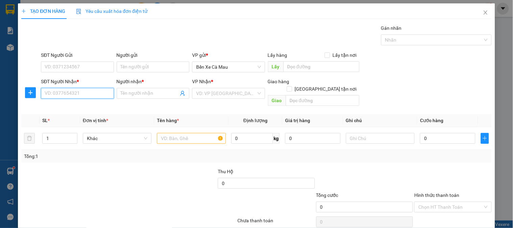
click at [106, 94] on input "SĐT Người Nhận *" at bounding box center [77, 93] width 73 height 11
click at [89, 106] on div "0377634298 - C VÂN" at bounding box center [78, 106] width 67 height 7
type input "0377634298"
type input "[PERSON_NAME]"
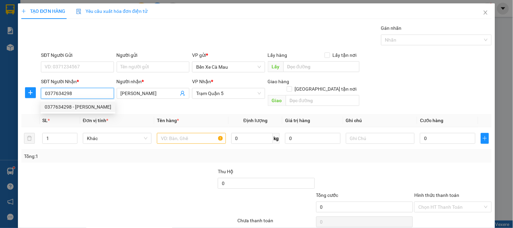
type input "30.000"
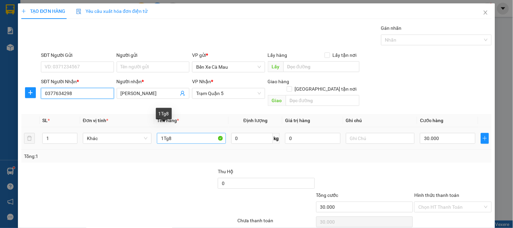
type input "0377634298"
click at [173, 133] on input "1Tg8" at bounding box center [191, 138] width 69 height 11
type input "1TG4"
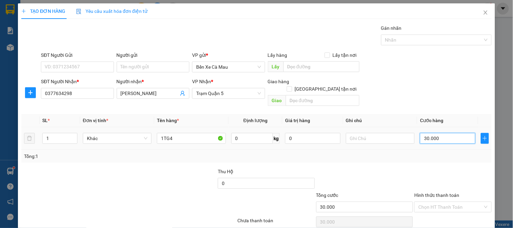
click at [444, 133] on input "30.000" at bounding box center [448, 138] width 56 height 11
type input "0"
type input "4"
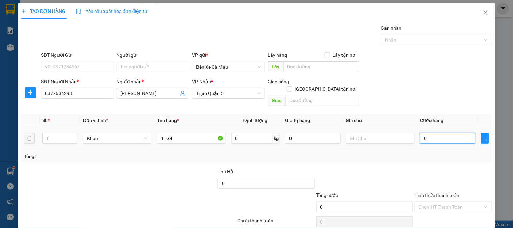
type input "4"
type input "04"
type input "40"
type input "040"
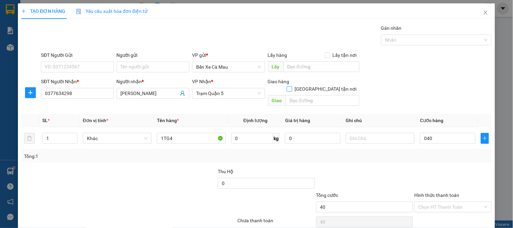
type input "40.000"
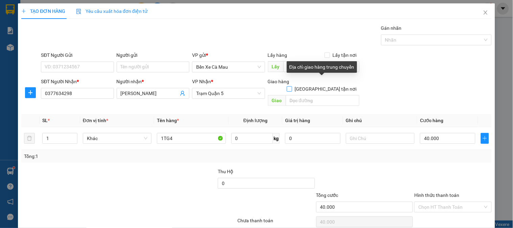
click at [292, 86] on input "[GEOGRAPHIC_DATA][PERSON_NAME] nơi" at bounding box center [289, 88] width 5 height 5
checkbox input "true"
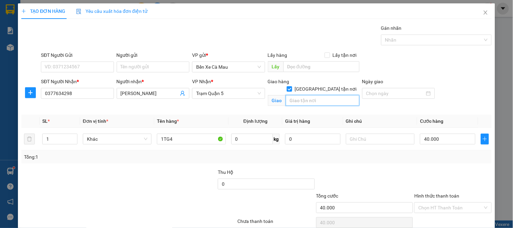
click at [320, 95] on input "text" at bounding box center [323, 100] width 74 height 11
type input "SHIP"
click at [438, 193] on label "Hình thức thanh toán" at bounding box center [437, 195] width 45 height 5
click at [438, 203] on input "Hình thức thanh toán" at bounding box center [451, 208] width 64 height 10
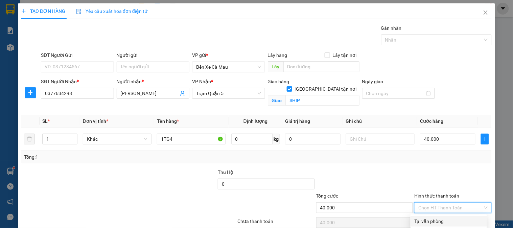
click at [440, 218] on div "Tại văn phòng" at bounding box center [449, 221] width 68 height 7
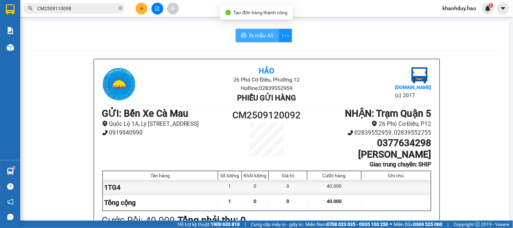
click at [256, 38] on span "In mẫu A5" at bounding box center [261, 35] width 24 height 8
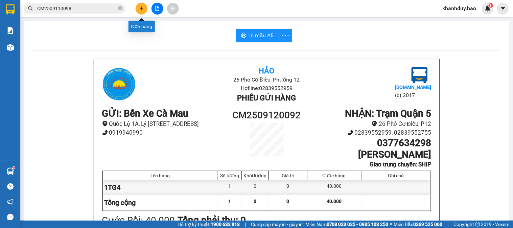
click at [141, 7] on icon "plus" at bounding box center [141, 8] width 5 height 5
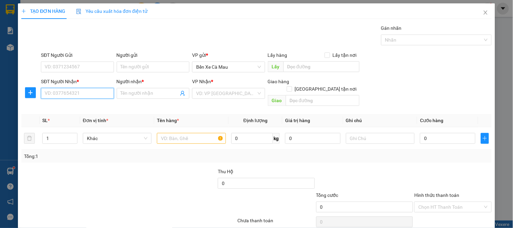
click at [86, 91] on input "SĐT Người Nhận *" at bounding box center [77, 93] width 73 height 11
click at [80, 118] on div "0943200468 - VY" at bounding box center [77, 117] width 64 height 7
type input "0943200468"
type input "VY"
type input "130.000"
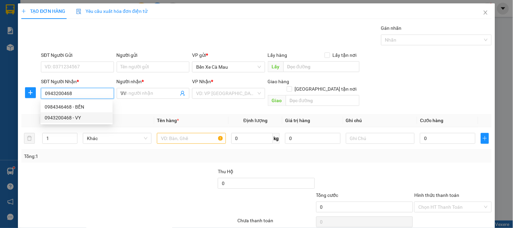
type input "130.000"
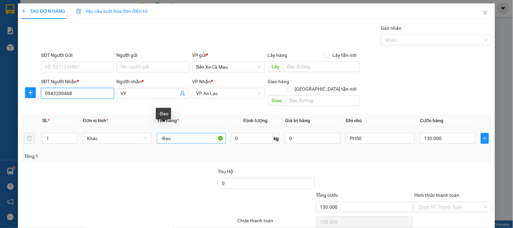
type input "0943200468"
click at [170, 133] on input "-Bao" at bounding box center [191, 138] width 69 height 11
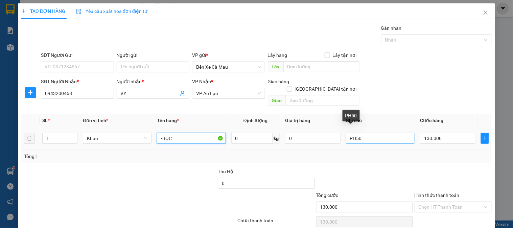
type input "-BỌC"
click at [394, 133] on input "PH50" at bounding box center [380, 138] width 69 height 11
type input "P"
click at [447, 133] on input "130.000" at bounding box center [448, 138] width 56 height 11
type input "0"
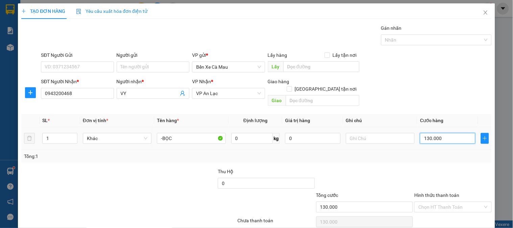
type input "0"
type input "4"
type input "04"
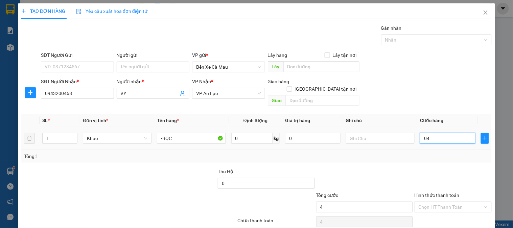
type input "41"
type input "041"
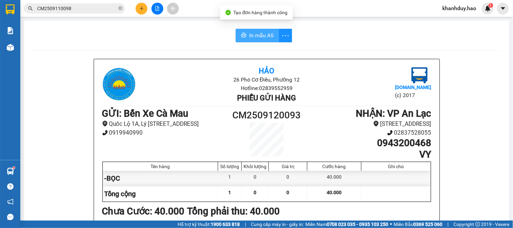
click at [261, 32] on span "In mẫu A5" at bounding box center [261, 35] width 24 height 8
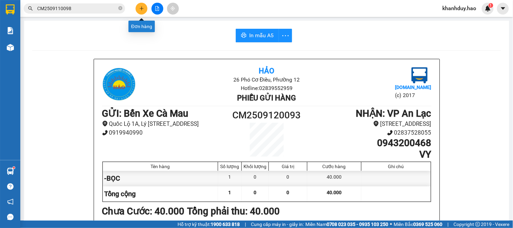
click at [143, 9] on icon "plus" at bounding box center [141, 8] width 5 height 5
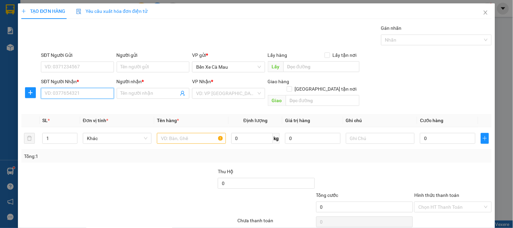
click at [97, 94] on input "SĐT Người Nhận *" at bounding box center [77, 93] width 73 height 11
type input "0848529052"
click at [147, 92] on input "Người nhận *" at bounding box center [150, 93] width 58 height 7
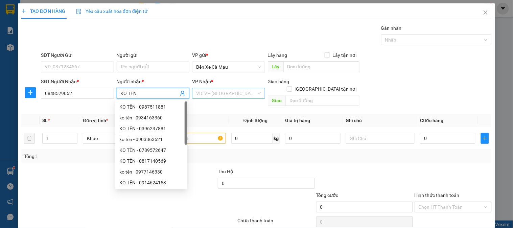
type input "KO TÊN"
click at [204, 93] on input "search" at bounding box center [226, 93] width 60 height 10
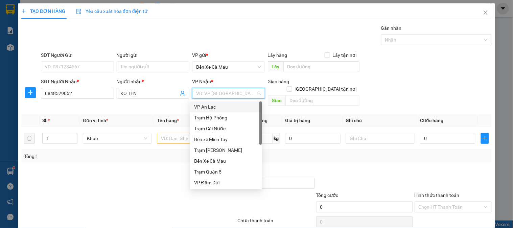
click at [221, 104] on div "VP An Lạc" at bounding box center [226, 106] width 64 height 7
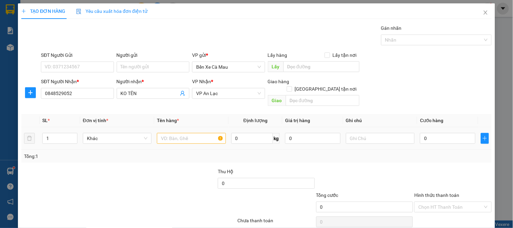
click at [205, 132] on div at bounding box center [191, 139] width 69 height 14
click at [202, 133] on input "text" at bounding box center [191, 138] width 69 height 11
type input "1TG4"
click at [292, 86] on input "[GEOGRAPHIC_DATA][PERSON_NAME] nơi" at bounding box center [289, 88] width 5 height 5
checkbox input "true"
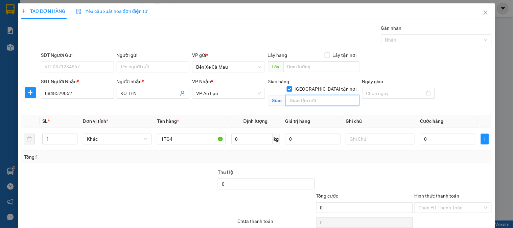
click at [310, 96] on input "text" at bounding box center [323, 100] width 74 height 11
type input "CAO ĐẲNG ĐIỆN LỰC P THẠNH XUÂN Q 12"
click at [461, 143] on input "0" at bounding box center [448, 139] width 56 height 11
type input "04"
type input "4"
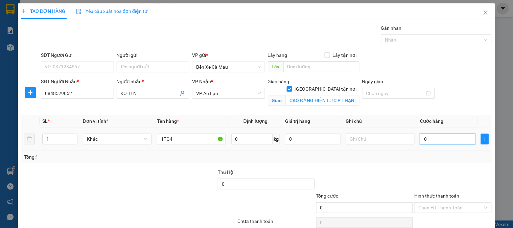
type input "4"
type input "040"
type input "40"
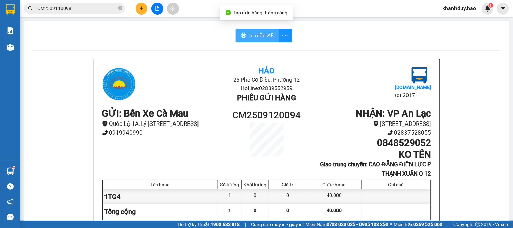
click at [262, 32] on span "In mẫu A5" at bounding box center [261, 35] width 24 height 8
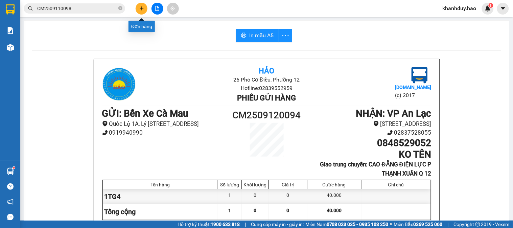
click at [139, 8] on icon "plus" at bounding box center [141, 8] width 5 height 5
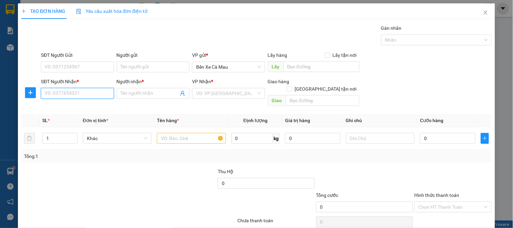
click at [95, 95] on input "SĐT Người Nhận *" at bounding box center [77, 93] width 73 height 11
click at [79, 106] on div "0767574054 - TRÂM Q5" at bounding box center [77, 106] width 64 height 7
type input "0767574054"
type input "TRÂM Q5"
type input "70.000"
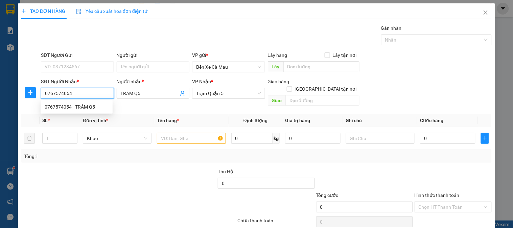
type input "70.000"
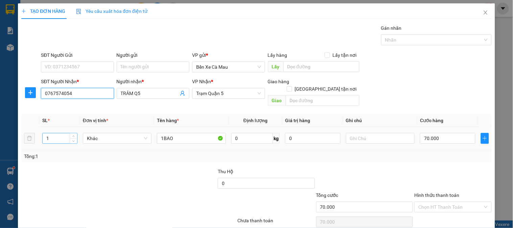
type input "0767574054"
click at [57, 133] on input "1" at bounding box center [60, 138] width 35 height 10
type input "2"
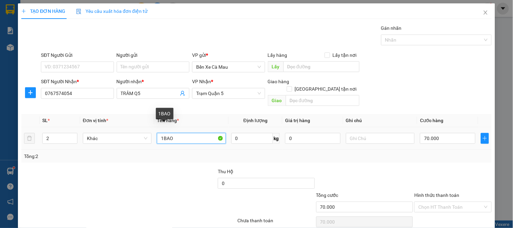
click at [163, 133] on input "1BAO" at bounding box center [191, 138] width 69 height 11
type input "2BAO"
click at [439, 133] on input "70.000" at bounding box center [448, 138] width 56 height 11
type input "0"
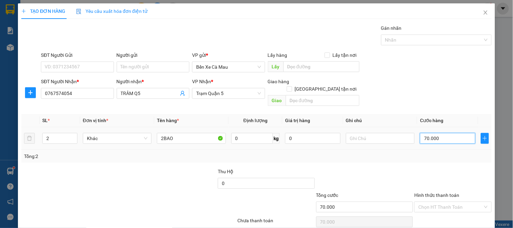
type input "0"
type input "7"
type input "07"
type input "0"
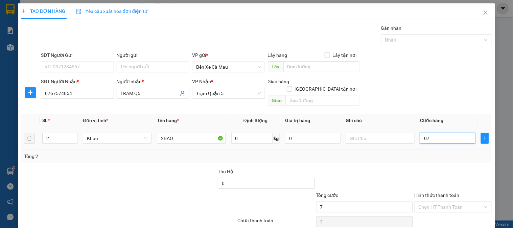
type input "0"
type input "4"
type input "04"
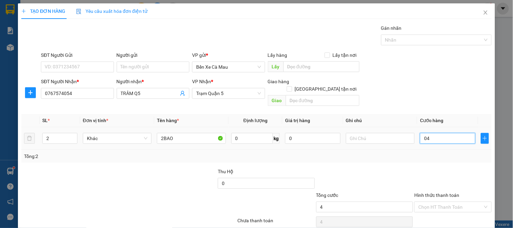
type input "0"
type input "1"
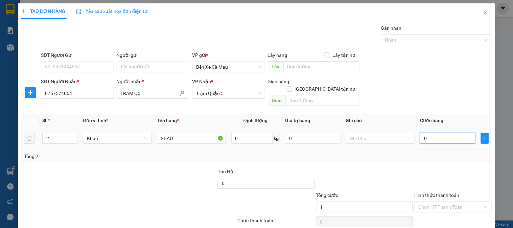
type input "01"
type input "14"
type input "014"
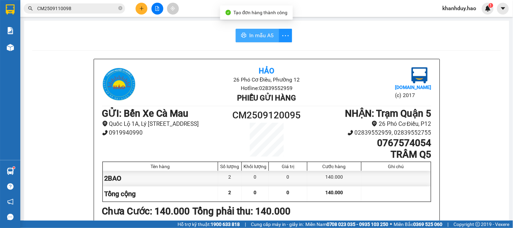
click at [261, 31] on button "In mẫu A5" at bounding box center [257, 36] width 43 height 14
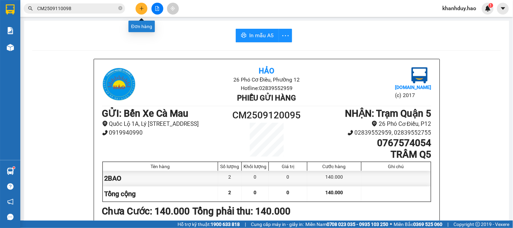
click at [137, 7] on button at bounding box center [142, 9] width 12 height 12
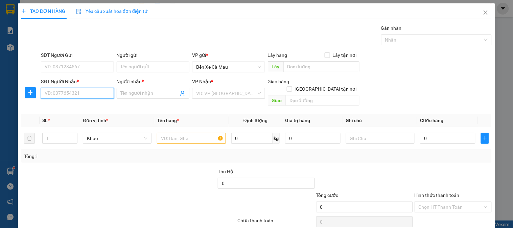
click at [88, 94] on input "SĐT Người Nhận *" at bounding box center [77, 93] width 73 height 11
type input "0917890090"
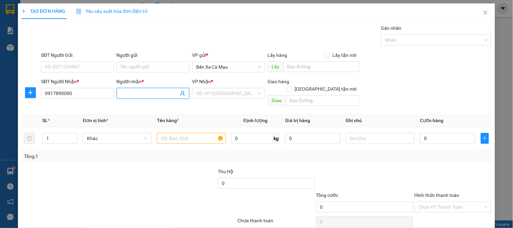
click at [131, 94] on input "Người nhận *" at bounding box center [150, 93] width 58 height 7
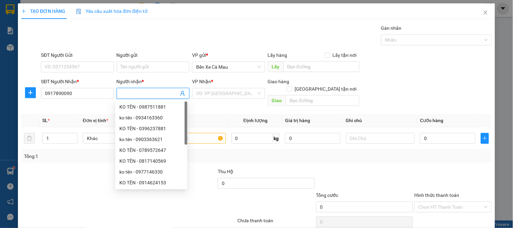
type input "Y"
type input "THÚY"
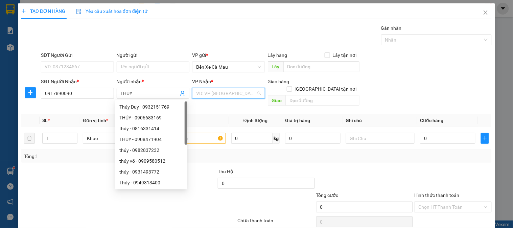
click at [211, 93] on input "search" at bounding box center [226, 93] width 60 height 10
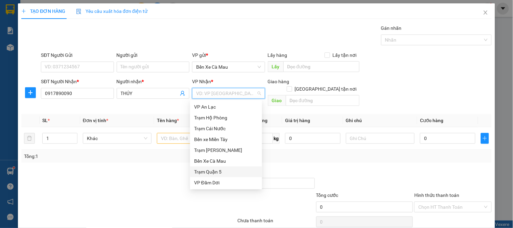
click at [221, 173] on div "Trạm Quận 5" at bounding box center [226, 171] width 64 height 7
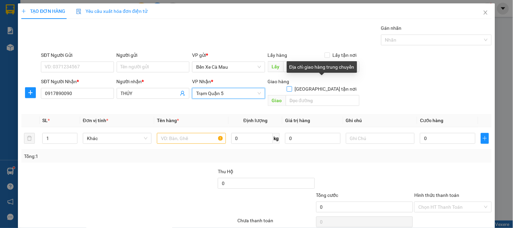
click at [292, 86] on input "[GEOGRAPHIC_DATA][PERSON_NAME] nơi" at bounding box center [289, 88] width 5 height 5
checkbox input "true"
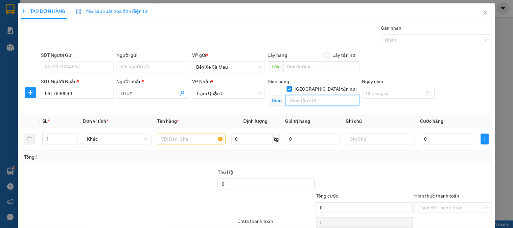
click at [315, 95] on input "text" at bounding box center [323, 100] width 74 height 11
type input "95A ĐG 3/2 P11 Q10"
click at [174, 141] on input "text" at bounding box center [191, 139] width 69 height 11
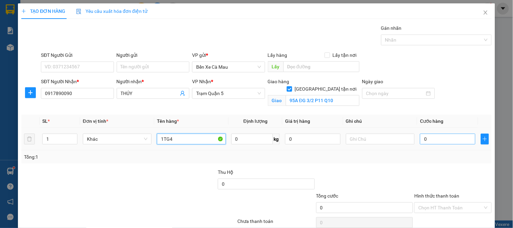
type input "1TG4"
click at [441, 140] on input "0" at bounding box center [448, 139] width 56 height 11
type input "04"
type input "4"
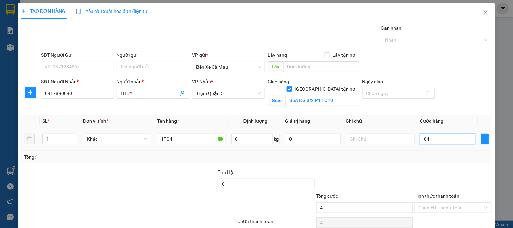
type input "040"
type input "40"
type input "40.000"
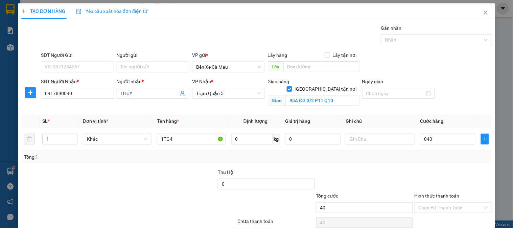
type input "40.000"
click at [445, 193] on label "Hình thức thanh toán" at bounding box center [437, 195] width 45 height 5
click at [445, 203] on input "Hình thức thanh toán" at bounding box center [451, 208] width 64 height 10
click at [442, 218] on div "Tại văn phòng" at bounding box center [449, 221] width 68 height 7
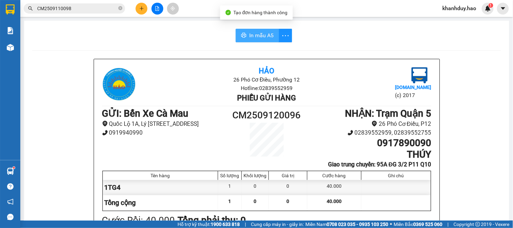
click at [265, 37] on span "In mẫu A5" at bounding box center [261, 35] width 24 height 8
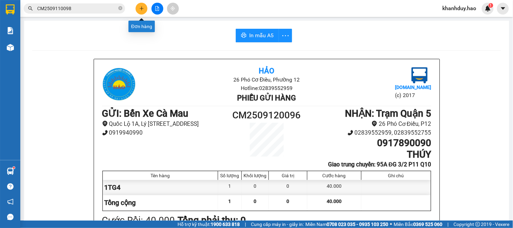
click at [143, 7] on icon "plus" at bounding box center [141, 8] width 5 height 5
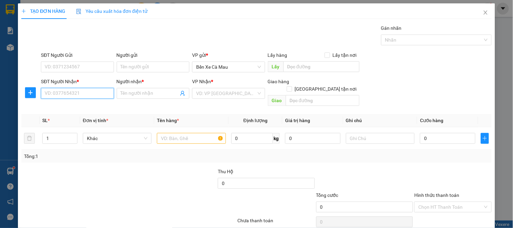
click at [83, 95] on input "SĐT Người Nhận *" at bounding box center [77, 93] width 73 height 11
click at [82, 109] on div "0917101719 - <thái nhơn>" at bounding box center [77, 106] width 64 height 7
type input "0917101719"
type input "<thái nhơn>"
type input "30.000"
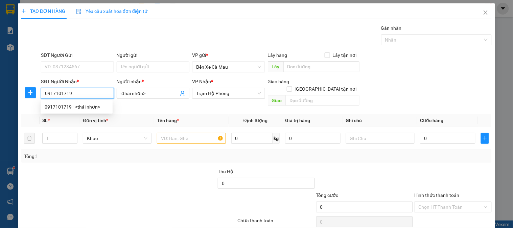
type input "30.000"
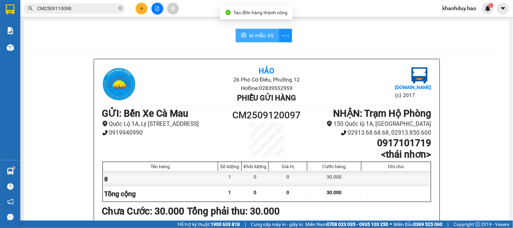
click at [260, 34] on span "In mẫu A5" at bounding box center [261, 35] width 24 height 8
click at [262, 37] on span "In mẫu A5" at bounding box center [261, 35] width 24 height 8
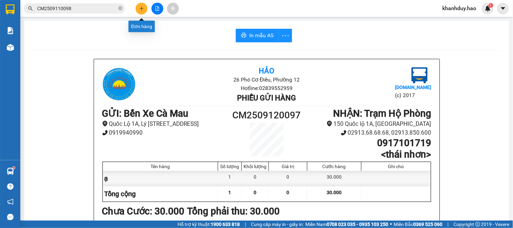
click at [141, 5] on button at bounding box center [142, 9] width 12 height 12
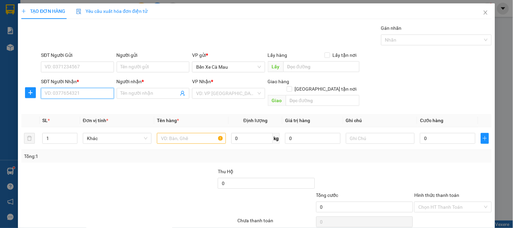
click at [94, 97] on input "SĐT Người Nhận *" at bounding box center [77, 93] width 73 height 11
click at [88, 105] on div "0915610115 - luận" at bounding box center [77, 106] width 64 height 7
type input "0915610115"
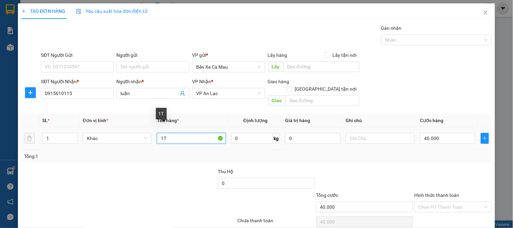
click at [167, 133] on input "1T" at bounding box center [191, 138] width 69 height 11
click at [437, 133] on input "40.000" at bounding box center [448, 138] width 56 height 11
click at [428, 193] on label "Hình thức thanh toán" at bounding box center [437, 195] width 45 height 5
click at [428, 202] on input "Hình thức thanh toán" at bounding box center [451, 207] width 64 height 10
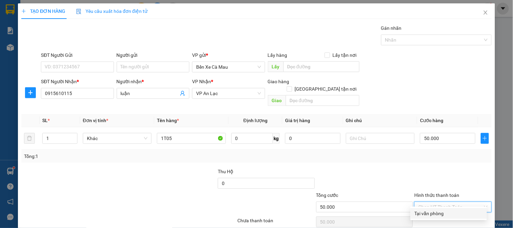
click at [431, 210] on div "Tại văn phòng" at bounding box center [449, 213] width 68 height 7
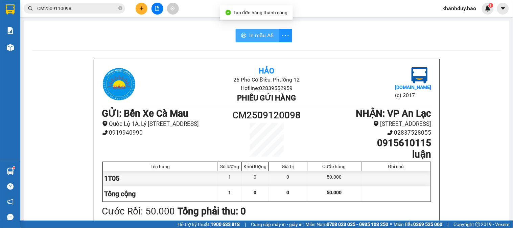
click at [265, 36] on span "In mẫu A5" at bounding box center [261, 35] width 24 height 8
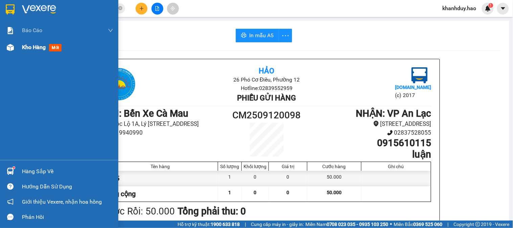
click at [29, 41] on div "Kho hàng mới" at bounding box center [67, 47] width 91 height 17
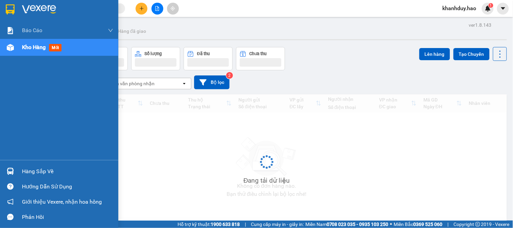
click at [48, 56] on div "Báo cáo dòng tiền (trưởng trạm)" at bounding box center [71, 64] width 85 height 17
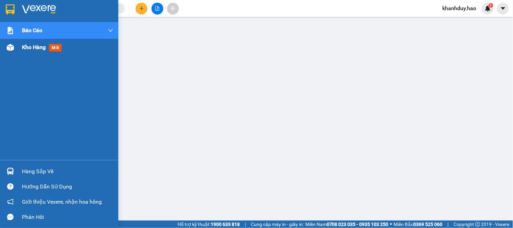
click at [29, 48] on span "Kho hàng" at bounding box center [34, 47] width 24 height 6
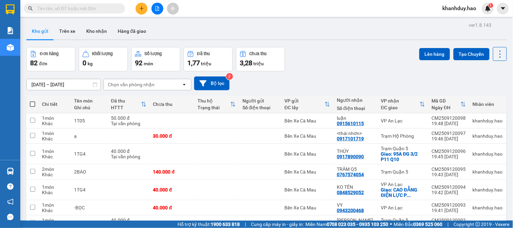
click at [143, 7] on icon "plus" at bounding box center [141, 8] width 5 height 5
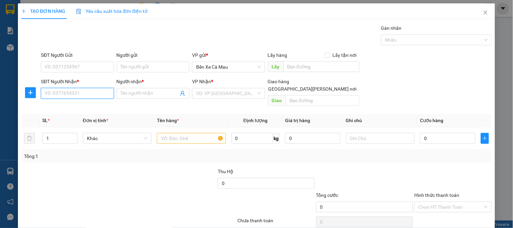
click at [70, 97] on input "SĐT Người Nhận *" at bounding box center [77, 93] width 73 height 11
click at [72, 107] on div "0919208128 - SỮ" at bounding box center [77, 106] width 64 height 7
type input "0919208128"
type input "SỮ"
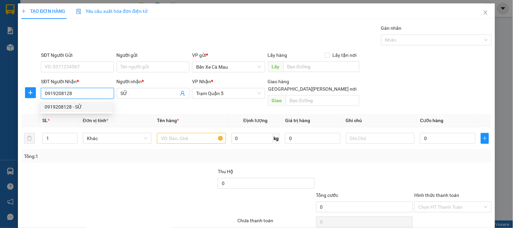
type input "30.000"
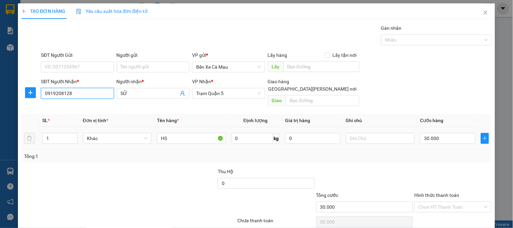
type input "0919208128"
click at [192, 137] on div "HS" at bounding box center [191, 139] width 69 height 14
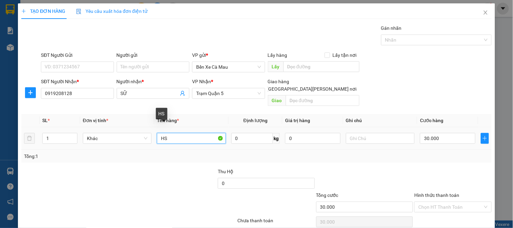
click at [191, 133] on input "HS" at bounding box center [191, 138] width 69 height 11
type input "H"
type input "1TGY"
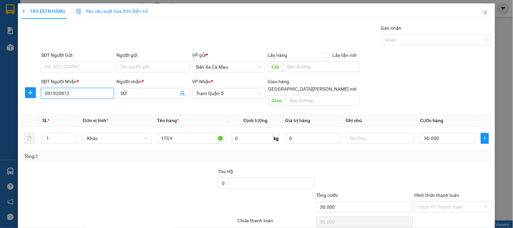
click at [87, 95] on input "091920812" at bounding box center [77, 93] width 73 height 11
type input "0"
type input "0919208999"
drag, startPoint x: 154, startPoint y: 87, endPoint x: 154, endPoint y: 92, distance: 5.4
click at [154, 91] on div "Người nhận * SỮ" at bounding box center [153, 90] width 73 height 24
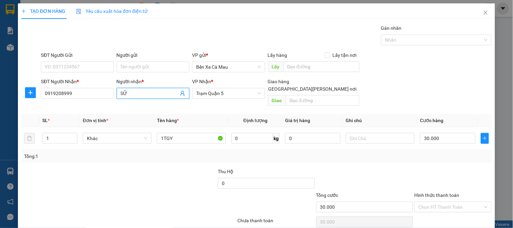
click at [154, 92] on input "SỮ" at bounding box center [150, 93] width 58 height 7
type input "S"
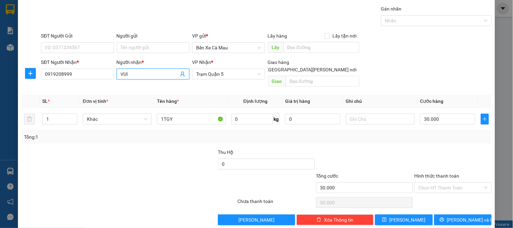
scroll to position [22, 0]
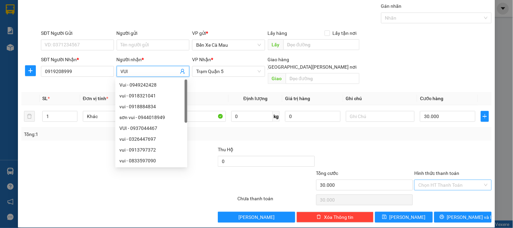
type input "VUI"
drag, startPoint x: 449, startPoint y: 174, endPoint x: 445, endPoint y: 180, distance: 7.4
click at [448, 180] on input "Hình thức thanh toán" at bounding box center [451, 185] width 64 height 10
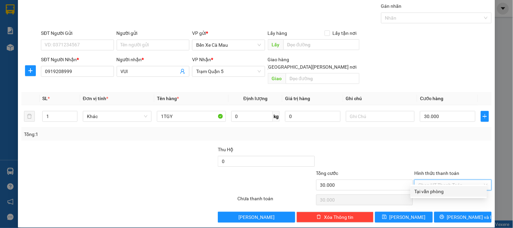
drag, startPoint x: 436, startPoint y: 189, endPoint x: 446, endPoint y: 206, distance: 19.9
click at [436, 189] on div "Tại văn phòng" at bounding box center [449, 191] width 68 height 7
type input "0"
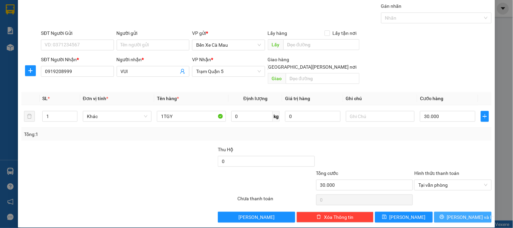
click at [444, 215] on icon "printer" at bounding box center [442, 217] width 4 height 4
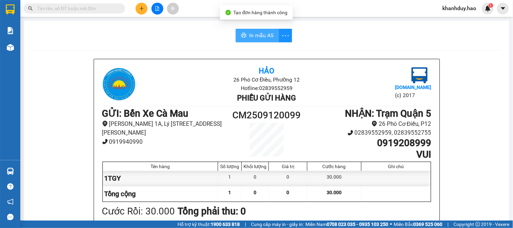
click at [242, 32] on button "In mẫu A5" at bounding box center [257, 36] width 43 height 14
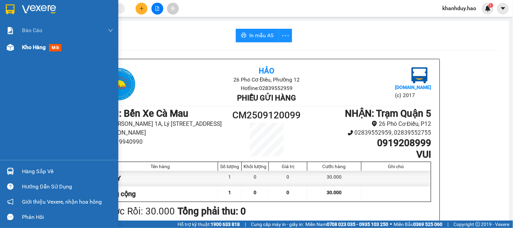
click at [18, 41] on div "Kho hàng mới" at bounding box center [59, 47] width 118 height 17
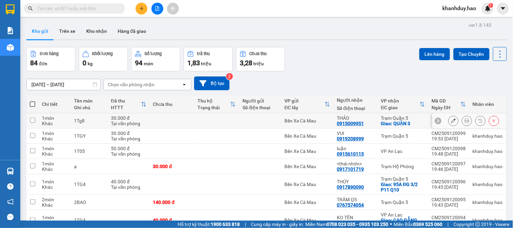
click at [465, 120] on icon at bounding box center [467, 120] width 5 height 5
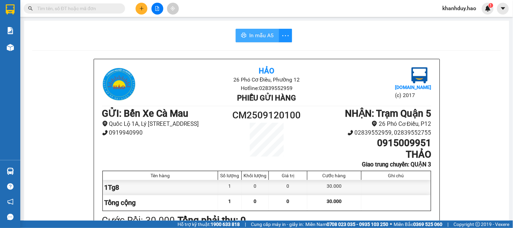
click at [260, 41] on button "In mẫu A5" at bounding box center [257, 36] width 43 height 14
click at [259, 38] on span "In mẫu A5" at bounding box center [261, 35] width 24 height 8
click at [146, 9] on button at bounding box center [142, 9] width 12 height 12
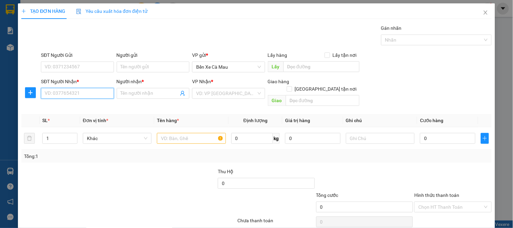
click at [72, 93] on input "SĐT Người Nhận *" at bounding box center [77, 93] width 73 height 11
click at [79, 106] on div "0933313350 - [PERSON_NAME] ￼" at bounding box center [79, 106] width 68 height 7
type input "0933313350"
type input "[PERSON_NAME] ￼"
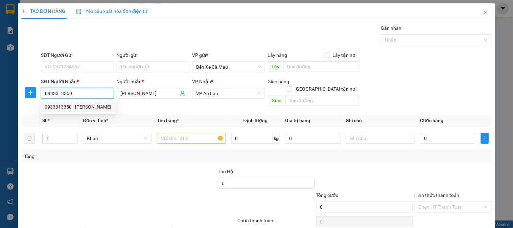
type input "30.000"
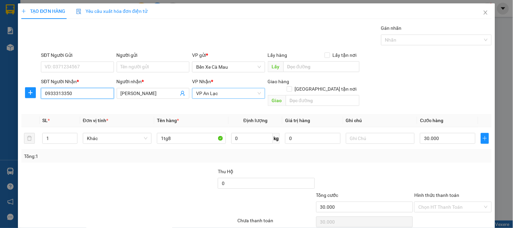
click at [232, 93] on span "VP An Lạc" at bounding box center [228, 93] width 65 height 10
type input "0933313350"
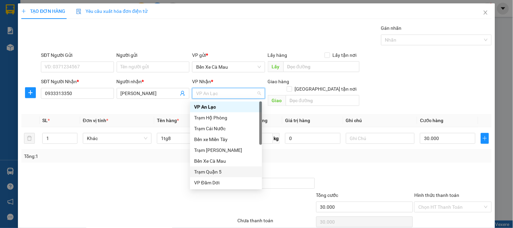
click at [235, 175] on div "Trạm Quận 5" at bounding box center [226, 171] width 64 height 7
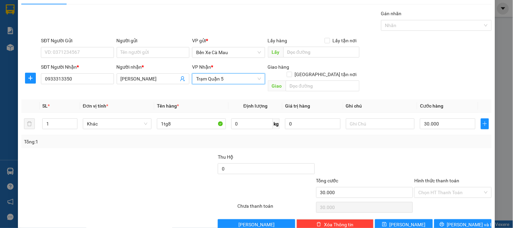
scroll to position [22, 0]
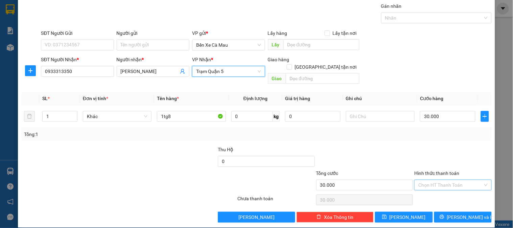
click at [455, 181] on input "Hình thức thanh toán" at bounding box center [451, 185] width 64 height 10
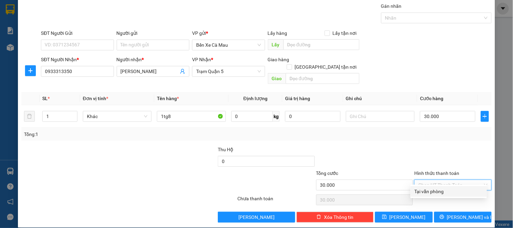
click at [454, 193] on div "Tại văn phòng" at bounding box center [449, 191] width 68 height 7
type input "0"
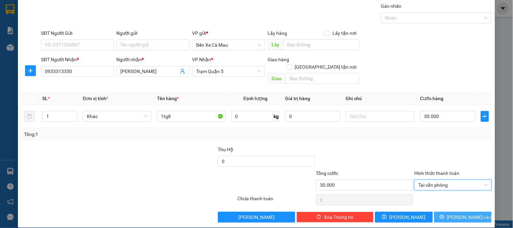
click at [461, 214] on span "Lưu và In" at bounding box center [470, 217] width 47 height 7
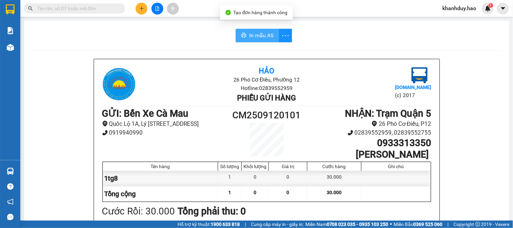
click at [262, 38] on span "In mẫu A5" at bounding box center [261, 35] width 24 height 8
click at [140, 9] on icon "plus" at bounding box center [141, 8] width 5 height 5
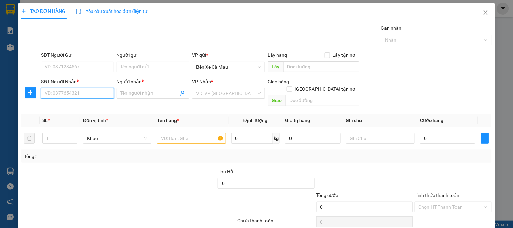
click at [79, 97] on input "SĐT Người Nhận *" at bounding box center [77, 93] width 73 height 11
type input "0919267"
click at [483, 11] on icon "close" at bounding box center [485, 12] width 5 height 5
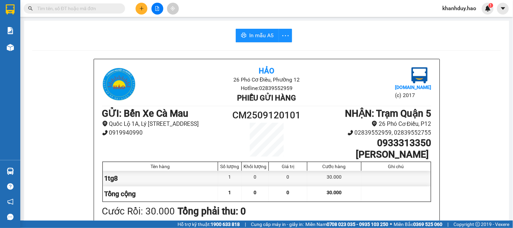
drag, startPoint x: 134, startPoint y: 8, endPoint x: 135, endPoint y: 17, distance: 8.5
click at [134, 9] on div at bounding box center [157, 9] width 51 height 12
click at [142, 6] on icon "plus" at bounding box center [141, 8] width 5 height 5
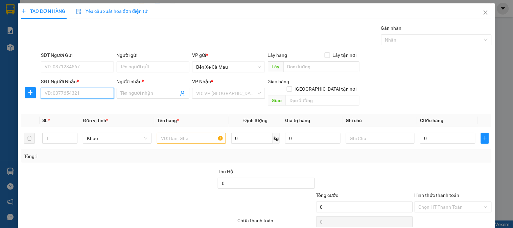
click at [80, 98] on input "SĐT Người Nhận *" at bounding box center [77, 93] width 73 height 11
click at [91, 106] on div "0932183410 - ANH TƯ" at bounding box center [77, 106] width 64 height 7
type input "0932183410"
type input "ANH TƯ"
type input "200.000"
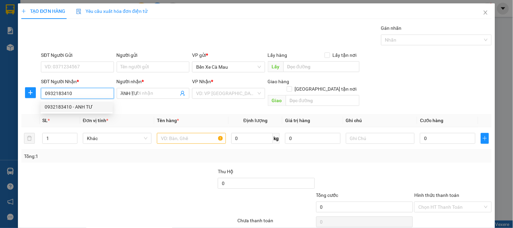
type input "200.000"
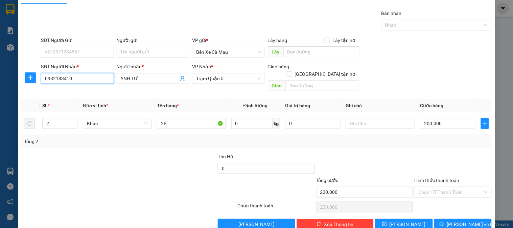
scroll to position [22, 0]
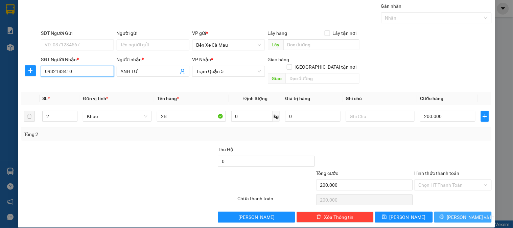
type input "0932183410"
click at [451, 212] on button "Lưu và In" at bounding box center [464, 217] width 58 height 11
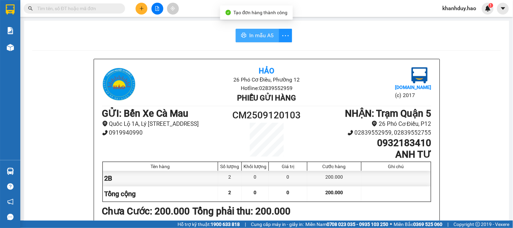
click at [251, 29] on button "In mẫu A5" at bounding box center [257, 36] width 43 height 14
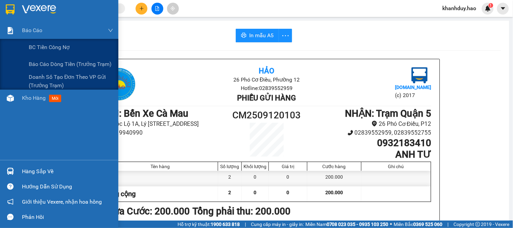
drag, startPoint x: 39, startPoint y: 34, endPoint x: 12, endPoint y: 112, distance: 82.5
click at [36, 53] on div "Báo cáo BC tiền công nợ Báo cáo dòng tiền (trưởng trạm) Doanh số tạo đơn theo V…" at bounding box center [59, 56] width 118 height 68
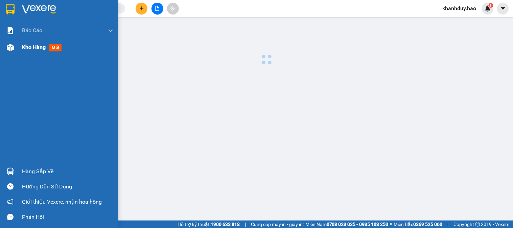
click at [28, 53] on div "Kho hàng mới" at bounding box center [67, 47] width 91 height 17
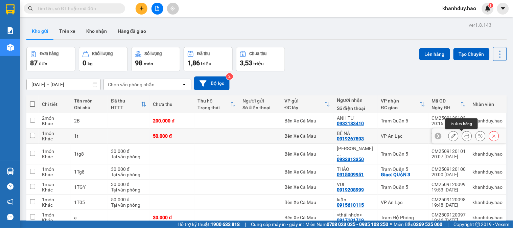
click at [465, 137] on icon at bounding box center [467, 136] width 5 height 5
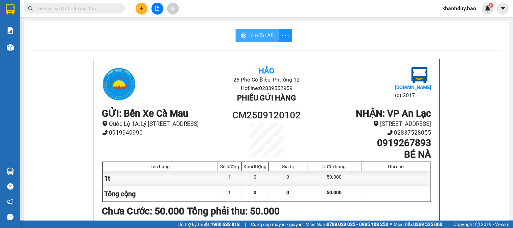
click at [251, 36] on span "In mẫu A5" at bounding box center [261, 35] width 24 height 8
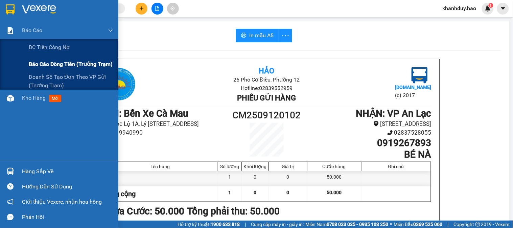
click at [68, 65] on span "Báo cáo dòng tiền (trưởng trạm)" at bounding box center [71, 64] width 84 height 8
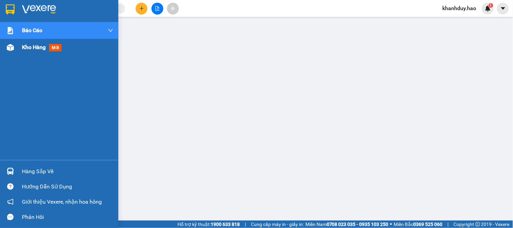
click at [22, 40] on div "Kho hàng mới" at bounding box center [67, 47] width 91 height 17
drag, startPoint x: 22, startPoint y: 40, endPoint x: 150, endPoint y: 0, distance: 133.6
click at [23, 40] on div "Kho hàng mới" at bounding box center [67, 47] width 91 height 17
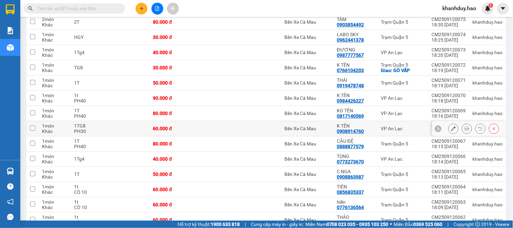
scroll to position [564, 0]
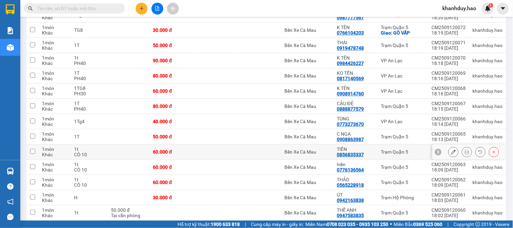
click at [98, 152] on div "CÒ 10" at bounding box center [89, 154] width 30 height 5
checkbox input "true"
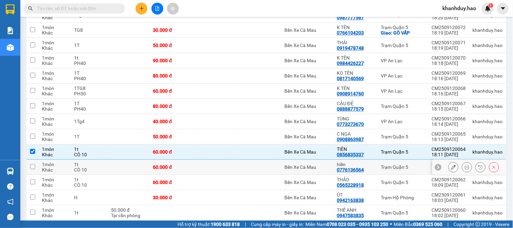
click at [98, 168] on div "CÒ 10" at bounding box center [89, 169] width 30 height 5
checkbox input "true"
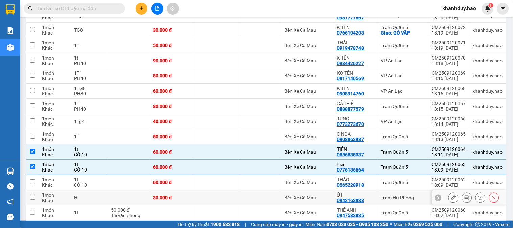
click at [98, 190] on td "H" at bounding box center [89, 197] width 37 height 15
checkbox input "true"
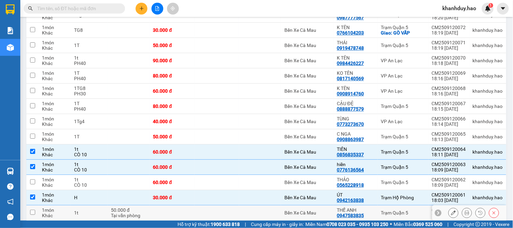
scroll to position [601, 0]
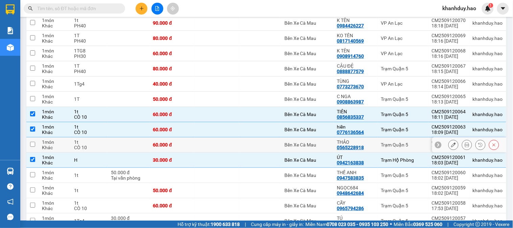
click at [97, 139] on div "1t" at bounding box center [89, 141] width 30 height 5
checkbox input "true"
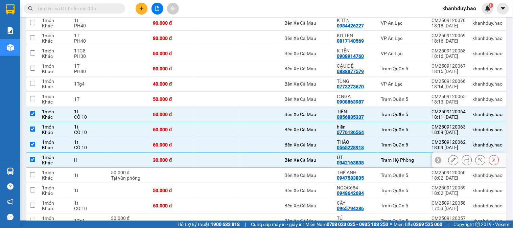
click at [97, 153] on td "H" at bounding box center [89, 160] width 37 height 15
checkbox input "false"
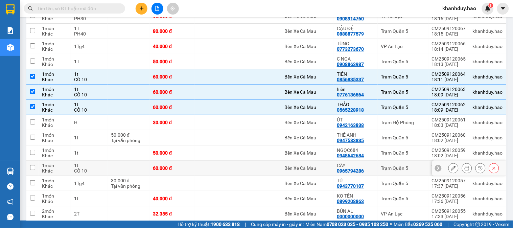
click at [97, 163] on div "1t" at bounding box center [89, 165] width 30 height 5
checkbox input "true"
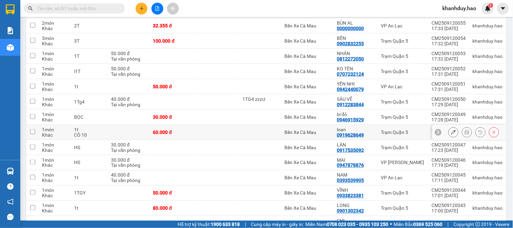
click at [101, 127] on div "1t" at bounding box center [89, 129] width 30 height 5
checkbox input "true"
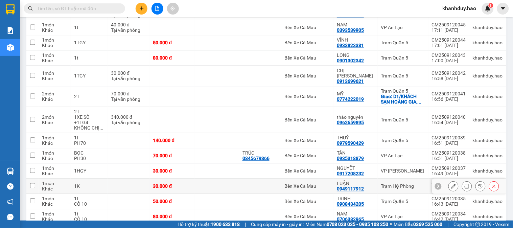
scroll to position [1015, 0]
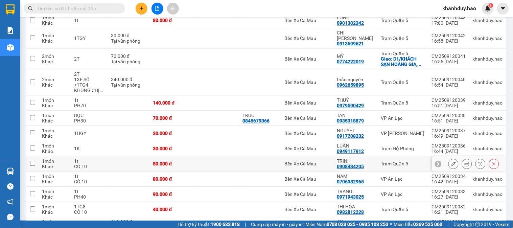
click at [96, 158] on div "1t" at bounding box center [89, 160] width 30 height 5
checkbox input "true"
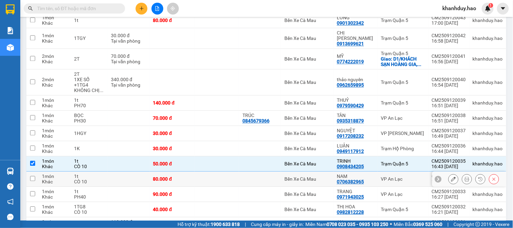
click at [94, 179] on div "CÒ 10" at bounding box center [89, 181] width 30 height 5
checkbox input "true"
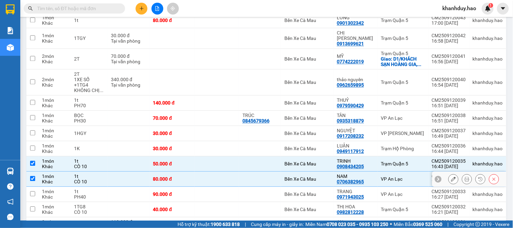
scroll to position [1053, 0]
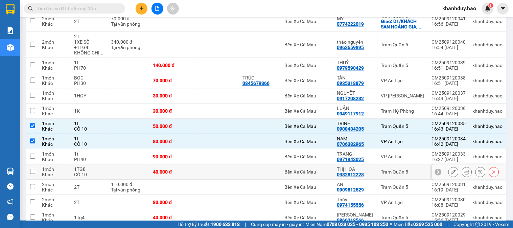
click at [93, 172] on div "CÒ 10" at bounding box center [89, 174] width 30 height 5
checkbox input "true"
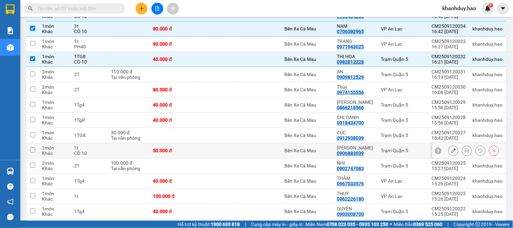
click at [93, 151] on div "CÒ 10" at bounding box center [89, 153] width 30 height 5
checkbox input "true"
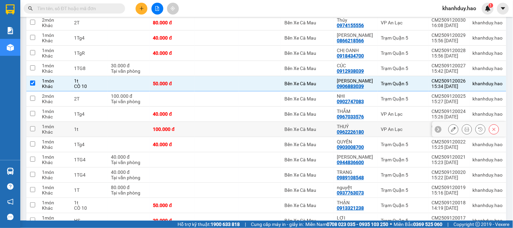
scroll to position [1270, 0]
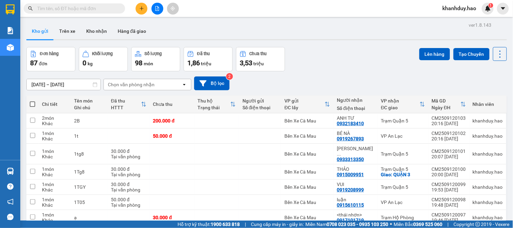
drag, startPoint x: 337, startPoint y: 16, endPoint x: 339, endPoint y: 11, distance: 5.4
click at [339, 11] on div "Kết quả tìm kiếm ( 0 ) Bộ lọc No Data khanhduy.hao 1" at bounding box center [256, 8] width 513 height 17
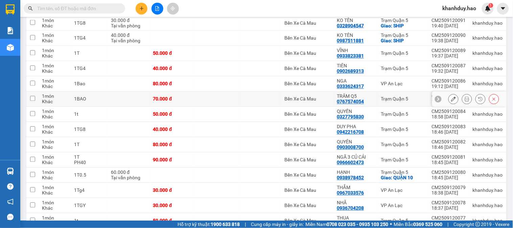
scroll to position [301, 0]
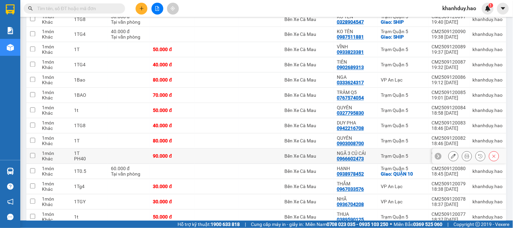
click at [111, 156] on td at bounding box center [129, 156] width 42 height 15
checkbox input "true"
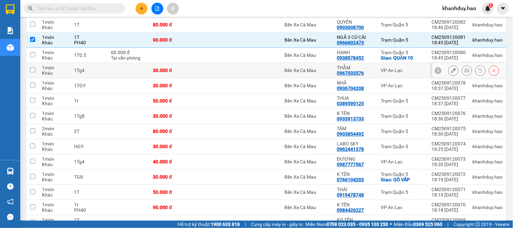
scroll to position [451, 0]
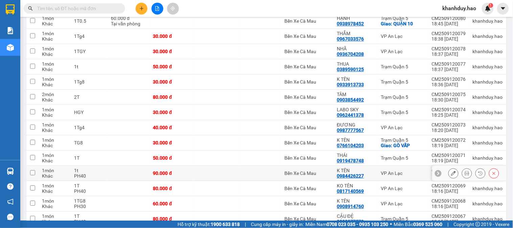
click at [105, 175] on td "1t PH40" at bounding box center [89, 173] width 37 height 15
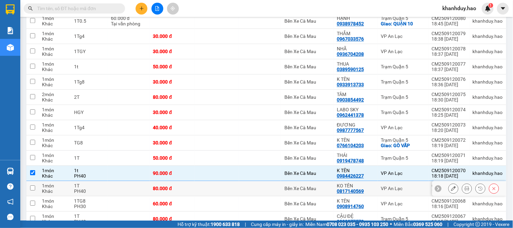
checkbox input "true"
click at [105, 188] on td "1T PH40" at bounding box center [89, 188] width 37 height 15
checkbox input "true"
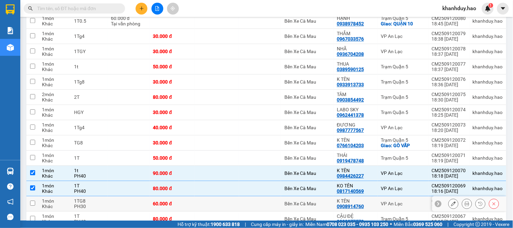
click at [105, 203] on td "1TG8 PH30" at bounding box center [89, 203] width 37 height 15
checkbox input "true"
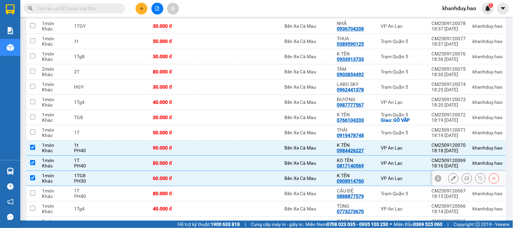
scroll to position [489, 0]
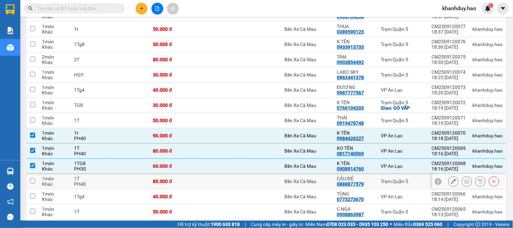
click at [95, 182] on div "PH40" at bounding box center [89, 183] width 30 height 5
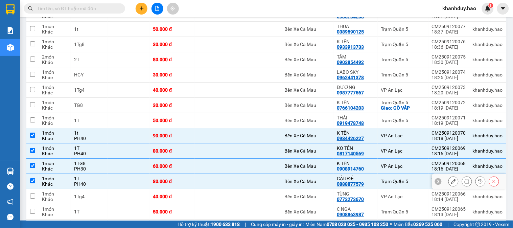
checkbox input "true"
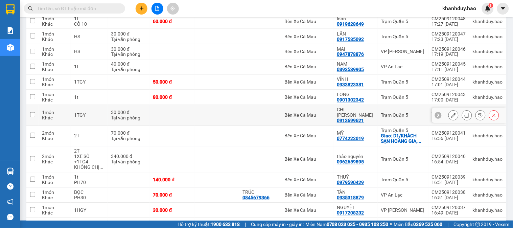
scroll to position [940, 0]
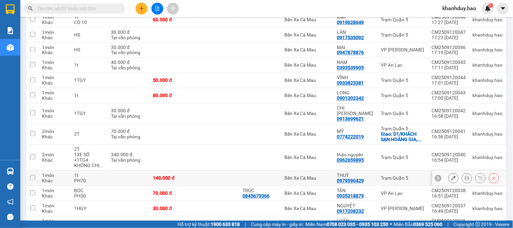
click at [108, 171] on td at bounding box center [129, 178] width 42 height 15
checkbox input "true"
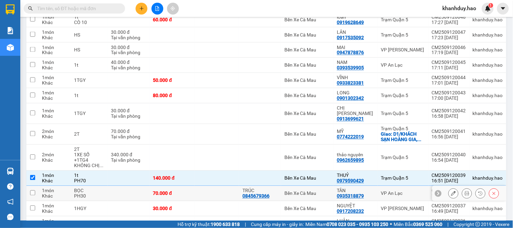
click at [111, 186] on td at bounding box center [129, 193] width 42 height 15
checkbox input "true"
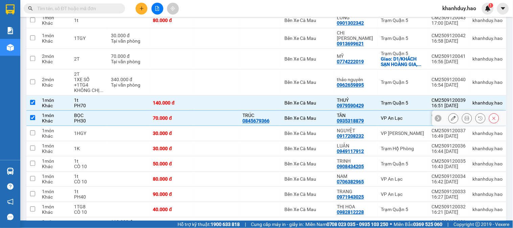
scroll to position [1053, 0]
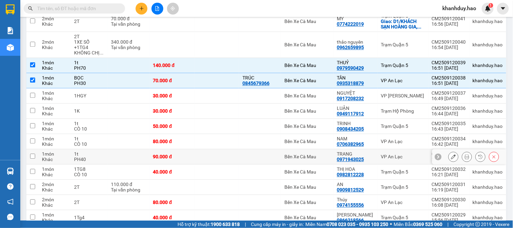
click at [109, 149] on td at bounding box center [129, 156] width 42 height 15
checkbox input "true"
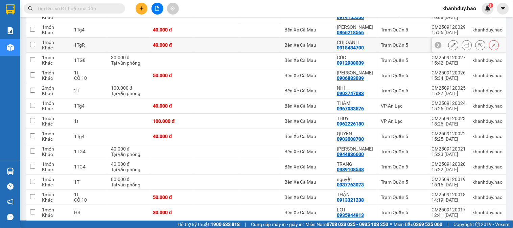
scroll to position [1270, 0]
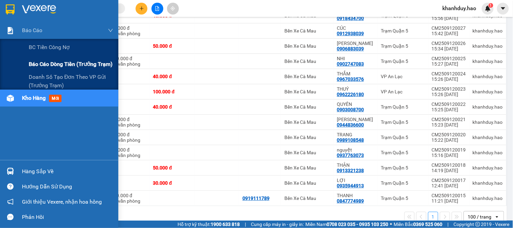
click at [43, 63] on span "Báo cáo dòng tiền (trưởng trạm)" at bounding box center [71, 64] width 84 height 8
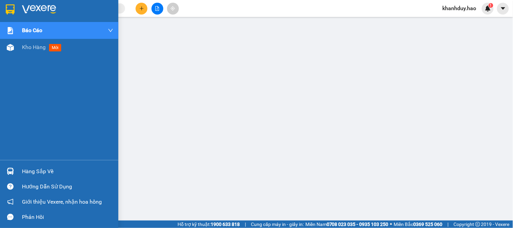
click at [37, 60] on div "Báo cáo BC tiền công nợ Báo cáo dòng tiền (trưởng trạm) Doanh số tạo đơn theo V…" at bounding box center [59, 91] width 118 height 138
click at [37, 46] on span "Kho hàng" at bounding box center [34, 47] width 24 height 6
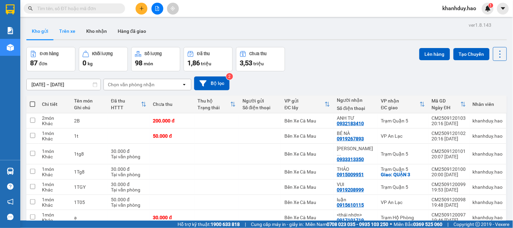
click at [71, 26] on button "Trên xe" at bounding box center [67, 31] width 27 height 16
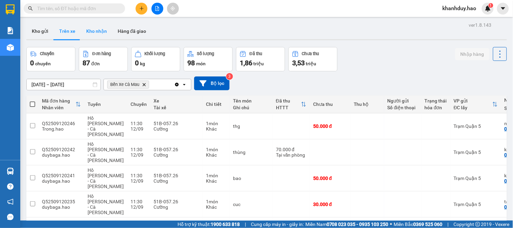
click at [91, 27] on button "Kho nhận" at bounding box center [96, 31] width 31 height 16
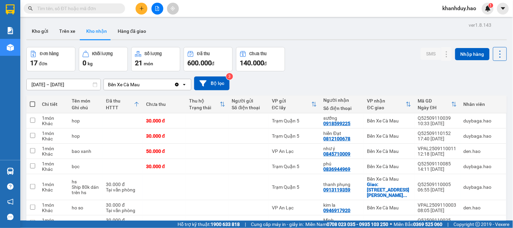
click at [90, 4] on span at bounding box center [75, 8] width 102 height 10
click at [87, 9] on input "text" at bounding box center [77, 8] width 80 height 7
type input "D"
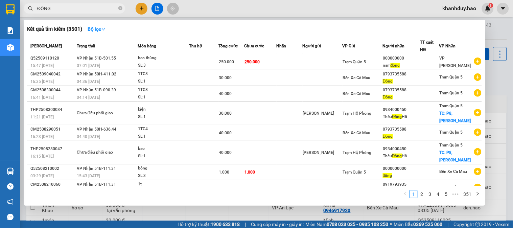
type input "ĐÔNG"
click at [513, 60] on div at bounding box center [256, 114] width 513 height 228
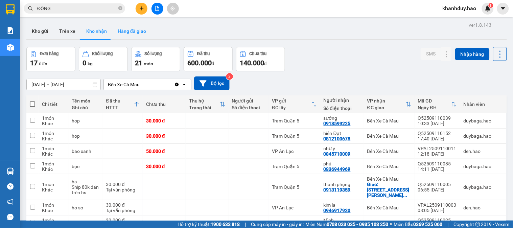
click at [123, 32] on button "Hàng đã giao" at bounding box center [131, 31] width 39 height 16
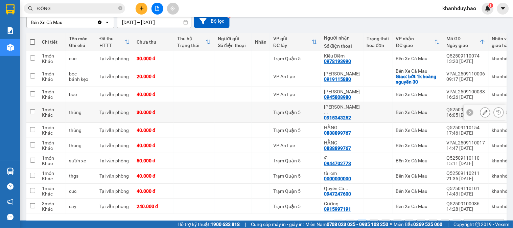
scroll to position [75, 0]
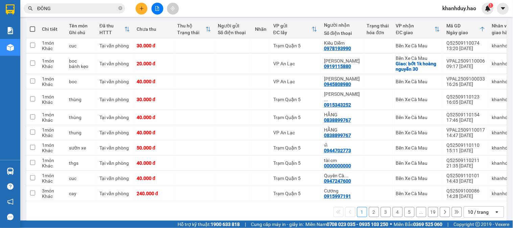
click at [481, 209] on div "10 / trang" at bounding box center [478, 212] width 21 height 7
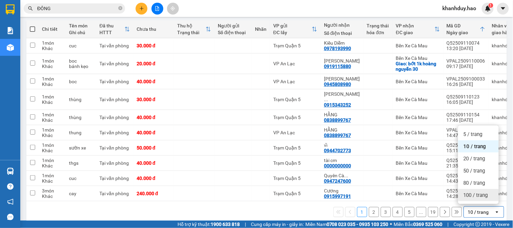
click at [479, 199] on div "100 / trang" at bounding box center [479, 195] width 41 height 12
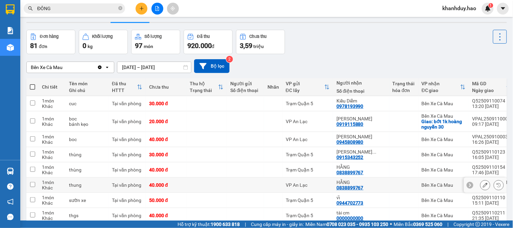
scroll to position [0, 0]
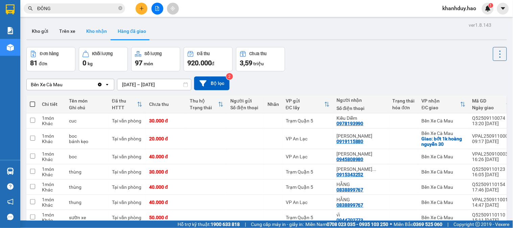
click at [94, 32] on button "Kho nhận" at bounding box center [96, 31] width 31 height 16
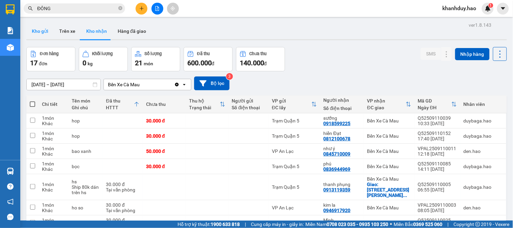
click at [42, 30] on button "Kho gửi" at bounding box center [39, 31] width 27 height 16
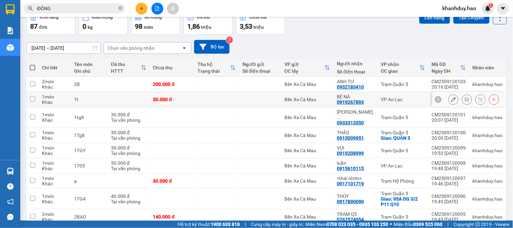
scroll to position [75, 0]
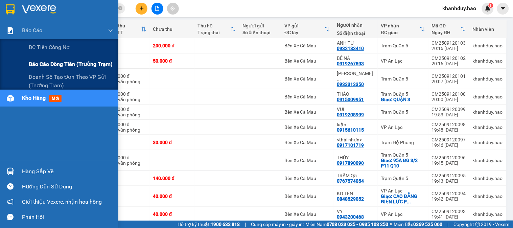
click at [69, 65] on span "Báo cáo dòng tiền (trưởng trạm)" at bounding box center [71, 64] width 84 height 8
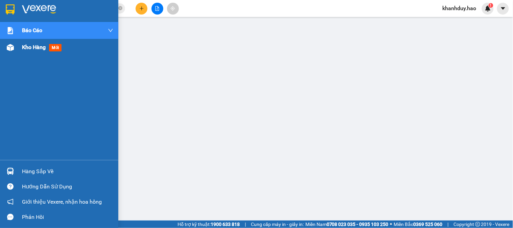
click at [18, 48] on div "Kho hàng mới" at bounding box center [59, 47] width 118 height 17
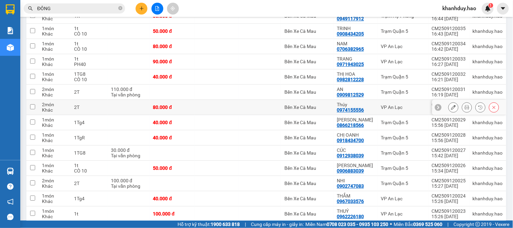
scroll to position [1270, 0]
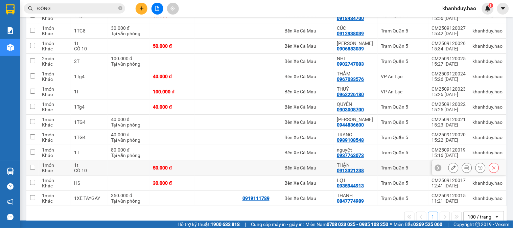
click at [109, 160] on td at bounding box center [129, 167] width 42 height 15
checkbox input "true"
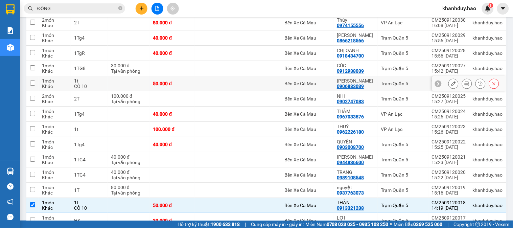
click at [98, 84] on div "CÒ 10" at bounding box center [89, 86] width 30 height 5
checkbox input "true"
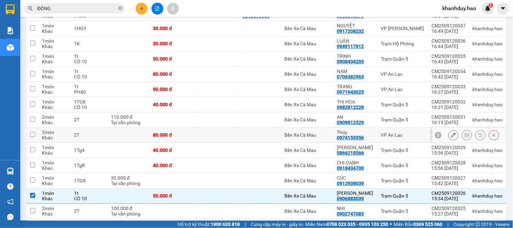
scroll to position [1120, 0]
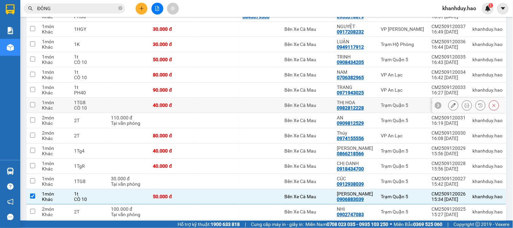
click at [99, 100] on div "1TG8" at bounding box center [89, 102] width 30 height 5
checkbox input "true"
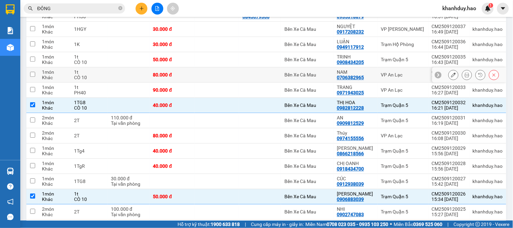
click at [94, 69] on div "1t" at bounding box center [89, 71] width 30 height 5
checkbox input "true"
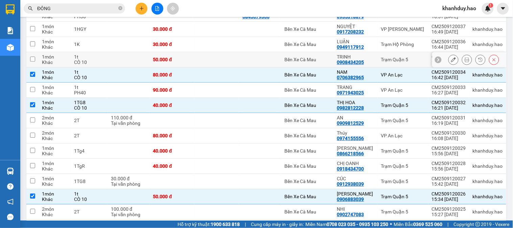
click at [95, 60] on div "CÒ 10" at bounding box center [89, 62] width 30 height 5
checkbox input "true"
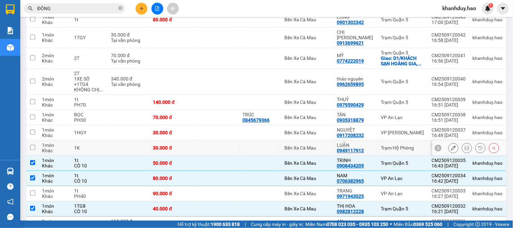
scroll to position [1007, 0]
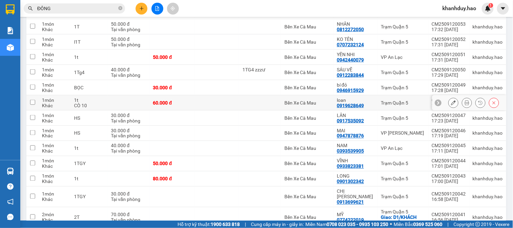
click at [100, 103] on div "CÒ 10" at bounding box center [89, 105] width 30 height 5
checkbox input "true"
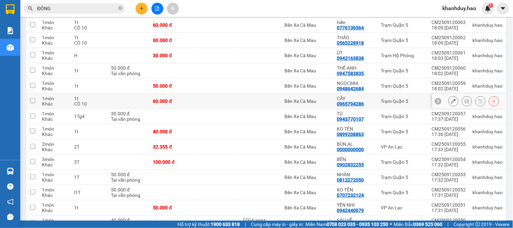
click at [93, 101] on div "CÒ 10" at bounding box center [89, 103] width 30 height 5
checkbox input "true"
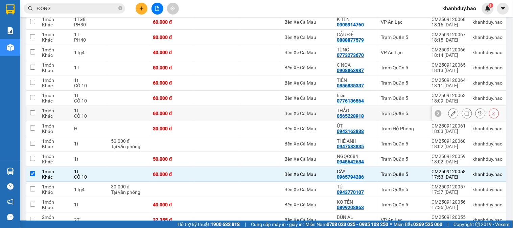
scroll to position [631, 0]
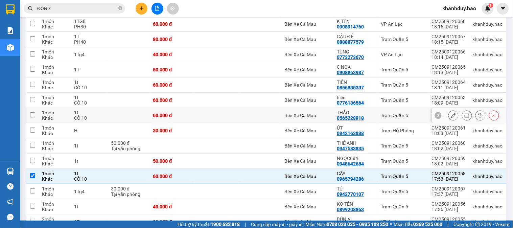
click at [98, 110] on div "1t" at bounding box center [89, 112] width 30 height 5
checkbox input "true"
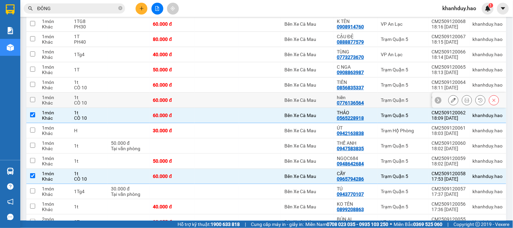
click at [100, 100] on div "CÒ 10" at bounding box center [89, 102] width 30 height 5
checkbox input "true"
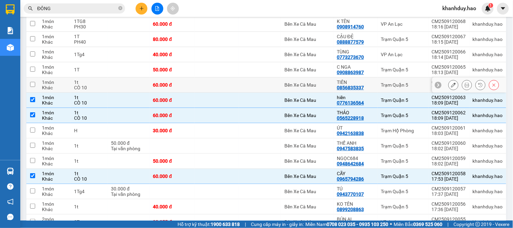
click at [104, 80] on div "1t" at bounding box center [89, 82] width 30 height 5
checkbox input "true"
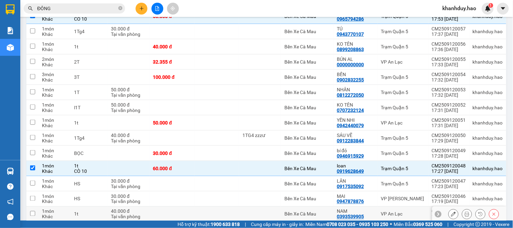
scroll to position [781, 0]
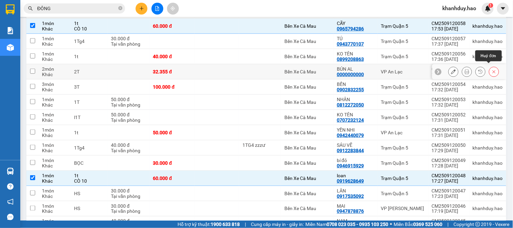
click at [490, 71] on button at bounding box center [494, 72] width 9 height 12
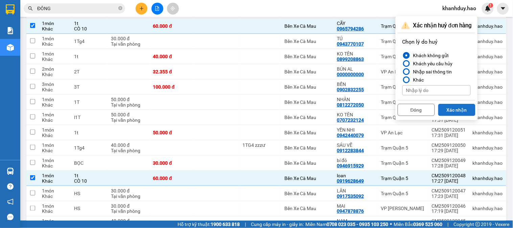
click at [468, 113] on button "Xác nhận" at bounding box center [457, 110] width 37 height 12
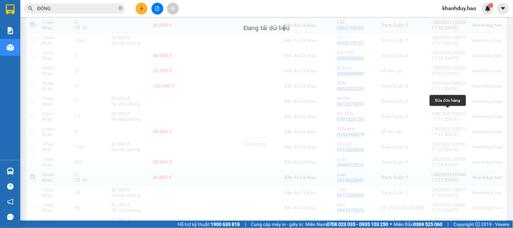
scroll to position [780, 0]
checkbox input "true"
checkbox input "false"
checkbox input "true"
checkbox input "false"
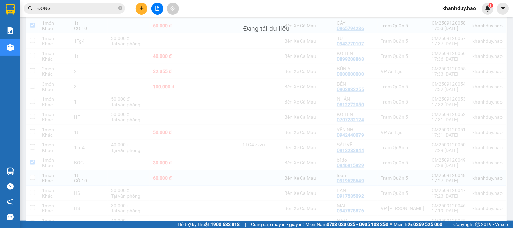
checkbox input "true"
checkbox input "false"
checkbox input "true"
checkbox input "false"
checkbox input "true"
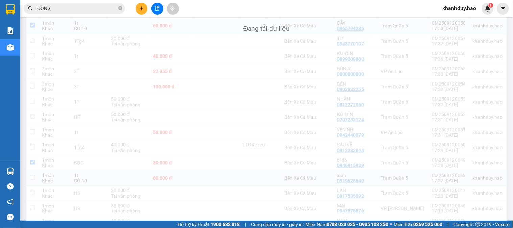
checkbox input "false"
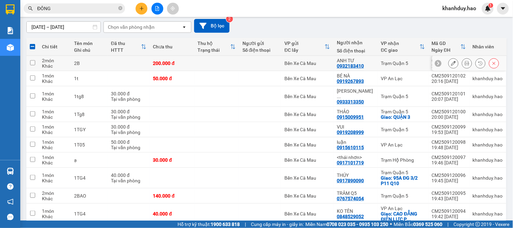
scroll to position [0, 0]
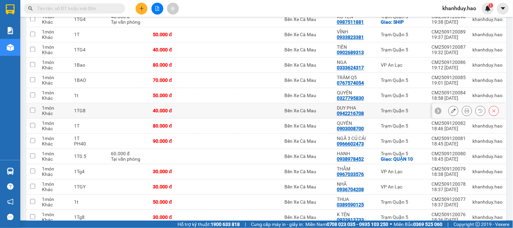
scroll to position [338, 0]
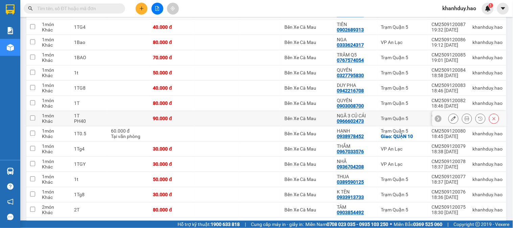
click at [100, 118] on div "PH40" at bounding box center [89, 120] width 30 height 5
checkbox input "true"
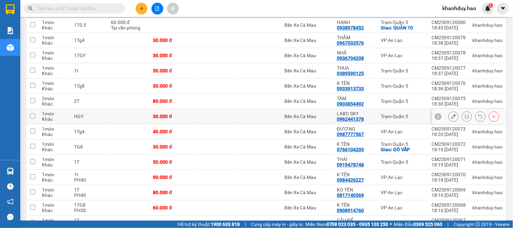
scroll to position [451, 0]
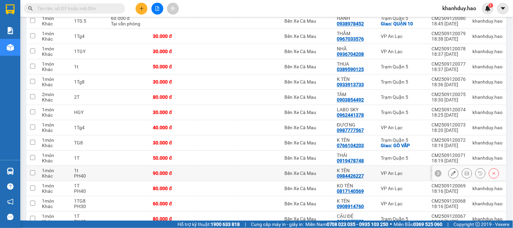
click at [82, 173] on div "PH40" at bounding box center [89, 175] width 30 height 5
checkbox input "true"
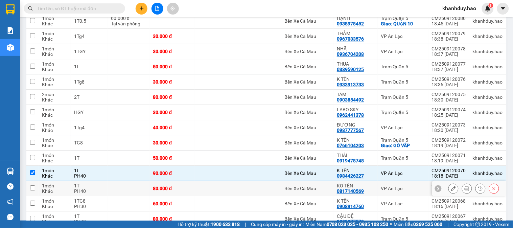
click at [86, 189] on div "PH40" at bounding box center [89, 191] width 30 height 5
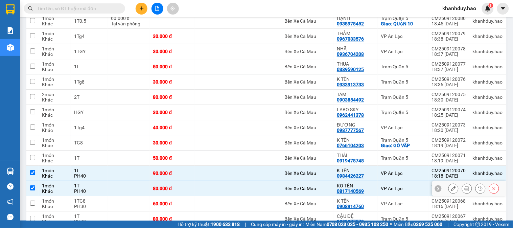
checkbox input "true"
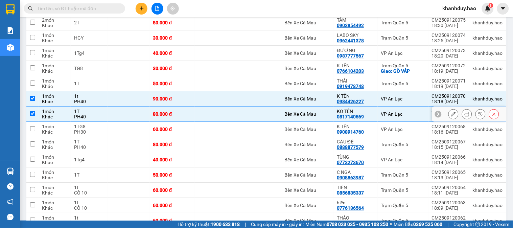
scroll to position [526, 0]
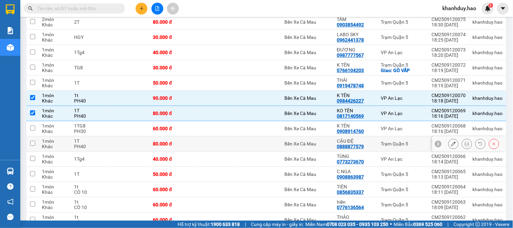
click at [88, 144] on div "PH40" at bounding box center [89, 146] width 30 height 5
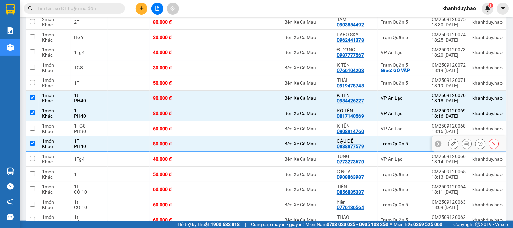
click at [88, 138] on div "1T" at bounding box center [89, 140] width 30 height 5
checkbox input "false"
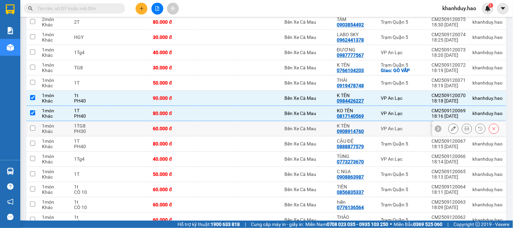
click at [90, 123] on div "1TG8" at bounding box center [89, 125] width 30 height 5
checkbox input "true"
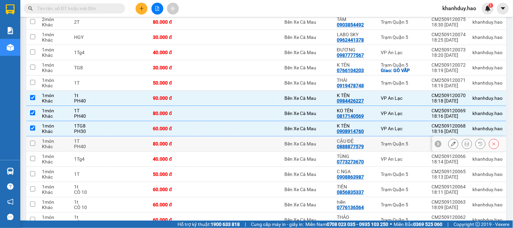
click at [92, 139] on div "1T" at bounding box center [89, 140] width 30 height 5
checkbox input "true"
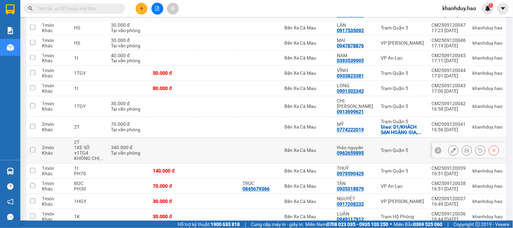
scroll to position [940, 0]
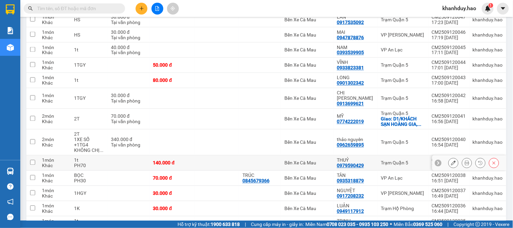
click at [103, 163] on div "PH70" at bounding box center [89, 165] width 30 height 5
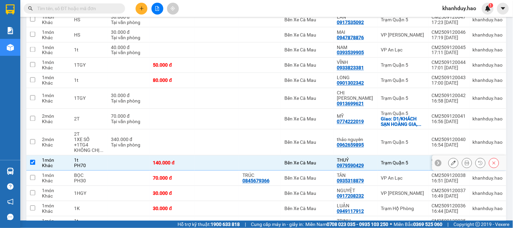
checkbox input "true"
click at [103, 178] on div "PH30" at bounding box center [89, 180] width 30 height 5
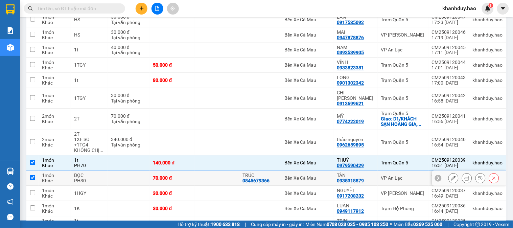
checkbox input "true"
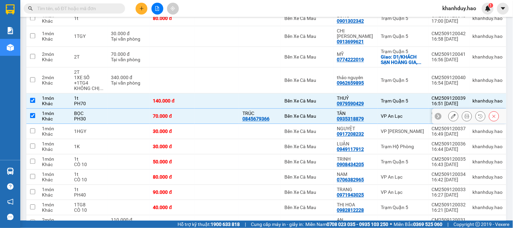
scroll to position [1015, 0]
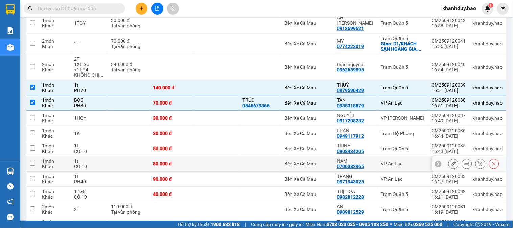
click at [90, 157] on td "1t CÒ 10" at bounding box center [89, 163] width 37 height 15
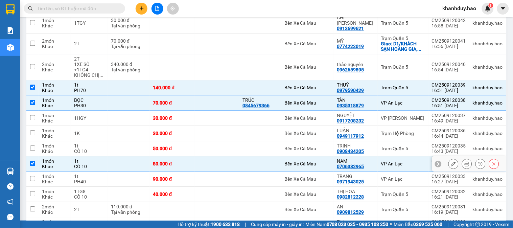
click at [95, 158] on div "1t" at bounding box center [89, 160] width 30 height 5
checkbox input "false"
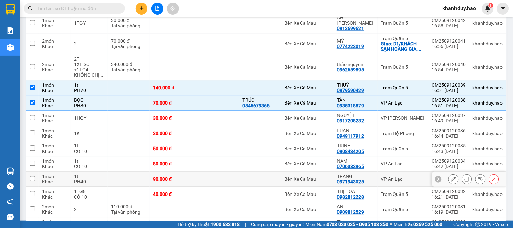
click at [95, 174] on div "1t" at bounding box center [89, 176] width 30 height 5
checkbox input "true"
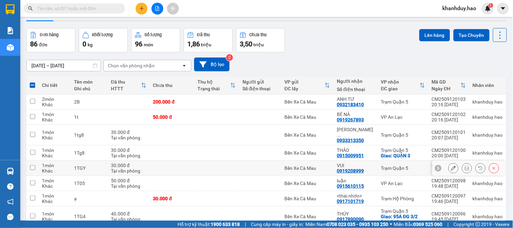
scroll to position [0, 0]
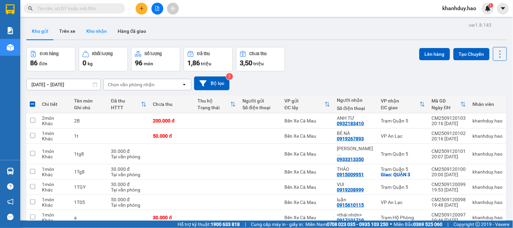
click at [90, 30] on button "Kho nhận" at bounding box center [96, 31] width 31 height 16
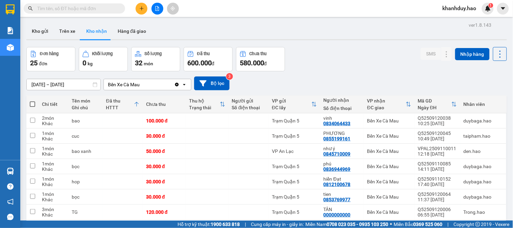
click at [69, 82] on input "[DATE] – [DATE]" at bounding box center [64, 84] width 74 height 11
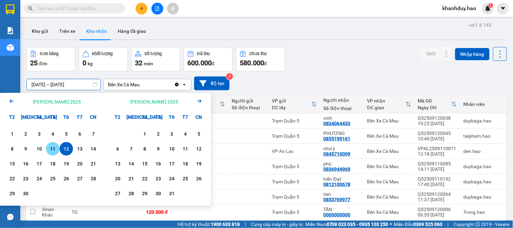
click at [57, 150] on div "11" at bounding box center [52, 149] width 9 height 8
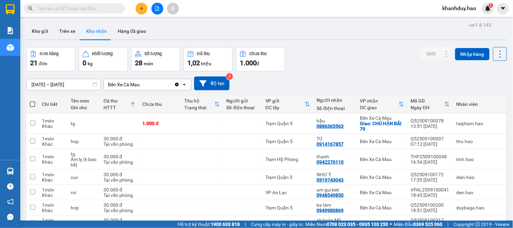
click at [84, 86] on input "[DATE] – [DATE]" at bounding box center [64, 84] width 74 height 11
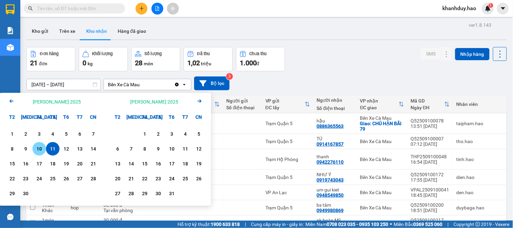
click at [39, 152] on div "10" at bounding box center [39, 149] width 9 height 8
type input "[DATE] – [DATE]"
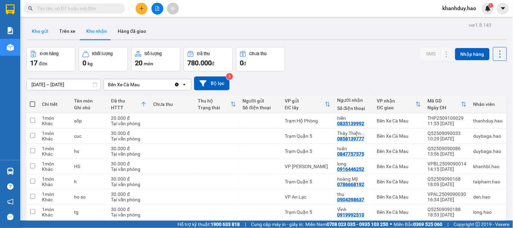
click at [37, 26] on button "Kho gửi" at bounding box center [39, 31] width 27 height 16
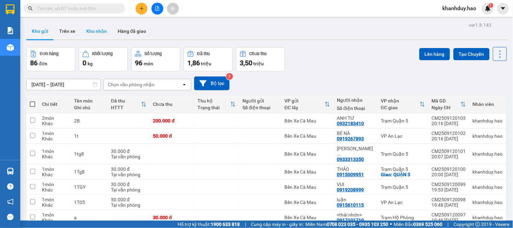
click at [93, 29] on button "Kho nhận" at bounding box center [96, 31] width 31 height 16
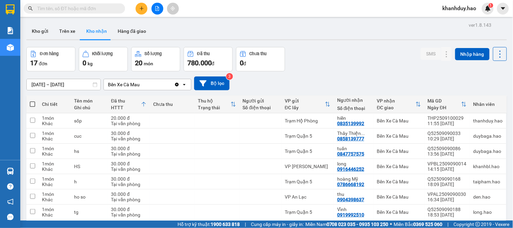
click at [58, 84] on input "[DATE] – [DATE]" at bounding box center [64, 84] width 74 height 11
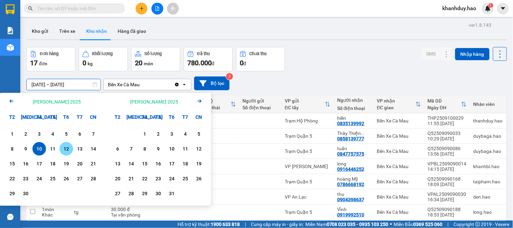
click at [71, 153] on div "12" at bounding box center [67, 149] width 14 height 14
type input "[DATE] – [DATE]"
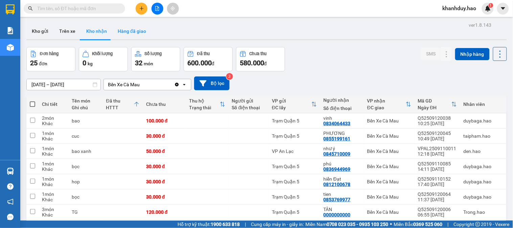
click at [133, 33] on button "Hàng đã giao" at bounding box center [131, 31] width 39 height 16
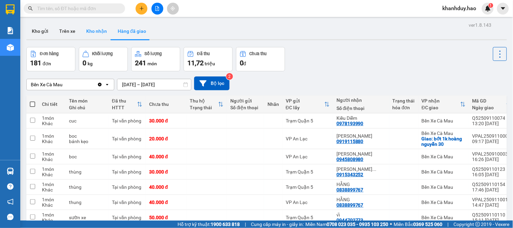
click at [103, 30] on button "Kho nhận" at bounding box center [96, 31] width 31 height 16
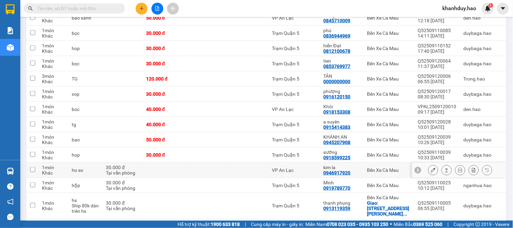
scroll to position [150, 0]
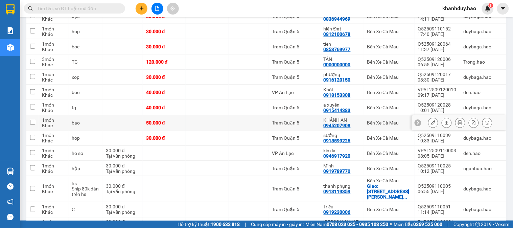
drag, startPoint x: 424, startPoint y: 122, endPoint x: 438, endPoint y: 122, distance: 13.9
click at [438, 122] on div at bounding box center [460, 123] width 64 height 10
click at [442, 122] on button at bounding box center [446, 123] width 9 height 12
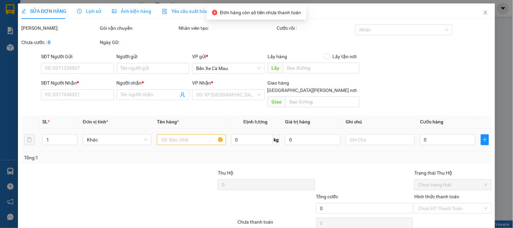
type input "0945207908"
type input "KHÁNH AN"
type input "50.000"
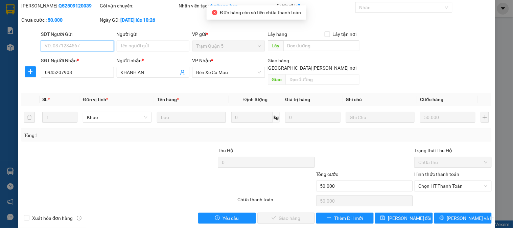
scroll to position [24, 0]
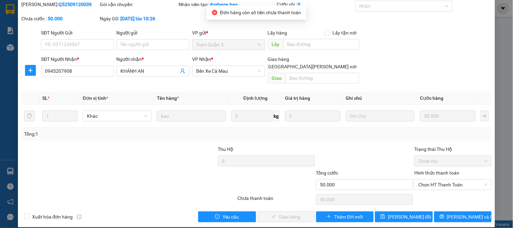
click at [431, 170] on label "Hình thức thanh toán" at bounding box center [437, 172] width 45 height 5
click at [431, 180] on input "Hình thức thanh toán" at bounding box center [451, 185] width 64 height 10
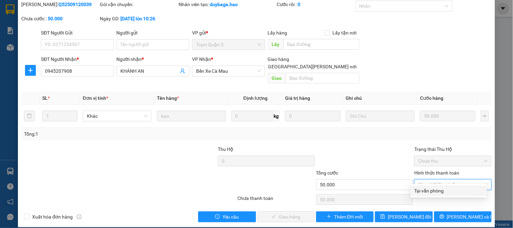
drag, startPoint x: 454, startPoint y: 185, endPoint x: 451, endPoint y: 188, distance: 3.9
click at [454, 185] on div "Total Paid Fee 0 Total UnPaid Fee 50.000 Cash Collection Total Fee Mã ĐH: Q5250…" at bounding box center [256, 112] width 471 height 222
drag, startPoint x: 437, startPoint y: 171, endPoint x: 437, endPoint y: 182, distance: 11.2
click at [437, 174] on div "Hình thức thanh toán Chọn HT Thanh Toán" at bounding box center [453, 181] width 77 height 24
click at [431, 180] on span "Chọn HT Thanh Toán" at bounding box center [453, 185] width 69 height 10
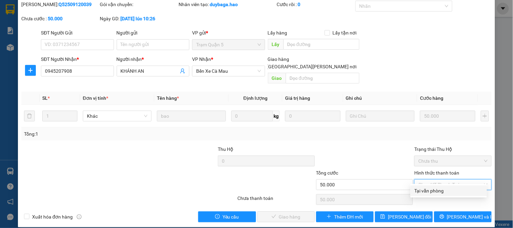
drag, startPoint x: 426, startPoint y: 190, endPoint x: 341, endPoint y: 201, distance: 85.6
click at [426, 191] on div "Tại văn phòng" at bounding box center [449, 190] width 68 height 7
type input "0"
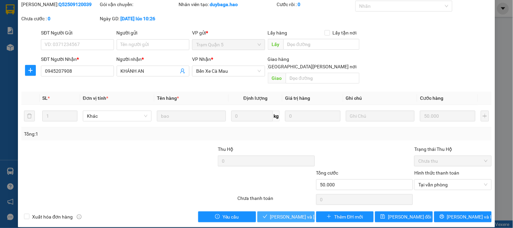
click at [283, 213] on span "[PERSON_NAME] và [PERSON_NAME] hàng" at bounding box center [315, 216] width 91 height 7
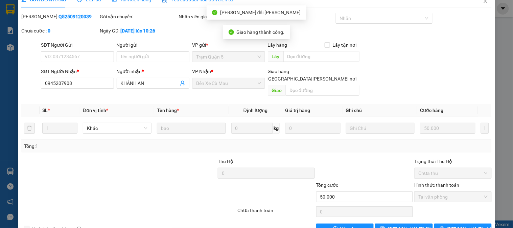
scroll to position [0, 0]
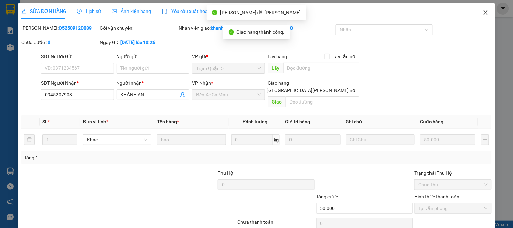
click at [483, 13] on icon "close" at bounding box center [485, 12] width 5 height 5
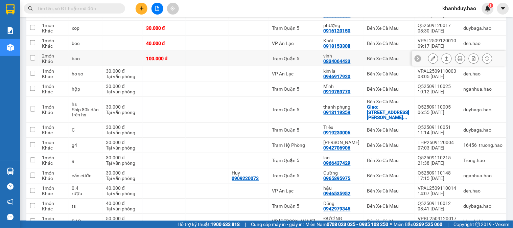
scroll to position [225, 0]
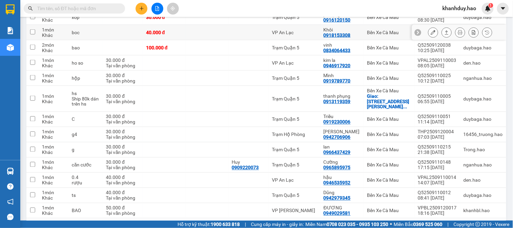
click at [442, 32] on button at bounding box center [446, 33] width 9 height 12
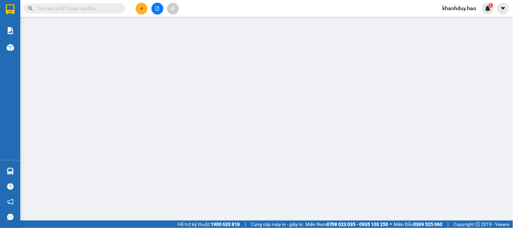
type input "0918153308"
type input "Khôi"
type input "40.000"
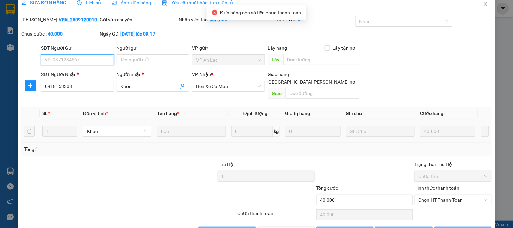
scroll to position [24, 0]
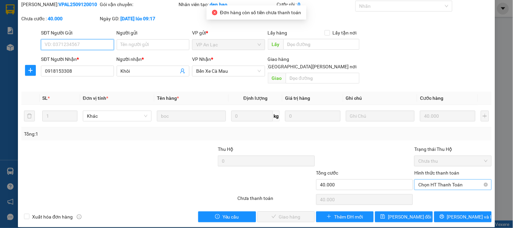
click at [424, 180] on span "Chọn HT Thanh Toán" at bounding box center [453, 185] width 69 height 10
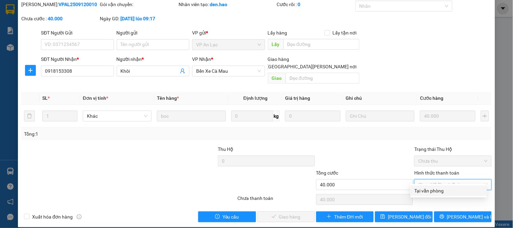
click at [438, 189] on div "Tại văn phòng" at bounding box center [449, 190] width 68 height 7
type input "0"
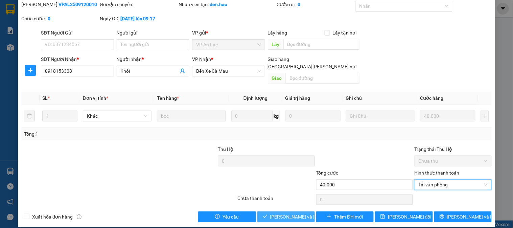
click at [292, 213] on span "[PERSON_NAME] và [PERSON_NAME] hàng" at bounding box center [315, 216] width 91 height 7
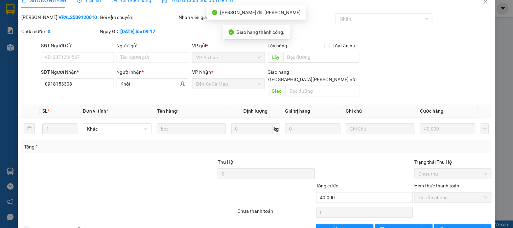
scroll to position [0, 0]
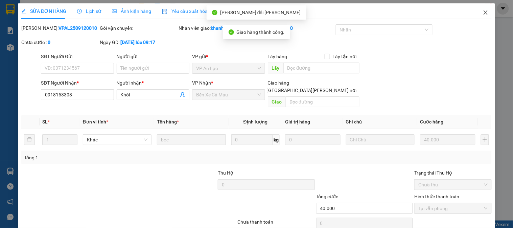
click at [481, 8] on span "Close" at bounding box center [486, 12] width 19 height 19
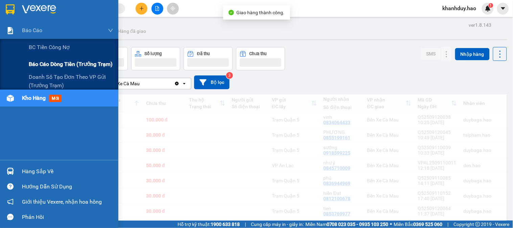
click at [51, 63] on span "Báo cáo dòng tiền (trưởng trạm)" at bounding box center [71, 64] width 84 height 8
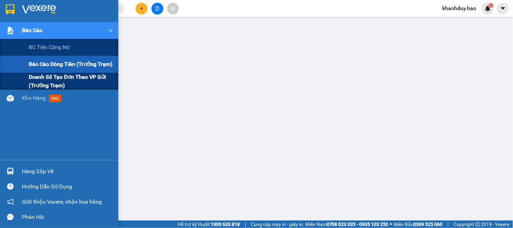
click at [39, 82] on span "Doanh số tạo đơn theo VP gửi (trưởng trạm)" at bounding box center [71, 81] width 85 height 17
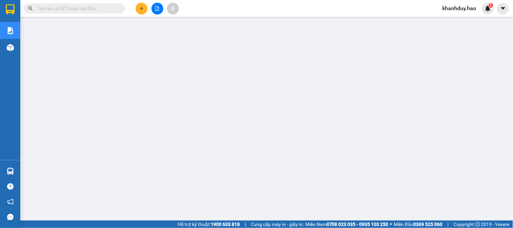
click at [148, 14] on div at bounding box center [157, 9] width 51 height 12
click at [148, 11] on div at bounding box center [157, 9] width 51 height 12
click at [138, 8] on button at bounding box center [142, 9] width 12 height 12
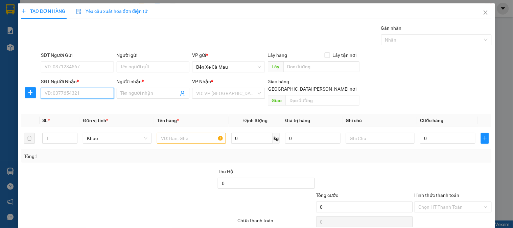
click at [48, 91] on input "SĐT Người Nhận *" at bounding box center [77, 93] width 73 height 11
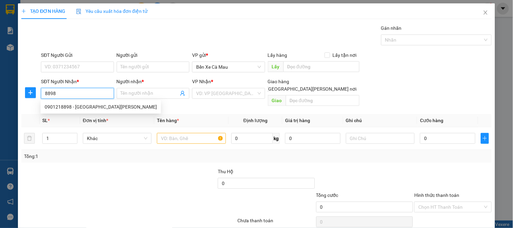
click at [81, 106] on div "0901218898 - [GEOGRAPHIC_DATA][PERSON_NAME]" at bounding box center [101, 106] width 112 height 7
type input "0901218898"
type input "Trửa Khai Phước"
type input "240.000"
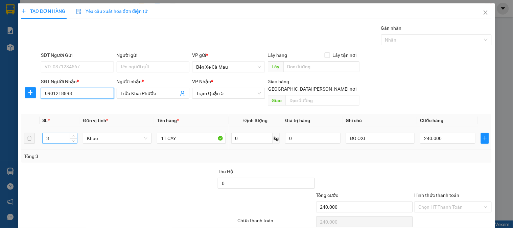
type input "0901218898"
click at [50, 133] on input "3" at bounding box center [60, 138] width 35 height 10
type input "5"
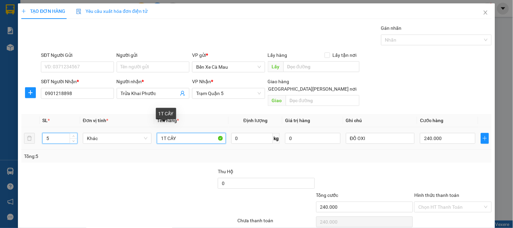
click at [185, 133] on input "1T CÂY" at bounding box center [191, 138] width 69 height 11
type input "1"
type input "5"
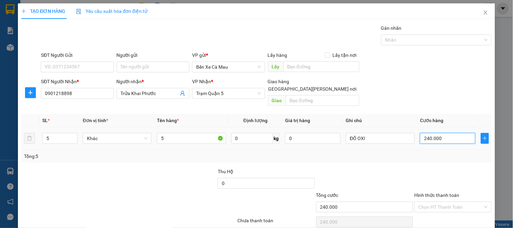
click at [452, 133] on input "240.000" at bounding box center [448, 138] width 56 height 11
type input "0"
type input "3"
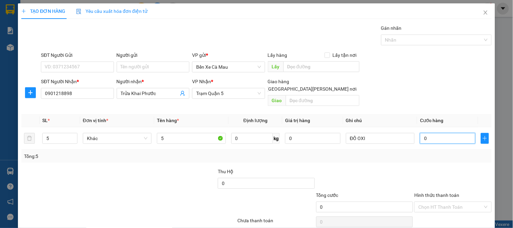
type input "3"
type input "36"
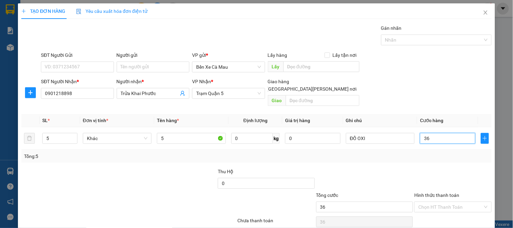
type input "360"
type input "360.000"
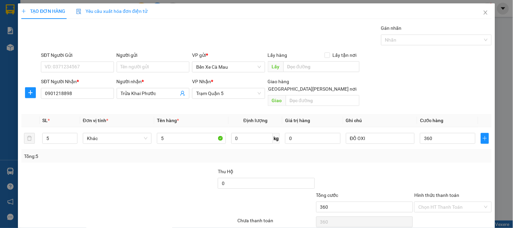
type input "360.000"
click at [445, 67] on div "SĐT Người Gửi VD: 0371234567 Người gửi Tên người gửi VP gửi * Bến Xe Cà Mau Lấy…" at bounding box center [267, 63] width 454 height 24
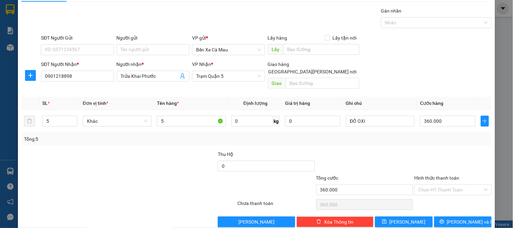
scroll to position [22, 0]
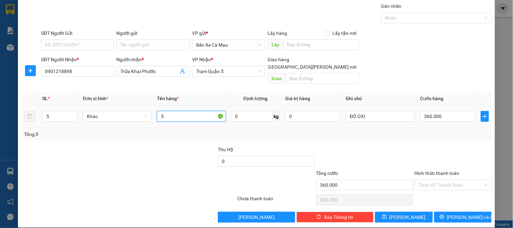
click at [178, 111] on input "5" at bounding box center [191, 116] width 69 height 11
type input "5T"
click at [444, 180] on input "Hình thức thanh toán" at bounding box center [451, 185] width 64 height 10
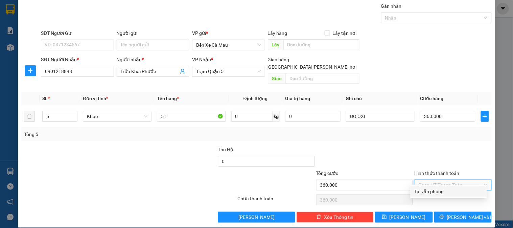
click at [444, 189] on div "Tại văn phòng" at bounding box center [449, 191] width 68 height 7
type input "0"
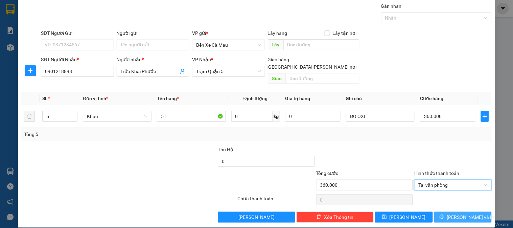
click at [451, 213] on button "[PERSON_NAME] và In" at bounding box center [464, 217] width 58 height 11
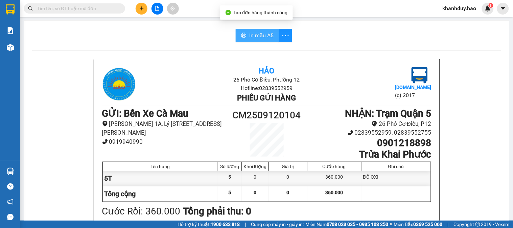
click at [245, 37] on button "In mẫu A5" at bounding box center [257, 36] width 43 height 14
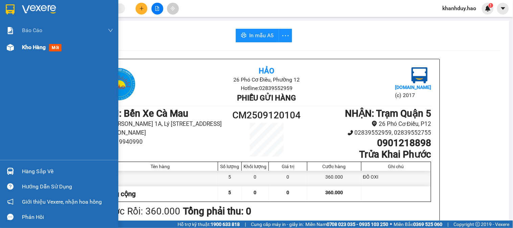
click at [14, 47] on div at bounding box center [10, 48] width 12 height 12
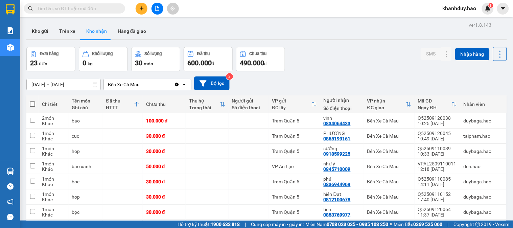
click at [43, 40] on div at bounding box center [266, 39] width 481 height 1
click at [39, 29] on button "Kho gửi" at bounding box center [39, 31] width 27 height 16
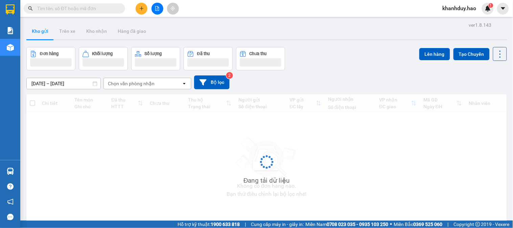
click at [30, 106] on div "Đang tải dữ liệu" at bounding box center [266, 167] width 481 height 146
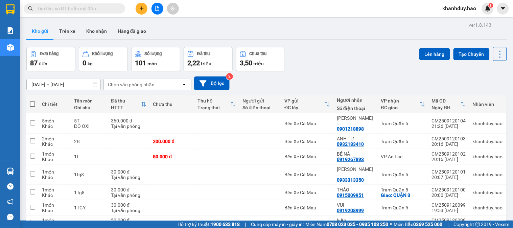
click at [34, 103] on span at bounding box center [32, 104] width 5 height 5
click at [32, 101] on input "checkbox" at bounding box center [32, 101] width 0 height 0
checkbox input "true"
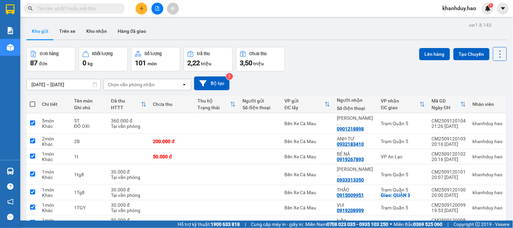
checkbox input "true"
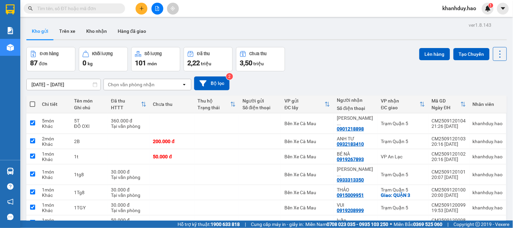
checkbox input "true"
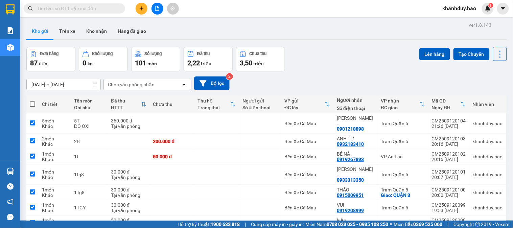
checkbox input "true"
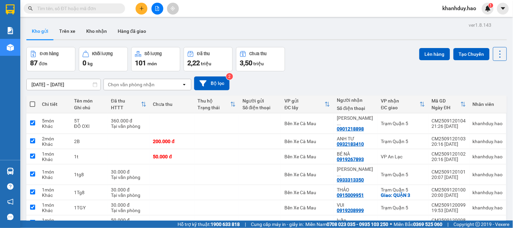
checkbox input "true"
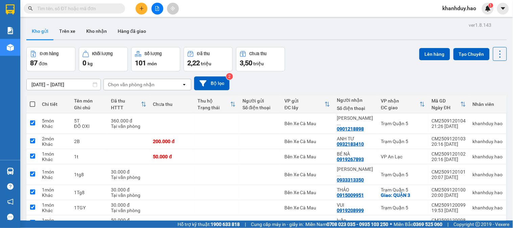
checkbox input "true"
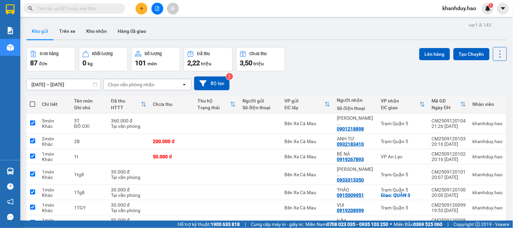
checkbox input "true"
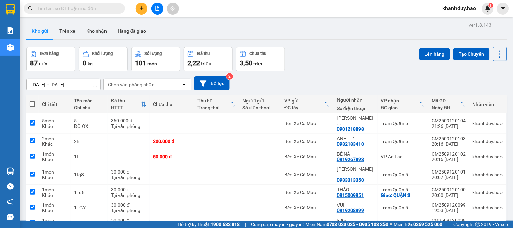
checkbox input "true"
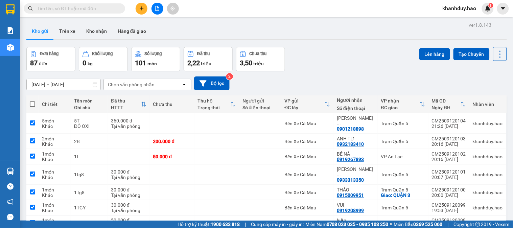
checkbox input "true"
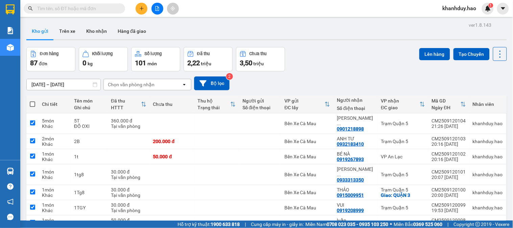
checkbox input "true"
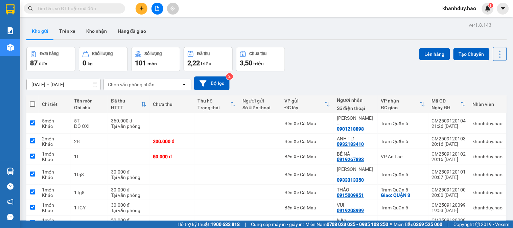
checkbox input "true"
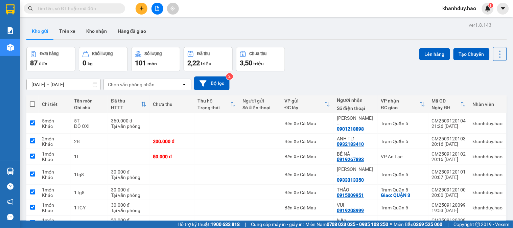
checkbox input "true"
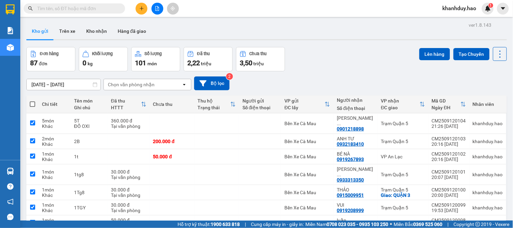
checkbox input "true"
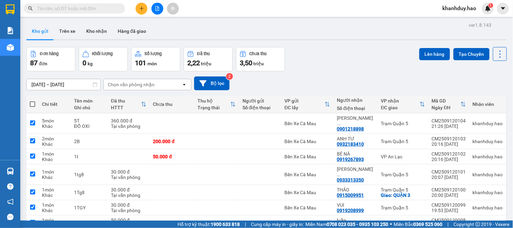
checkbox input "true"
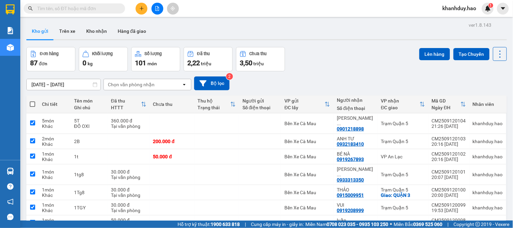
checkbox input "true"
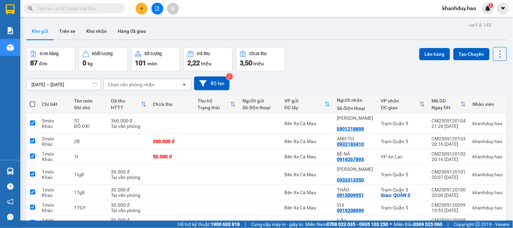
checkbox input "true"
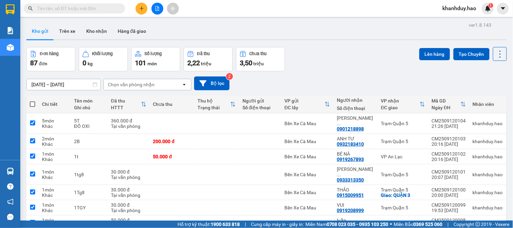
checkbox input "true"
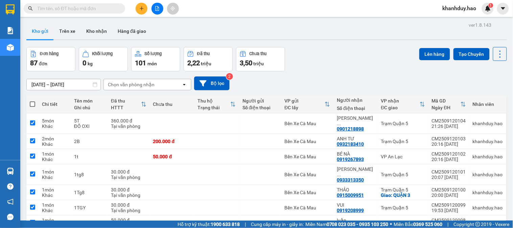
checkbox input "true"
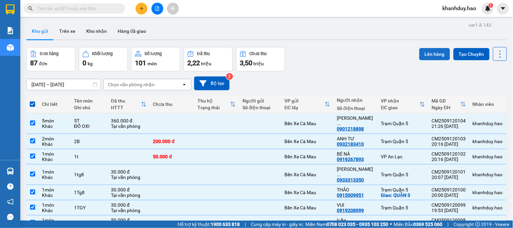
click at [420, 50] on button "Lên hàng" at bounding box center [435, 54] width 31 height 12
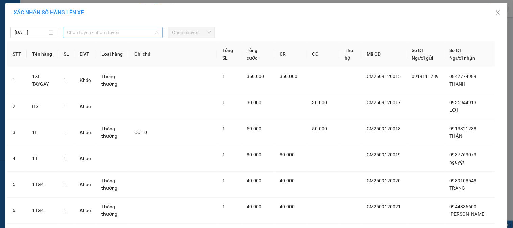
drag, startPoint x: 134, startPoint y: 35, endPoint x: 110, endPoint y: 60, distance: 35.4
click at [134, 35] on span "Chọn tuyến - nhóm tuyến" at bounding box center [113, 32] width 92 height 10
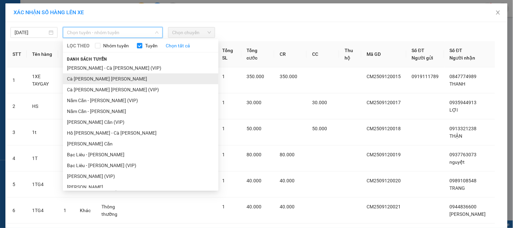
click at [98, 74] on li "Cà [PERSON_NAME] [PERSON_NAME]" at bounding box center [141, 78] width 156 height 11
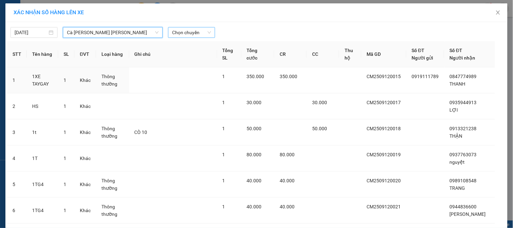
click at [201, 33] on span "Chọn chuyến" at bounding box center [191, 32] width 39 height 10
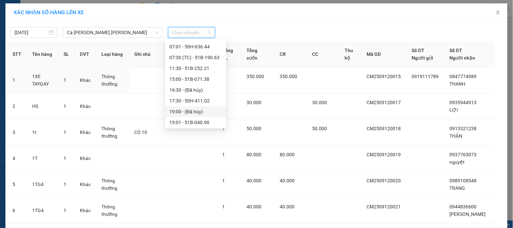
scroll to position [38, 0]
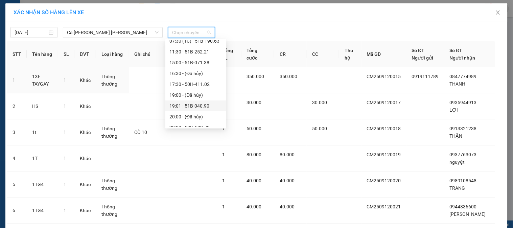
click at [201, 103] on div "19:01 - 51B-040.90" at bounding box center [196, 105] width 53 height 7
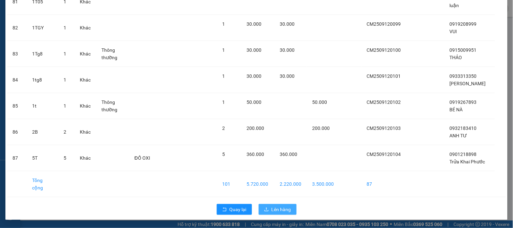
scroll to position [2184, 0]
click at [272, 208] on span "Lên hàng" at bounding box center [282, 209] width 20 height 7
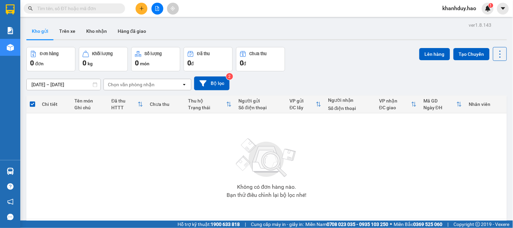
drag, startPoint x: 368, startPoint y: 56, endPoint x: 195, endPoint y: 32, distance: 174.2
click at [367, 56] on div "Đơn hàng 0 đơn Khối lượng 0 kg Số lượng 0 món Đã thu 0 đ Chưa thu 0 đ Lên hàng …" at bounding box center [266, 59] width 481 height 24
click at [103, 5] on input "text" at bounding box center [77, 8] width 80 height 7
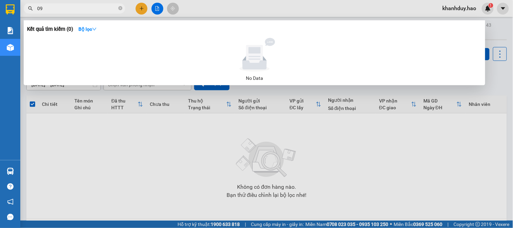
type input "0"
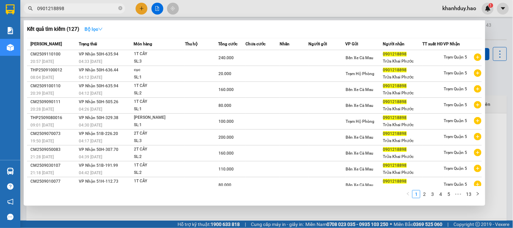
type input "0901218898"
click at [95, 29] on strong "Bộ lọc" at bounding box center [94, 28] width 18 height 5
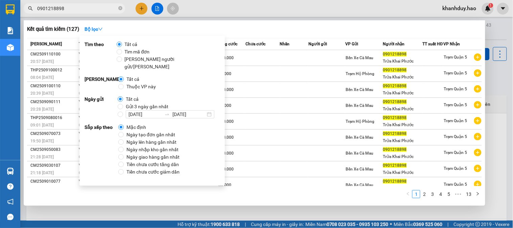
click at [136, 103] on span "Gửi 3 ngày gần nhất" at bounding box center [147, 106] width 48 height 7
click at [123, 104] on input "Gửi 3 ngày gần nhất" at bounding box center [120, 106] width 5 height 5
radio input "true"
radio input "false"
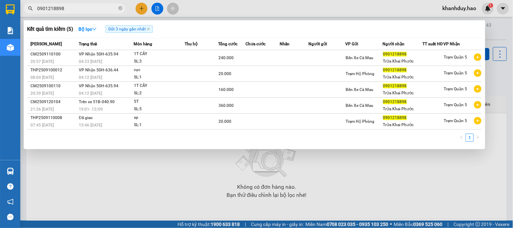
click at [282, 24] on div "Kết quả [PERSON_NAME] ( 5 ) Bộ lọc Gửi 3 ngày gần nhất" at bounding box center [254, 29] width 455 height 11
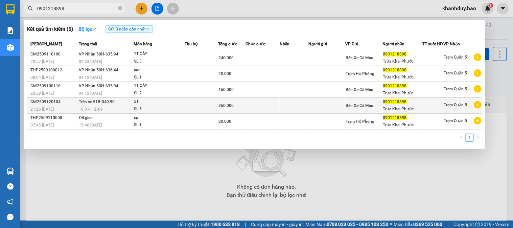
click at [238, 109] on div "360.000" at bounding box center [232, 105] width 27 height 7
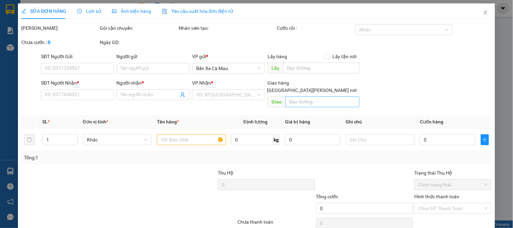
type input "0901218898"
type input "Trửa Khai Phước"
type input "360.000"
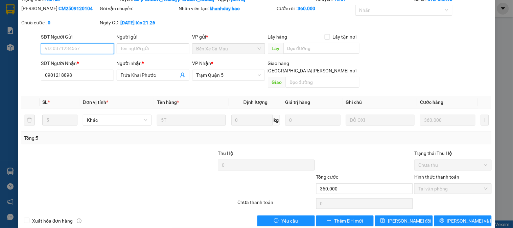
scroll to position [32, 0]
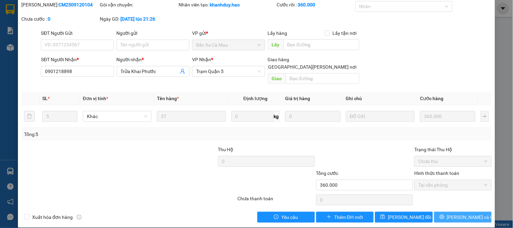
click at [445, 215] on icon "printer" at bounding box center [442, 217] width 5 height 5
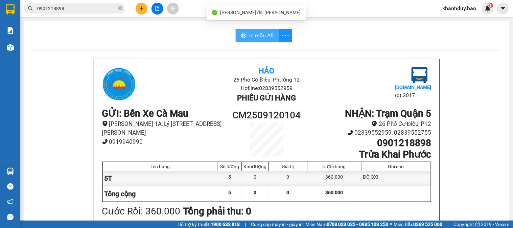
click at [259, 35] on span "In mẫu A5" at bounding box center [261, 35] width 24 height 8
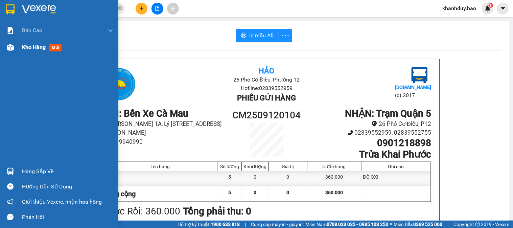
click at [19, 46] on div "Kho hàng mới" at bounding box center [59, 47] width 118 height 17
